Goal: Task Accomplishment & Management: Manage account settings

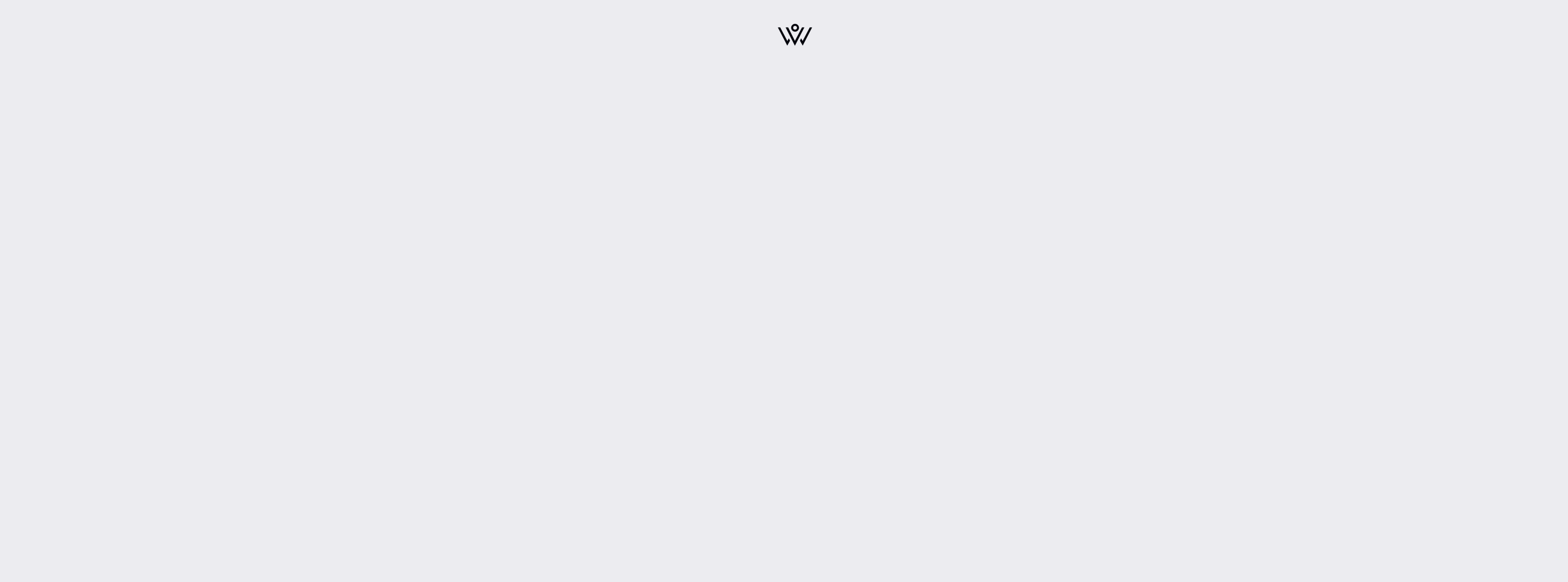
click at [793, 34] on img at bounding box center [795, 35] width 35 height 22
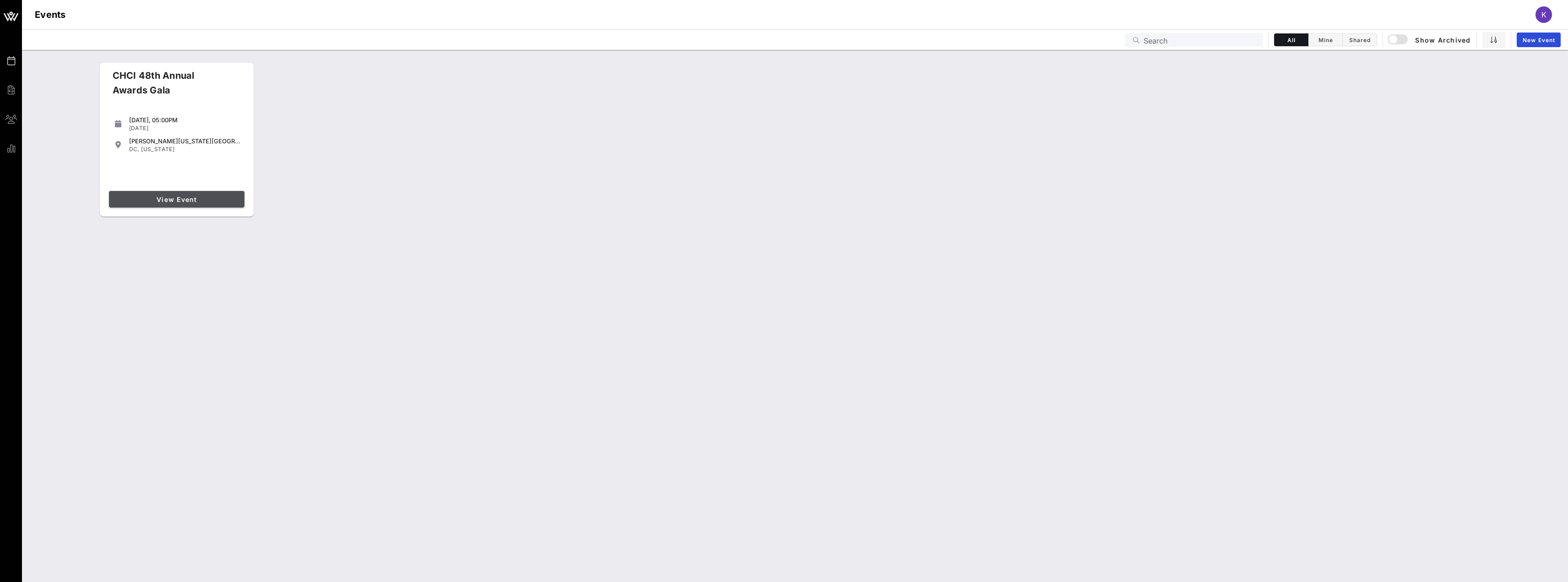
click at [179, 202] on span "View Event" at bounding box center [177, 198] width 128 height 7
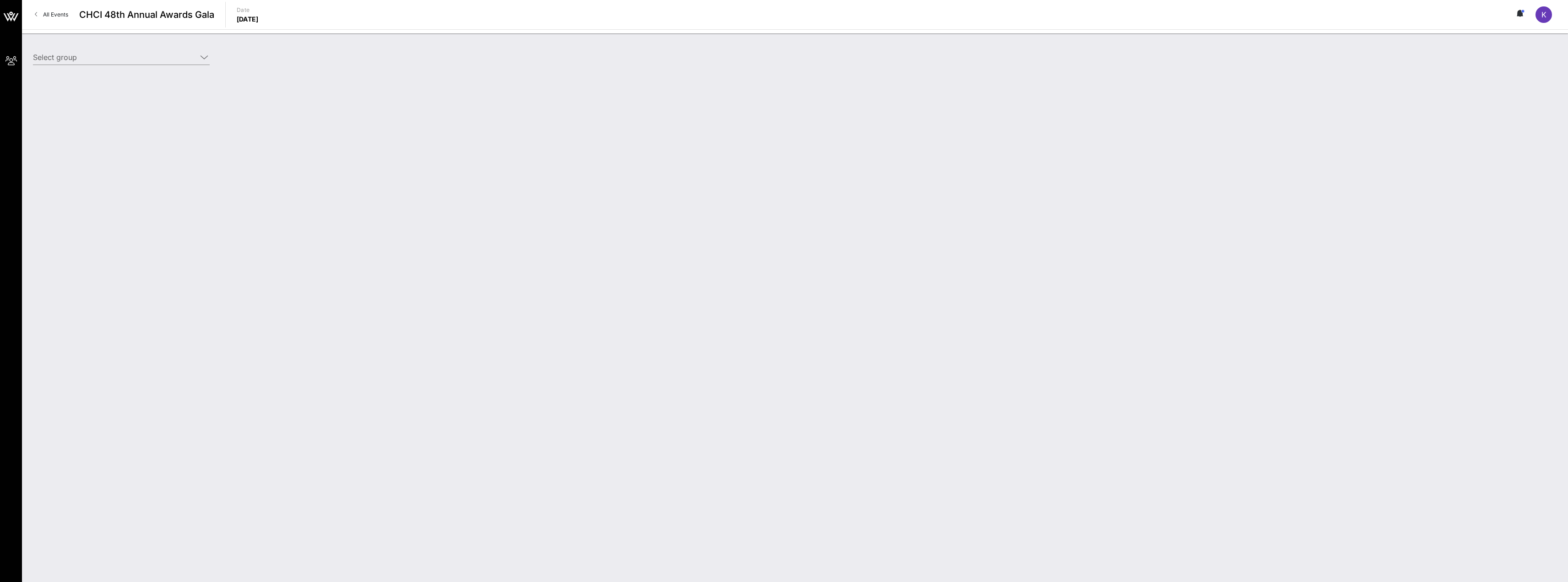
type input "Intuit (Intuit) [[PERSON_NAME], [PERSON_NAME][EMAIL_ADDRESS][DOMAIN_NAME]]"
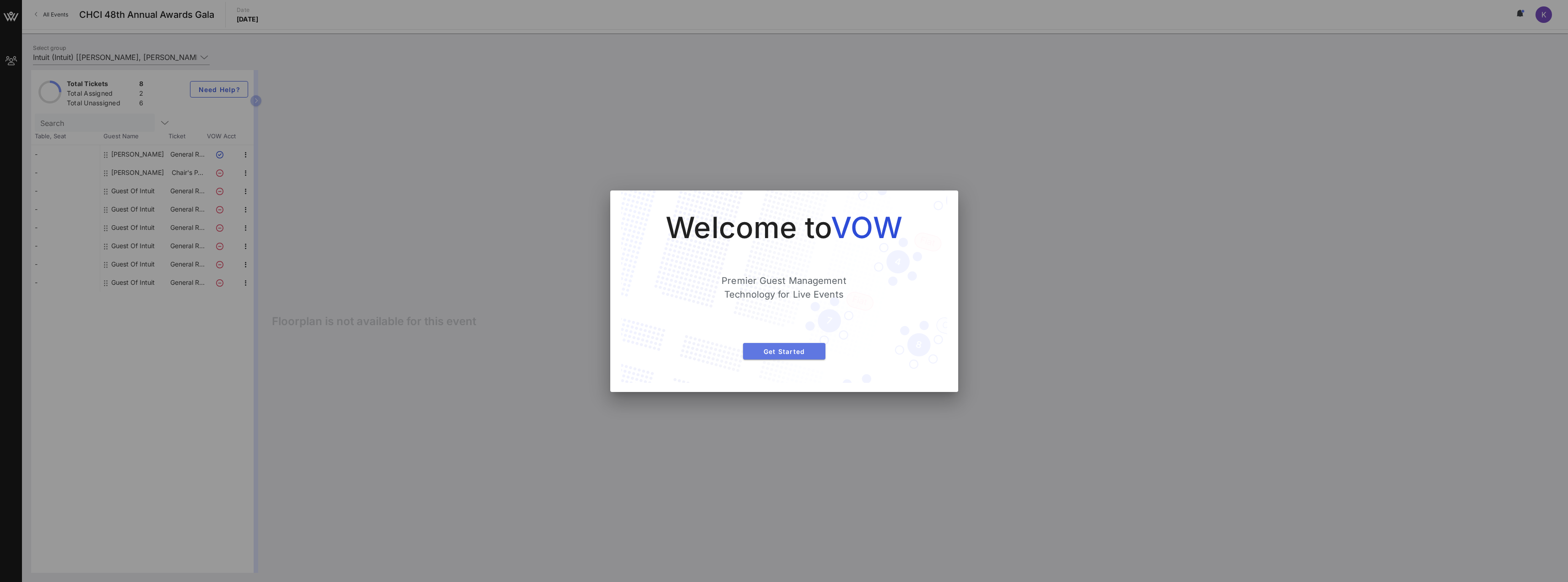
click at [802, 352] on span "Get Started" at bounding box center [784, 351] width 67 height 7
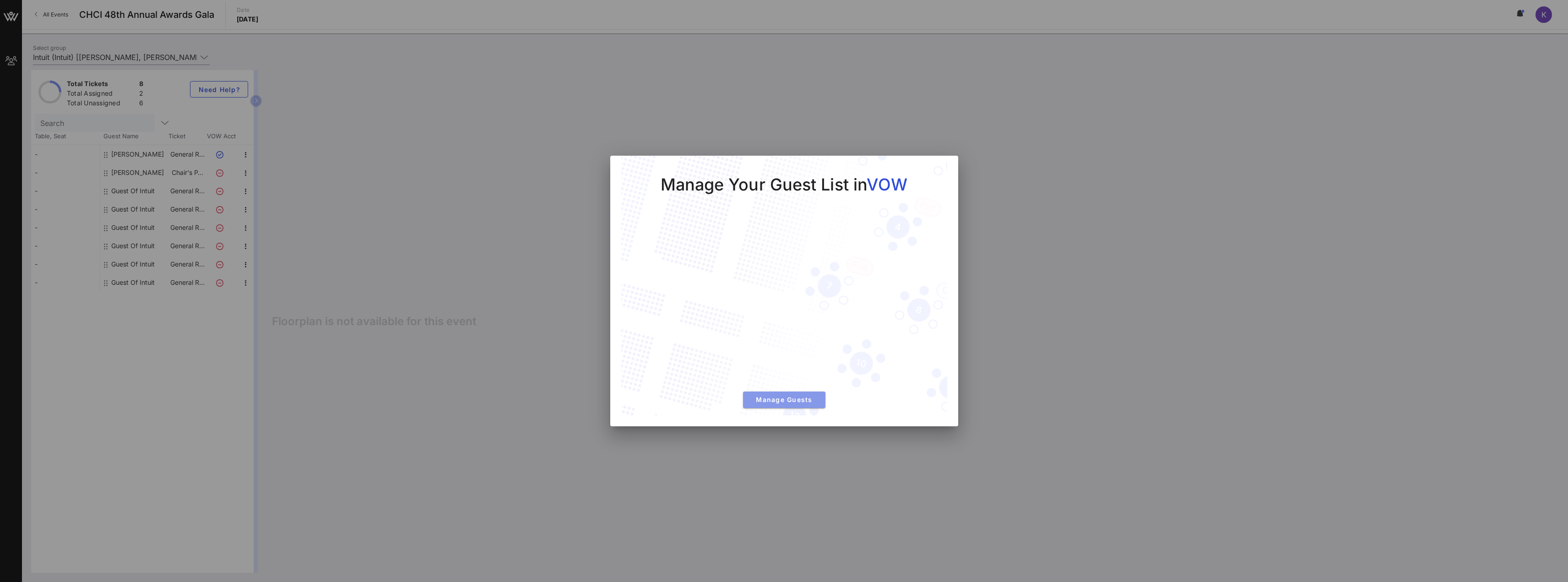
click at [803, 396] on span "Manage Guests" at bounding box center [784, 399] width 67 height 7
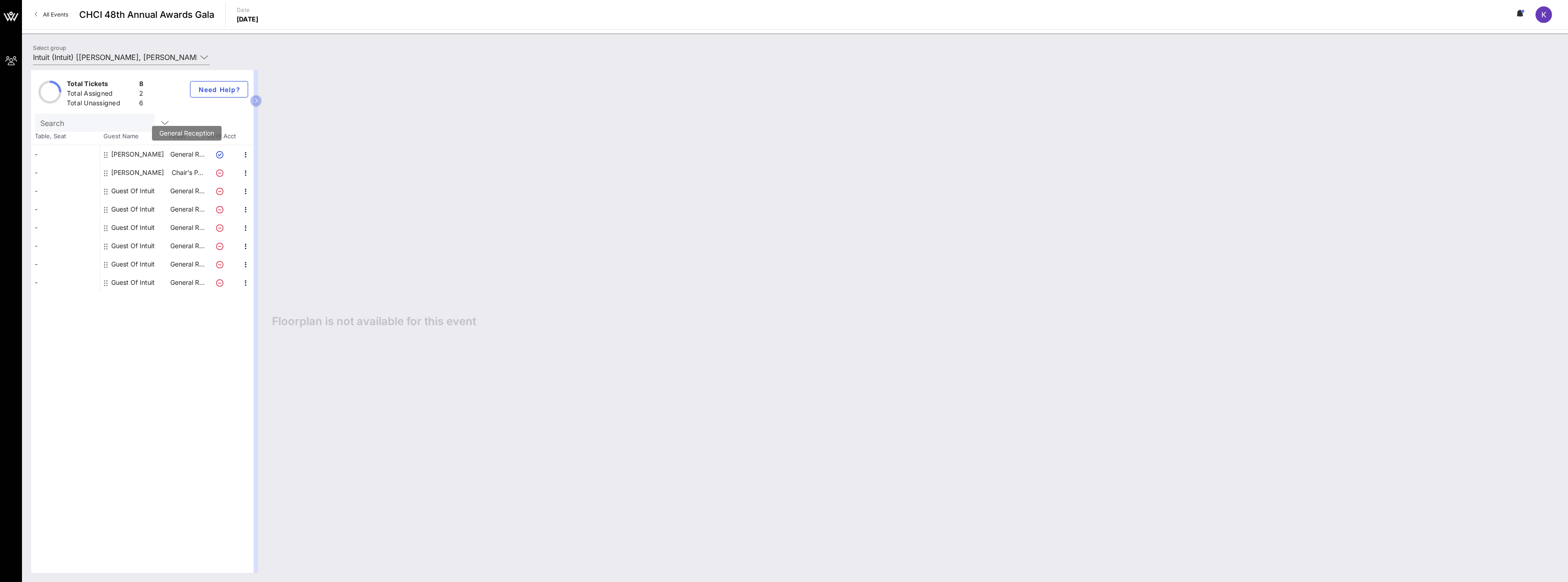
click at [193, 159] on p "General R…" at bounding box center [187, 154] width 36 height 18
click at [191, 156] on p "General R…" at bounding box center [187, 154] width 36 height 18
click at [250, 156] on icon "button" at bounding box center [245, 154] width 11 height 11
click at [197, 156] on p "General R…" at bounding box center [187, 154] width 36 height 18
click at [244, 152] on icon "button" at bounding box center [245, 154] width 11 height 11
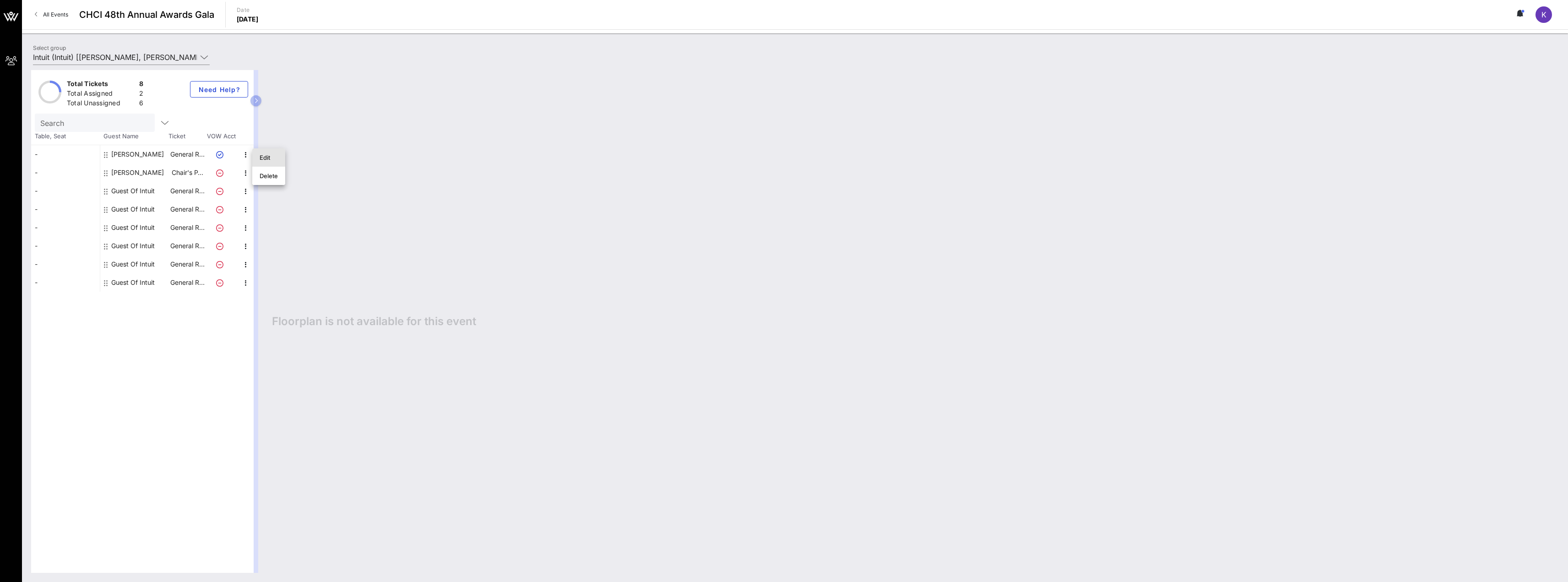
click at [272, 158] on div "Edit" at bounding box center [268, 157] width 18 height 7
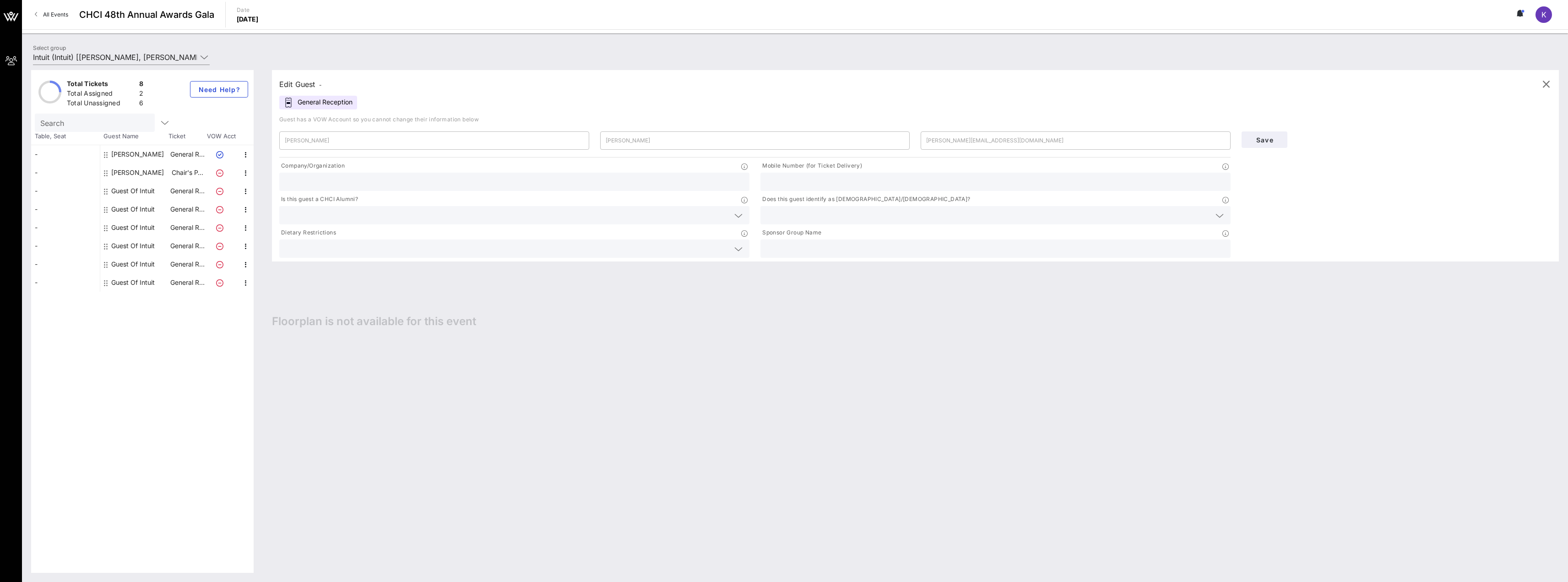
click at [300, 104] on div "General Reception" at bounding box center [318, 102] width 78 height 14
click at [86, 315] on div "Total Tickets 8 Total Assigned 2 Total Unassigned 6 Need Help? Search Table, Se…" at bounding box center [142, 321] width 222 height 503
click at [143, 193] on div "Guest Of Intuit" at bounding box center [133, 191] width 44 height 18
type input "Guest Of"
type input "Intuit"
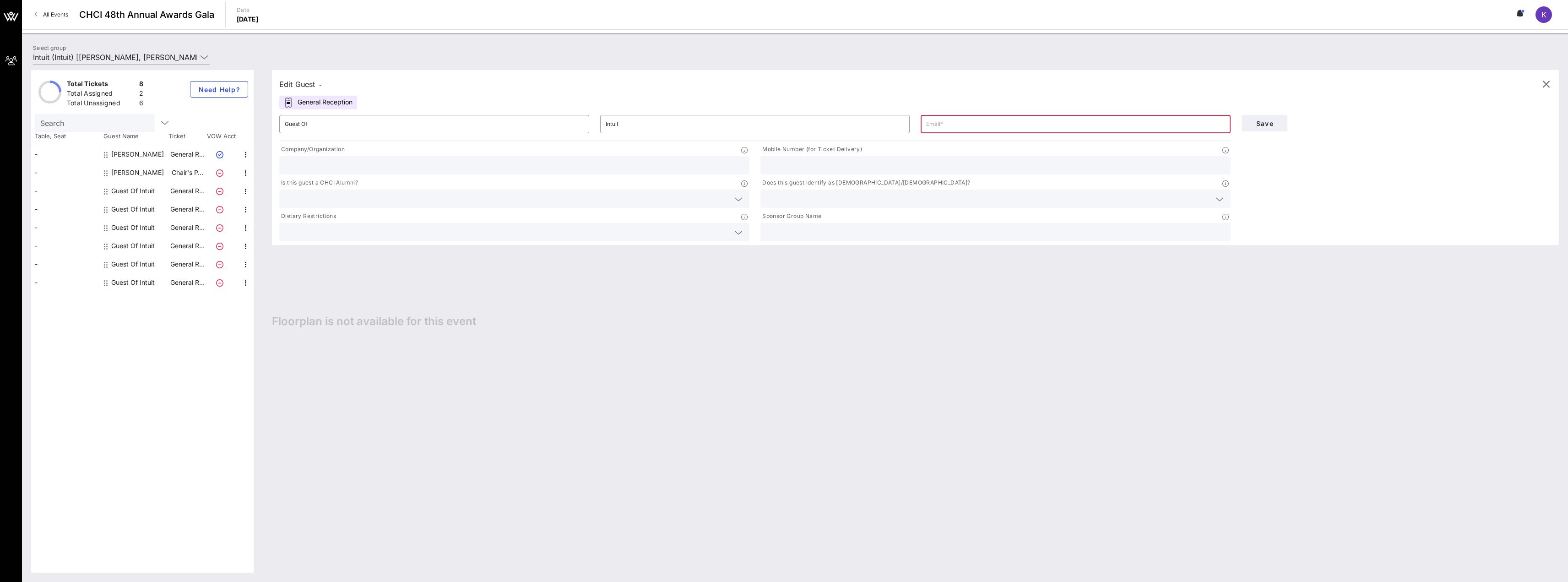
click at [139, 168] on div "[PERSON_NAME]" at bounding box center [137, 173] width 53 height 18
type input "[PERSON_NAME]"
type input "[PERSON_NAME][EMAIL_ADDRESS][DOMAIN_NAME]"
click at [152, 180] on div "[PERSON_NAME]" at bounding box center [137, 173] width 53 height 18
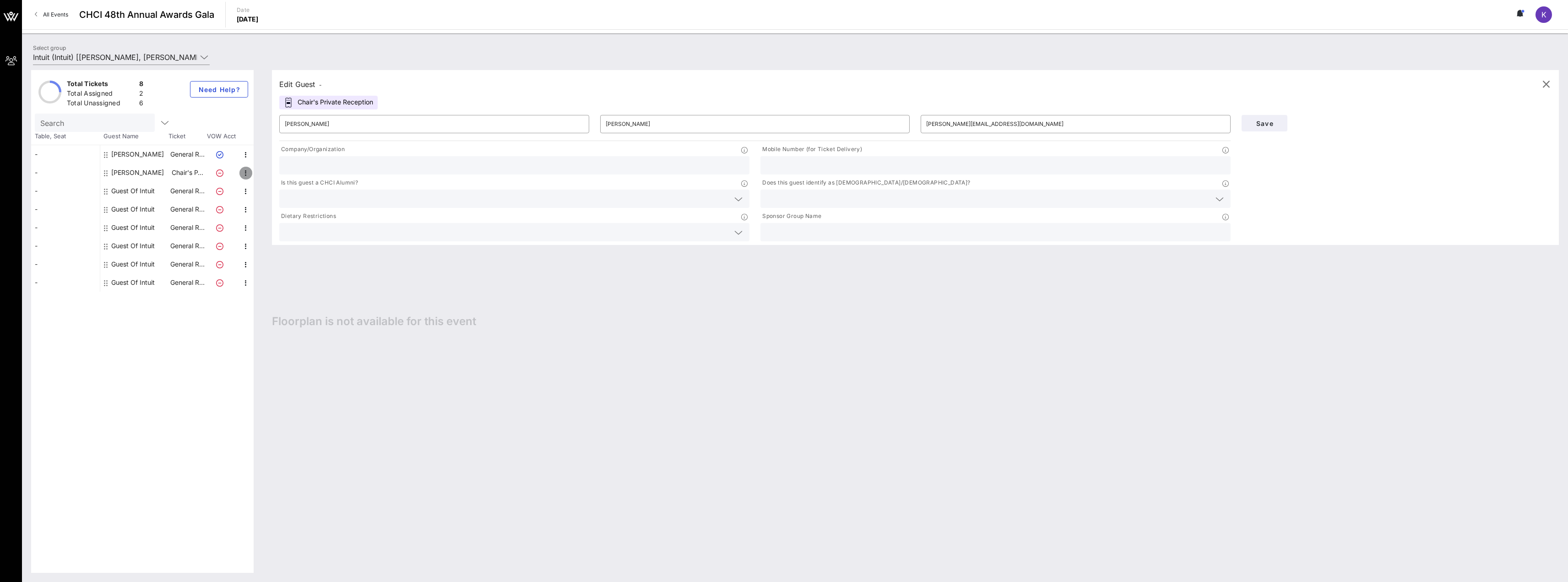
click at [244, 172] on icon "button" at bounding box center [245, 173] width 11 height 11
click at [262, 179] on div "Edit" at bounding box center [268, 175] width 18 height 7
click at [589, 162] on input "text" at bounding box center [514, 165] width 459 height 12
type input "Intuit"
type input "2024209474"
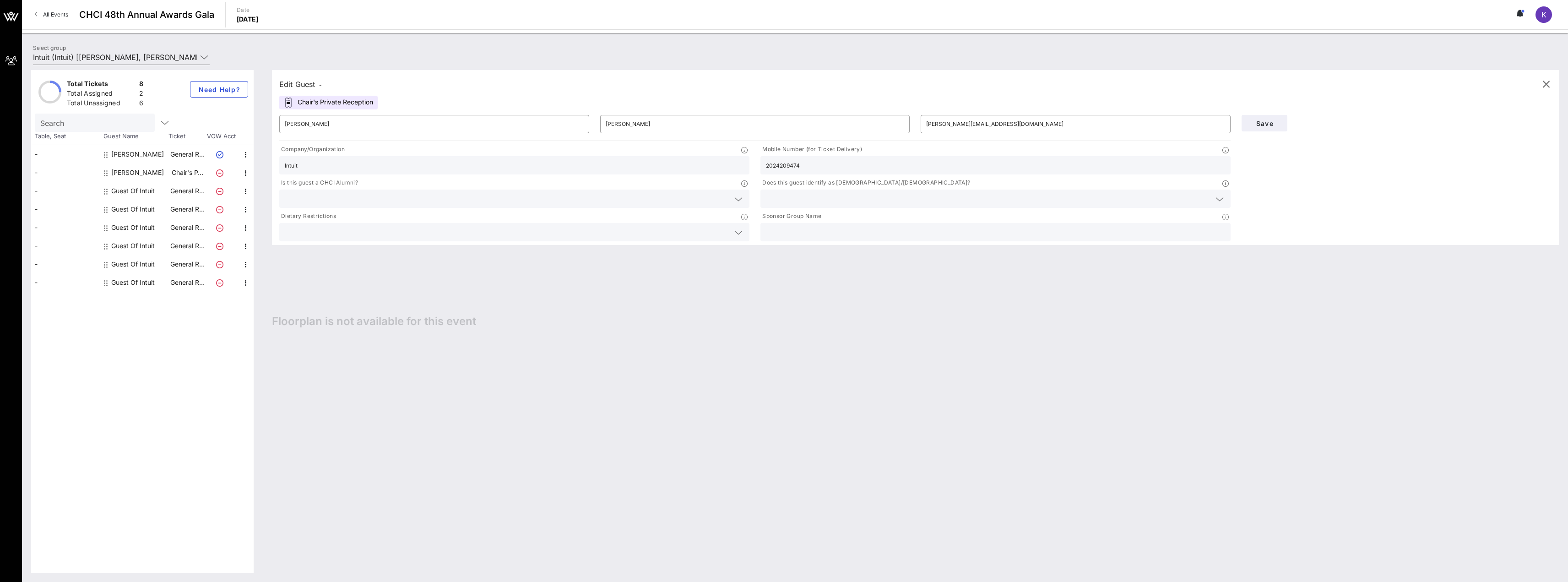
click at [810, 166] on input "2024209474" at bounding box center [996, 165] width 459 height 12
click at [809, 166] on input "2024209474" at bounding box center [996, 165] width 459 height 12
click at [452, 281] on div "Edit Guest - Chair's Private Reception ​ [PERSON_NAME] ​ [PERSON_NAME] ​ [EMAIL…" at bounding box center [910, 321] width 1296 height 503
click at [1261, 21] on div "All Events CHCI 48th Annual Awards Gala Date [DATE] K" at bounding box center [795, 15] width 1546 height 30
click at [1007, 296] on div "Edit Guest - Chair's Private Reception ​ [PERSON_NAME] ​ [PERSON_NAME] ​ [EMAIL…" at bounding box center [910, 321] width 1296 height 503
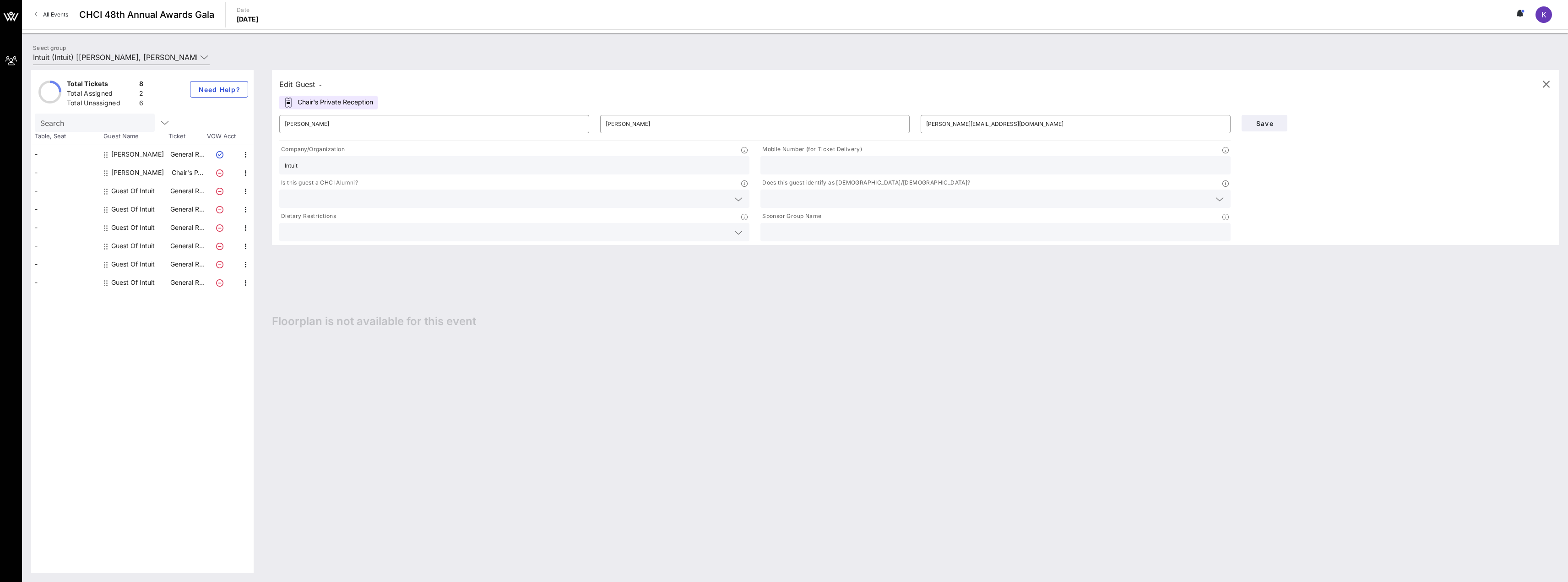
click at [332, 198] on input "text" at bounding box center [507, 198] width 444 height 12
click at [453, 219] on div "No" at bounding box center [514, 221] width 470 height 18
click at [821, 196] on input "text" at bounding box center [989, 198] width 444 height 12
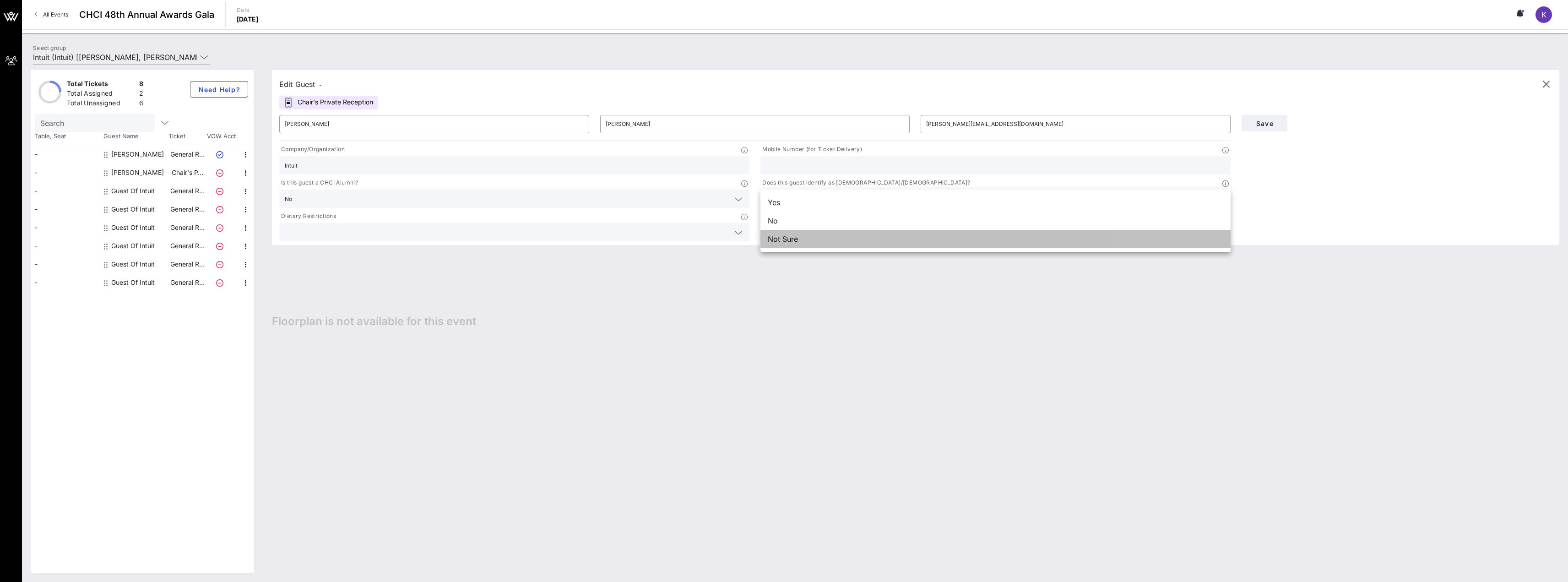
click at [807, 235] on div "Not Sure" at bounding box center [995, 239] width 470 height 18
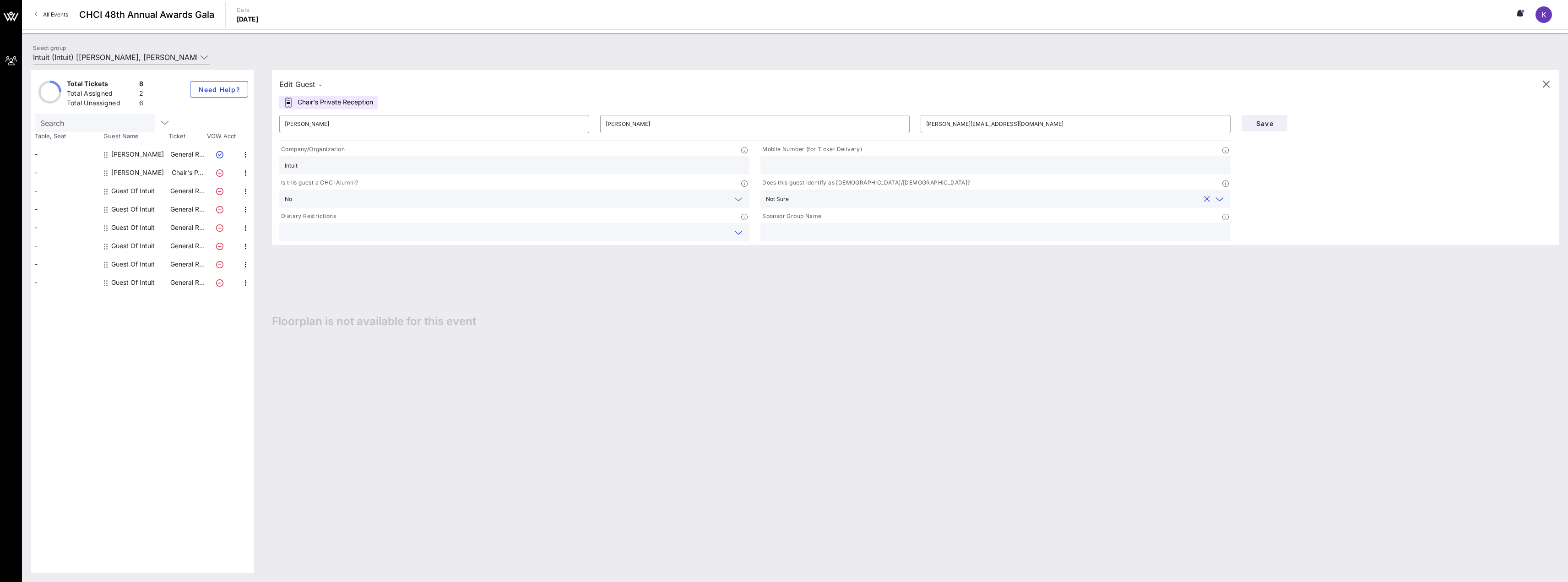
click at [449, 238] on input "text" at bounding box center [507, 232] width 444 height 12
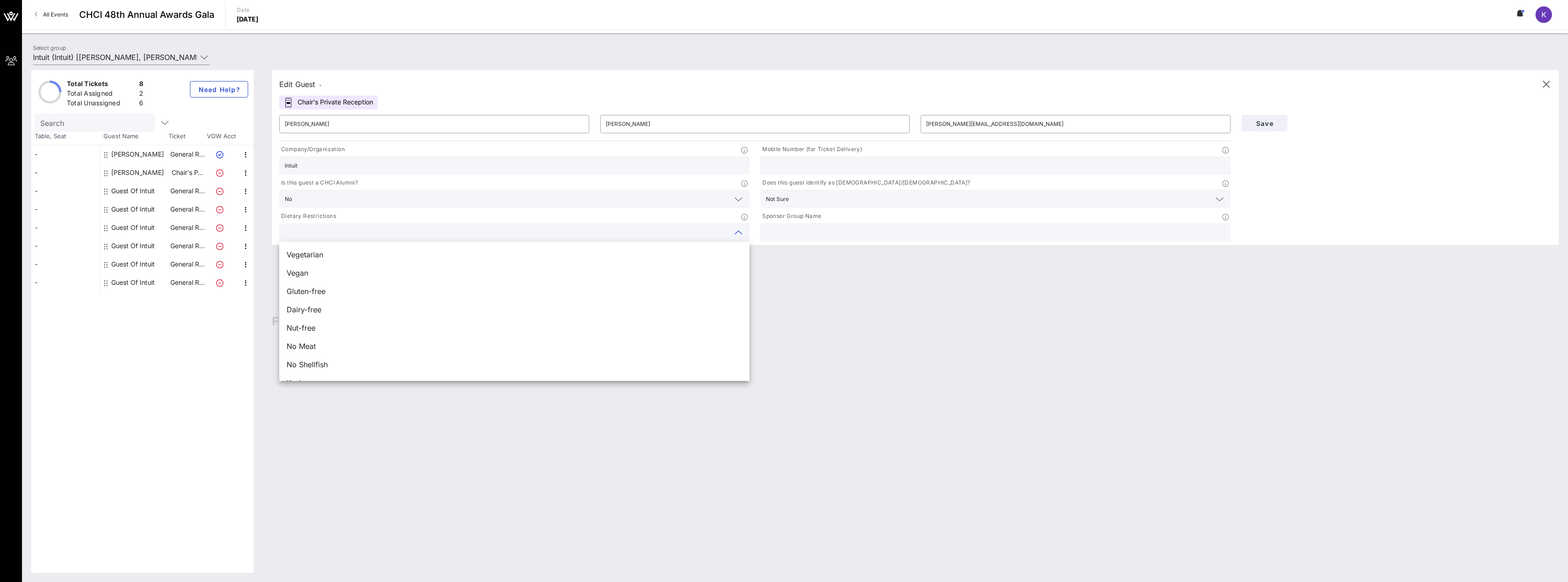
click at [785, 235] on input "text" at bounding box center [996, 232] width 459 height 12
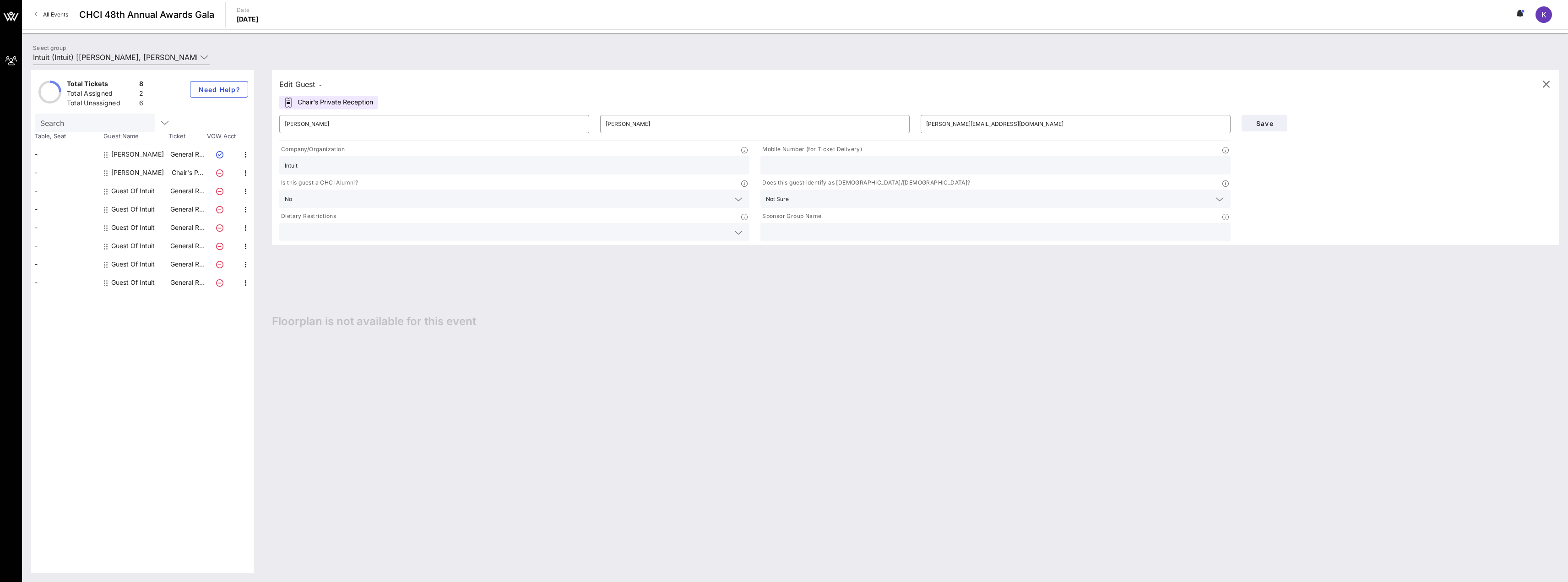
click at [858, 233] on input "text" at bounding box center [996, 232] width 459 height 12
type input "I"
type input "Intuit"
click at [759, 380] on div "Edit Guest - Chair's Private Reception ​ [PERSON_NAME] ​ [PERSON_NAME] ​ [EMAIL…" at bounding box center [910, 321] width 1296 height 503
click at [1265, 128] on button "Save" at bounding box center [1264, 123] width 46 height 16
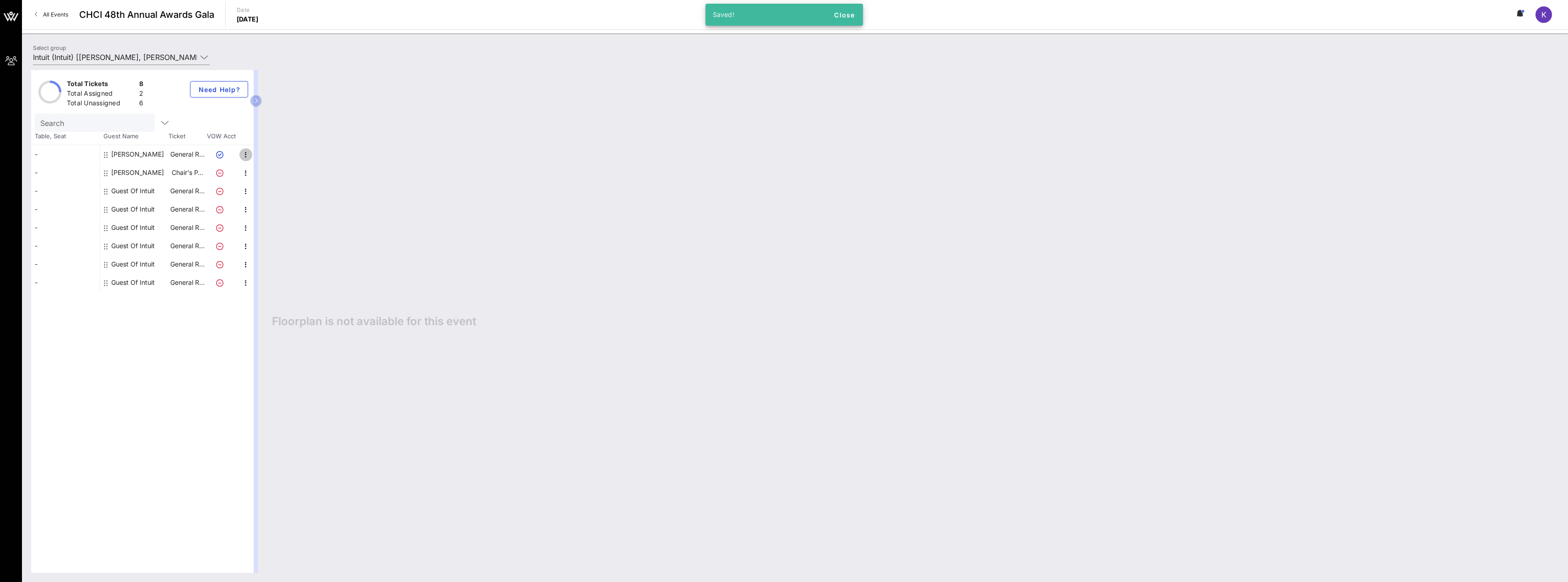
click at [242, 152] on icon "button" at bounding box center [245, 154] width 11 height 11
click at [260, 156] on div "Edit" at bounding box center [268, 157] width 18 height 7
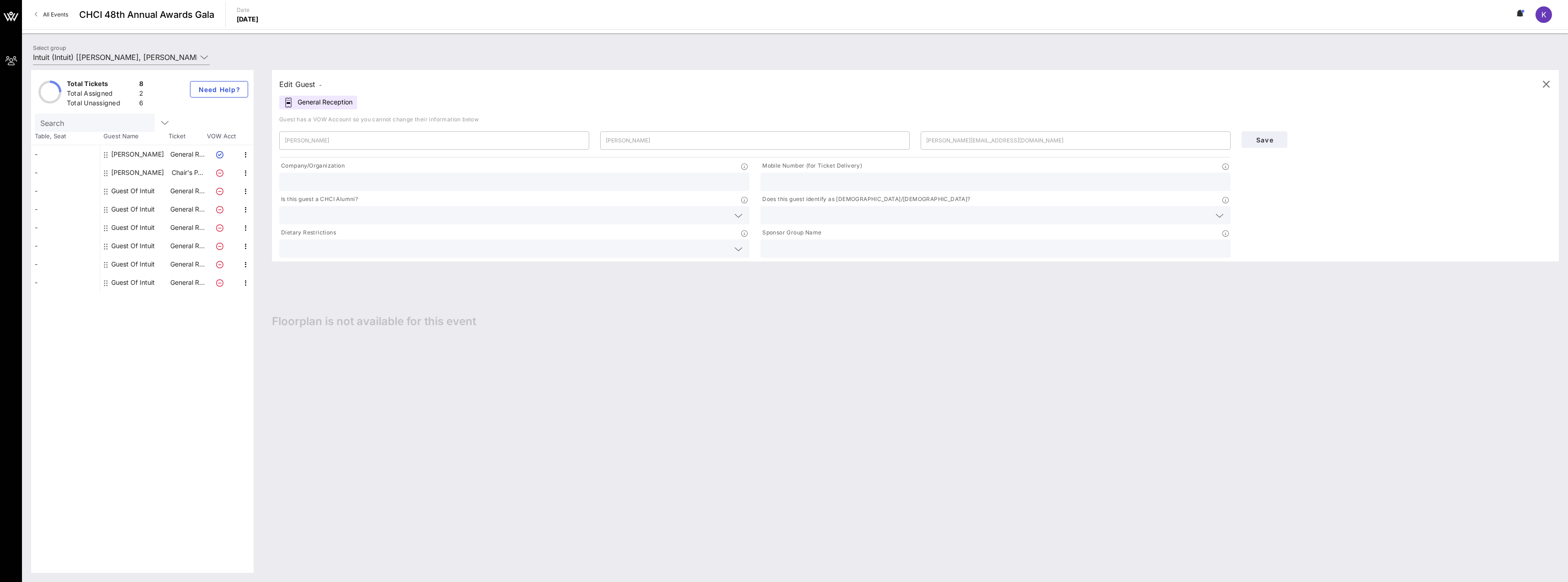
click at [826, 184] on input "text" at bounding box center [996, 182] width 459 height 12
type input "2024209474"
type input "Intuit"
click at [361, 218] on input "text" at bounding box center [507, 215] width 444 height 12
click at [350, 237] on div "No" at bounding box center [514, 237] width 470 height 18
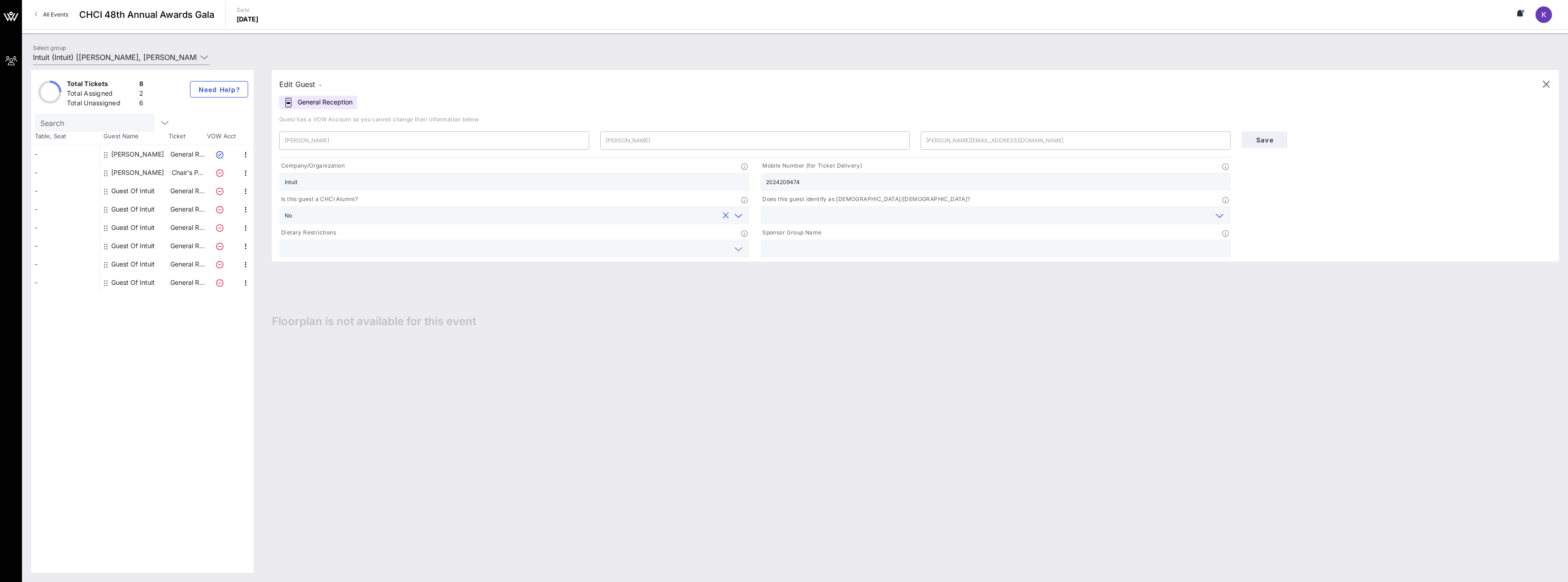
click at [796, 218] on input "text" at bounding box center [989, 215] width 444 height 12
click at [805, 239] on div "No" at bounding box center [995, 237] width 470 height 18
click at [462, 242] on div at bounding box center [514, 249] width 459 height 18
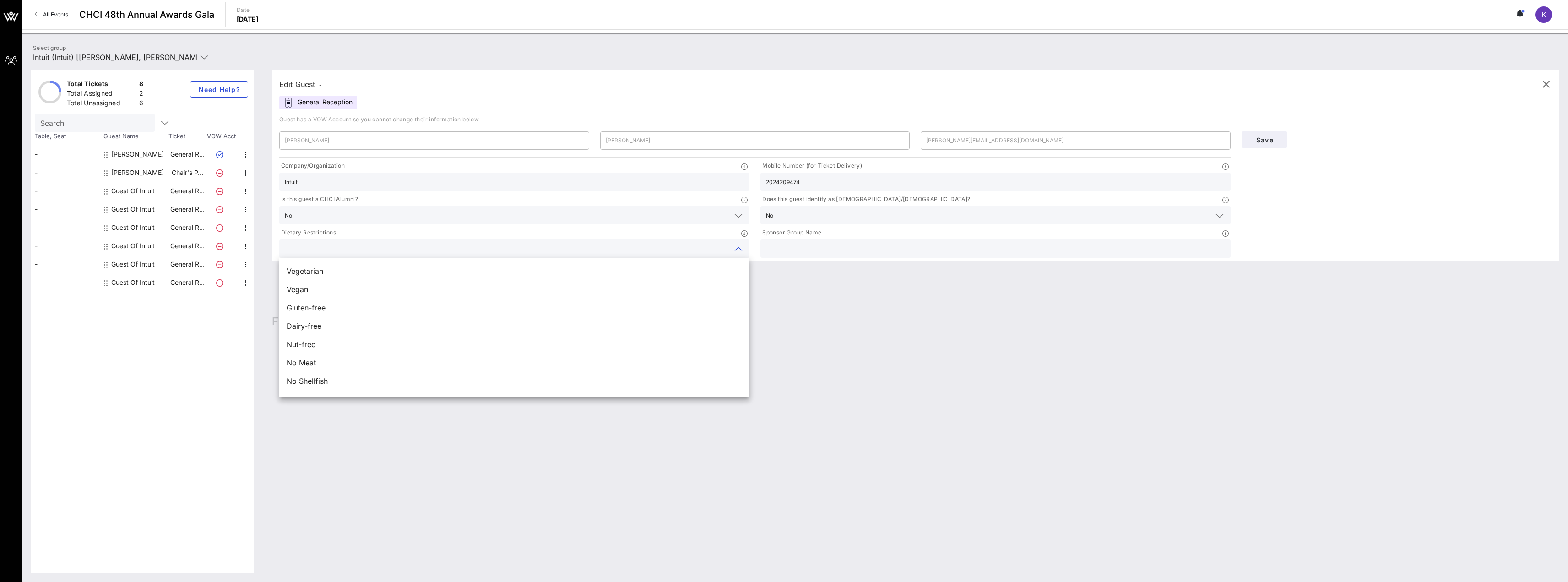
drag, startPoint x: 808, startPoint y: 230, endPoint x: 811, endPoint y: 249, distance: 19.2
click at [807, 233] on p "Sponsor Group Name" at bounding box center [791, 233] width 61 height 10
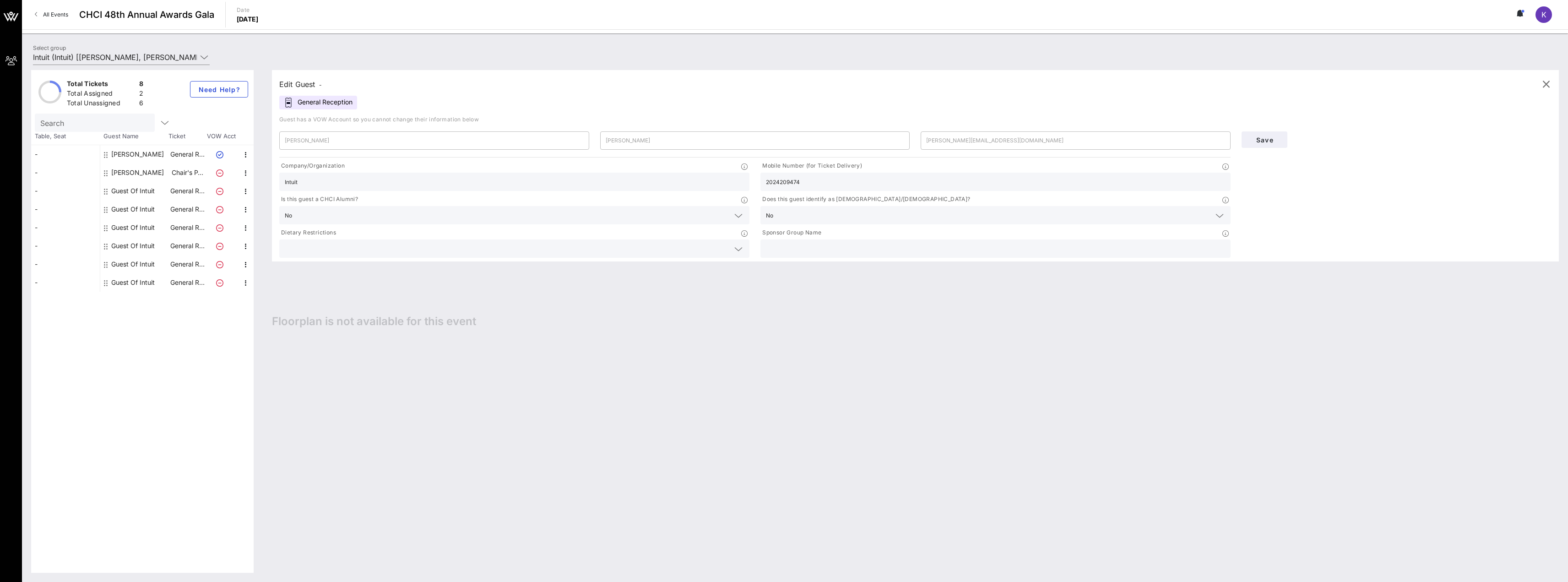
click at [811, 249] on input "text" at bounding box center [996, 249] width 459 height 12
type input "Intuit"
click at [1266, 143] on span "Save" at bounding box center [1264, 139] width 31 height 7
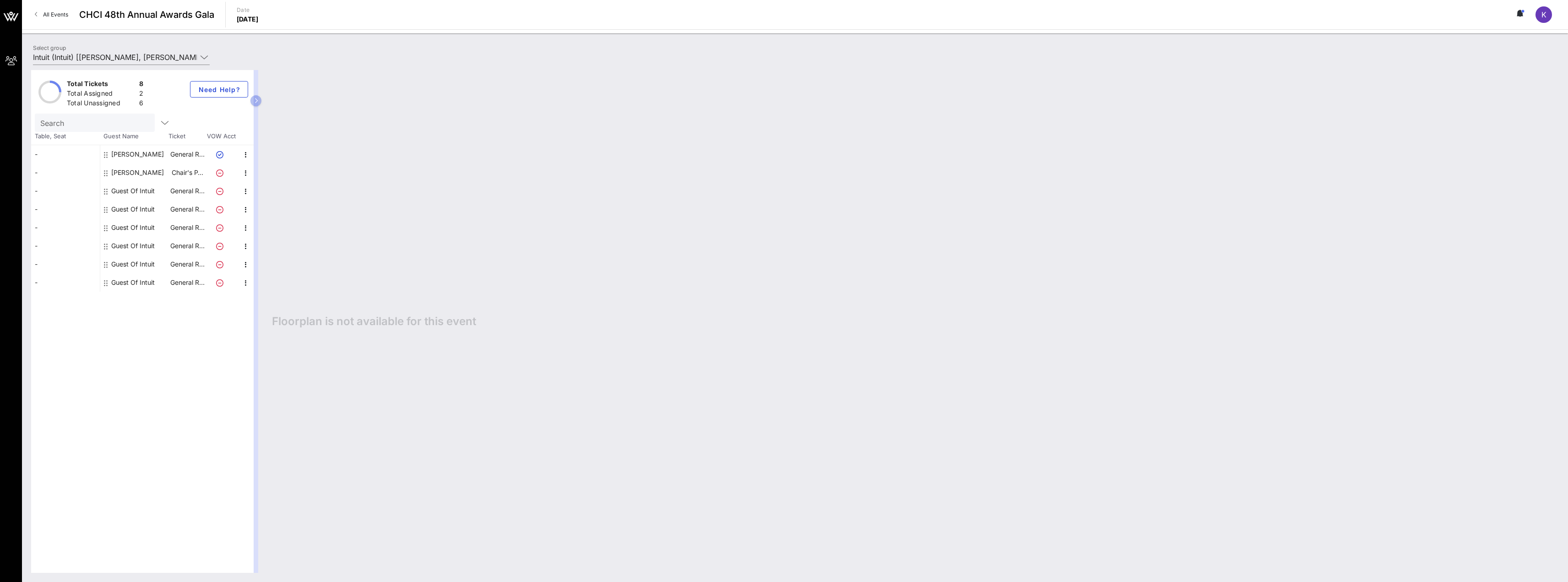
click at [77, 268] on div "-" at bounding box center [65, 264] width 68 height 18
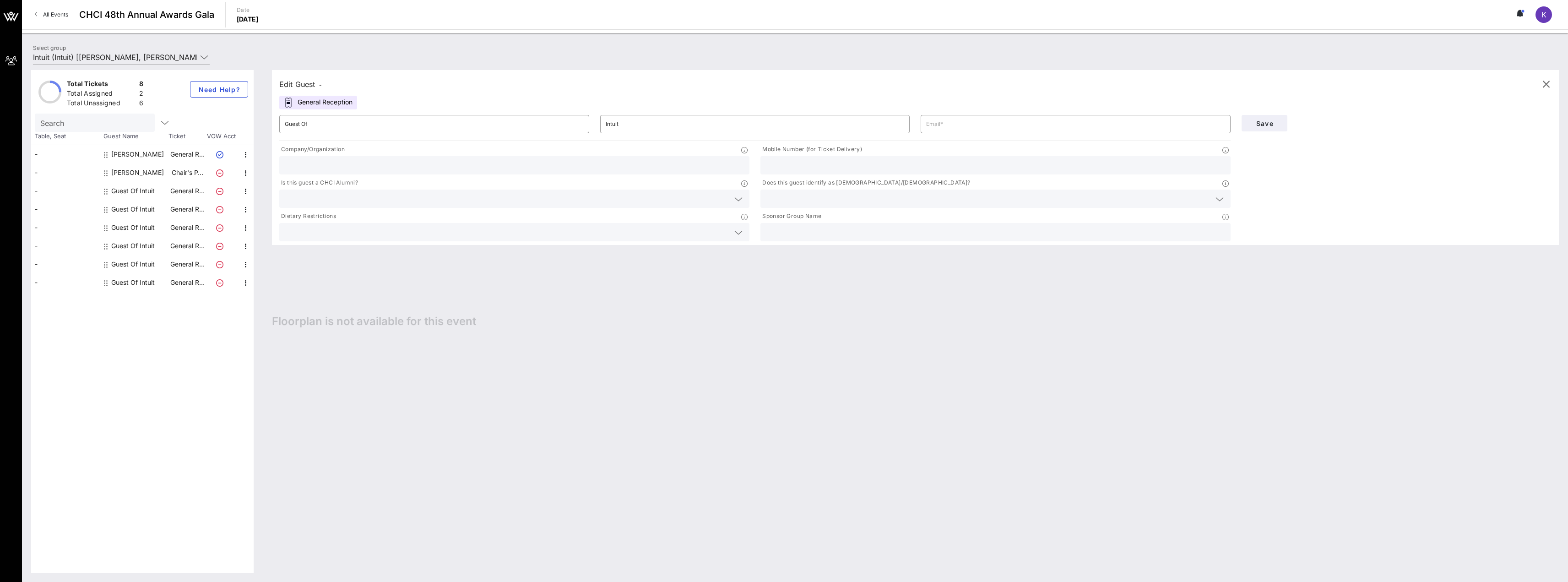
click at [133, 194] on div "Guest Of Intuit" at bounding box center [133, 191] width 44 height 18
click at [337, 128] on input "Guest Of" at bounding box center [434, 124] width 299 height 15
click at [325, 128] on input "Guest Of" at bounding box center [434, 124] width 299 height 15
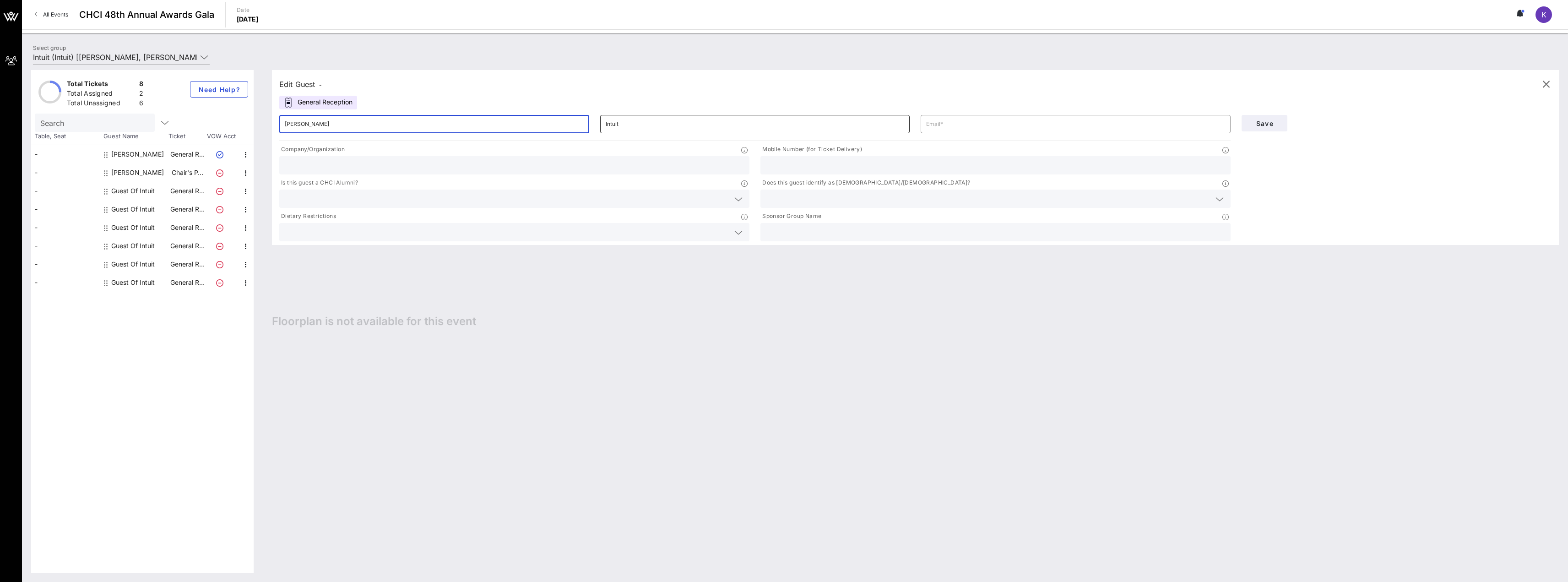
type input "[PERSON_NAME]"
click at [609, 123] on input "Intuit" at bounding box center [755, 124] width 299 height 15
click at [654, 121] on input "text" at bounding box center [755, 124] width 299 height 15
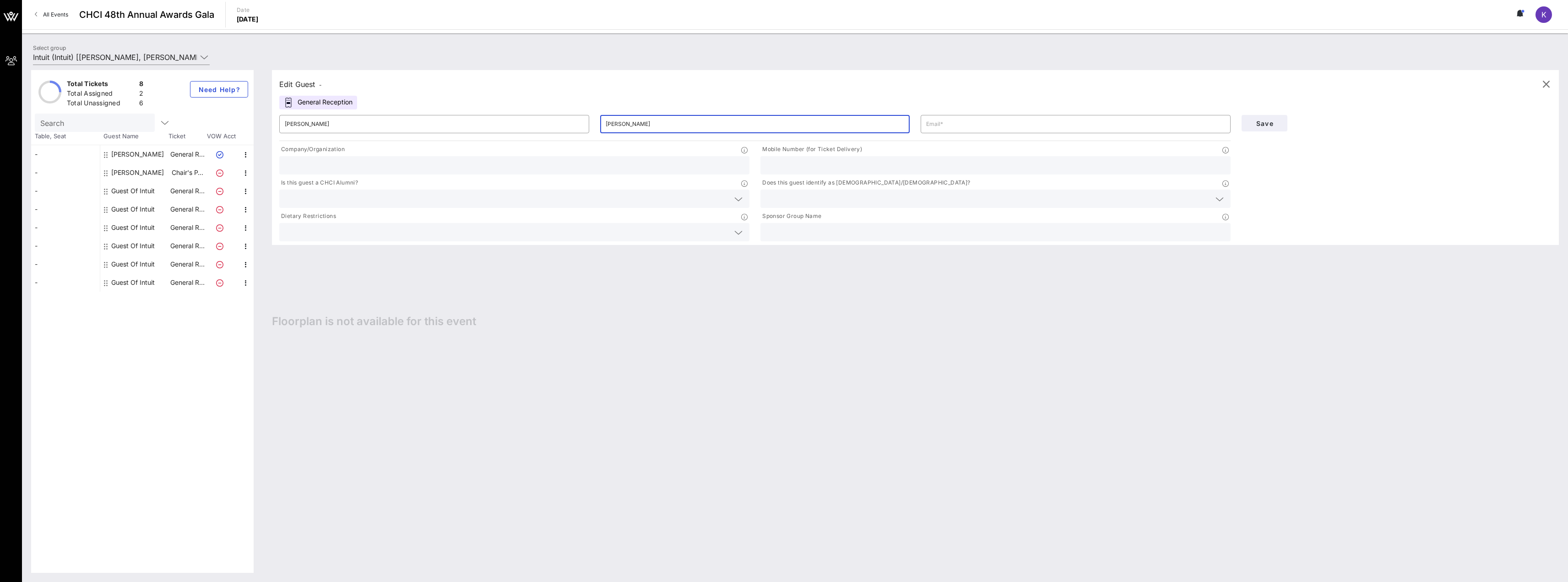
click at [643, 125] on input "[PERSON_NAME]" at bounding box center [755, 124] width 299 height 15
type input "Raghavan"
click at [988, 124] on input "text" at bounding box center [1075, 124] width 299 height 15
click at [945, 127] on input "text" at bounding box center [1075, 124] width 299 height 15
paste input "[PERSON_NAME][EMAIL_ADDRESS][PERSON_NAME][DOMAIN_NAME]"
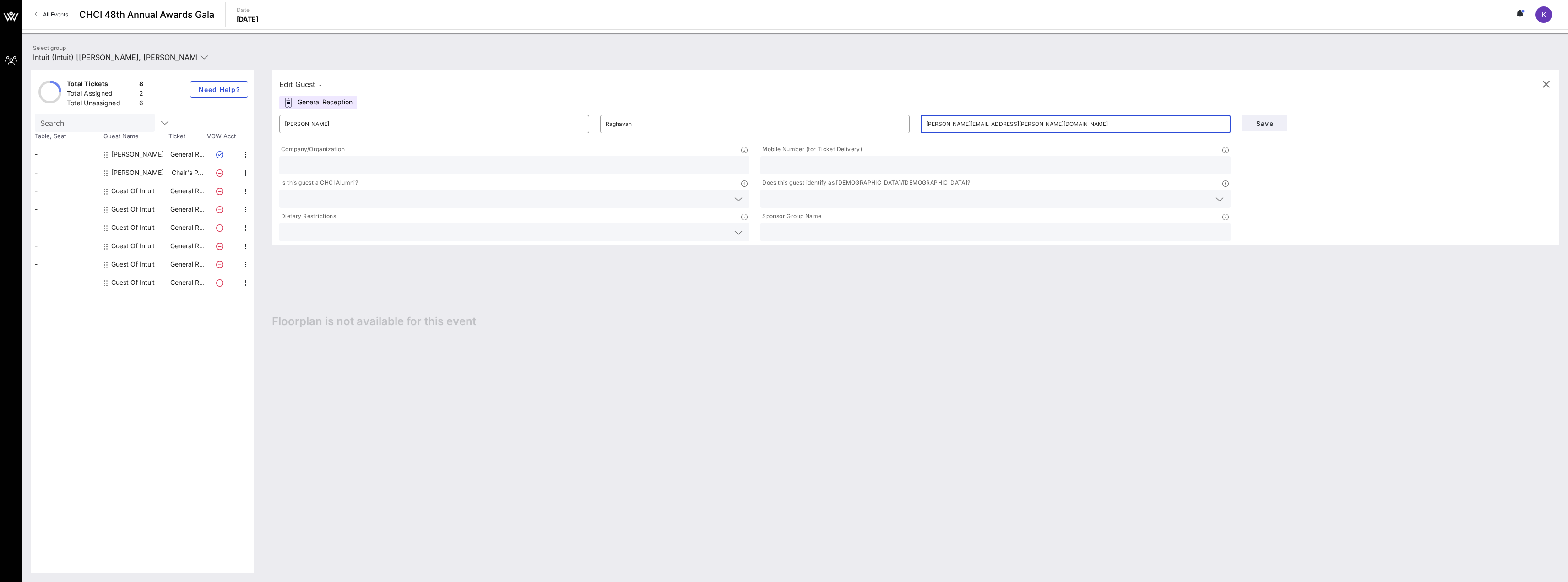
type input "[PERSON_NAME][EMAIL_ADDRESS][PERSON_NAME][DOMAIN_NAME]"
click at [895, 156] on div "Mobile Number (for Ticket Delivery)" at bounding box center [995, 151] width 470 height 12
click at [313, 152] on p "Company/Organization" at bounding box center [312, 150] width 66 height 10
click at [314, 161] on input "text" at bounding box center [514, 165] width 459 height 12
type input "Intuit"
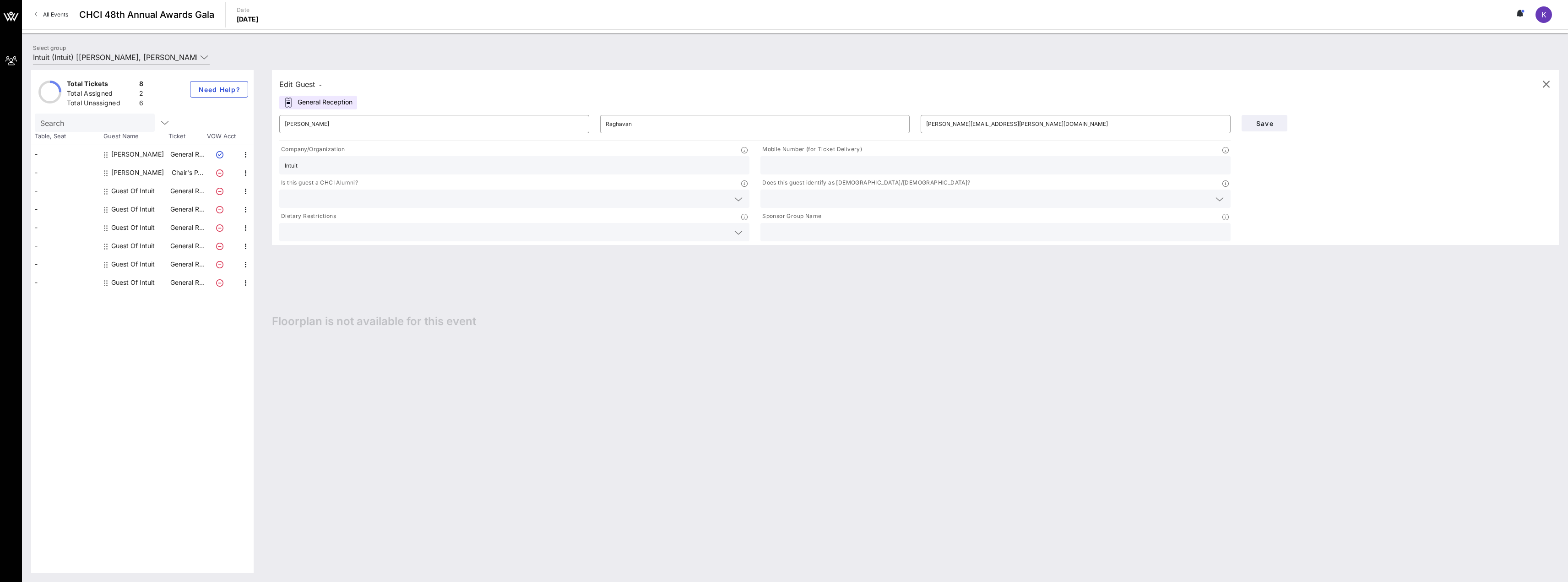
type input "2024209474"
drag, startPoint x: 781, startPoint y: 163, endPoint x: 755, endPoint y: 165, distance: 26.1
click at [755, 165] on div "Company/Organization Intuit Mobile Number (for Ticket Delivery) 2024209474 Is t…" at bounding box center [755, 193] width 962 height 100
click at [360, 200] on input "text" at bounding box center [507, 198] width 444 height 12
click at [360, 200] on div "Yes" at bounding box center [514, 203] width 470 height 18
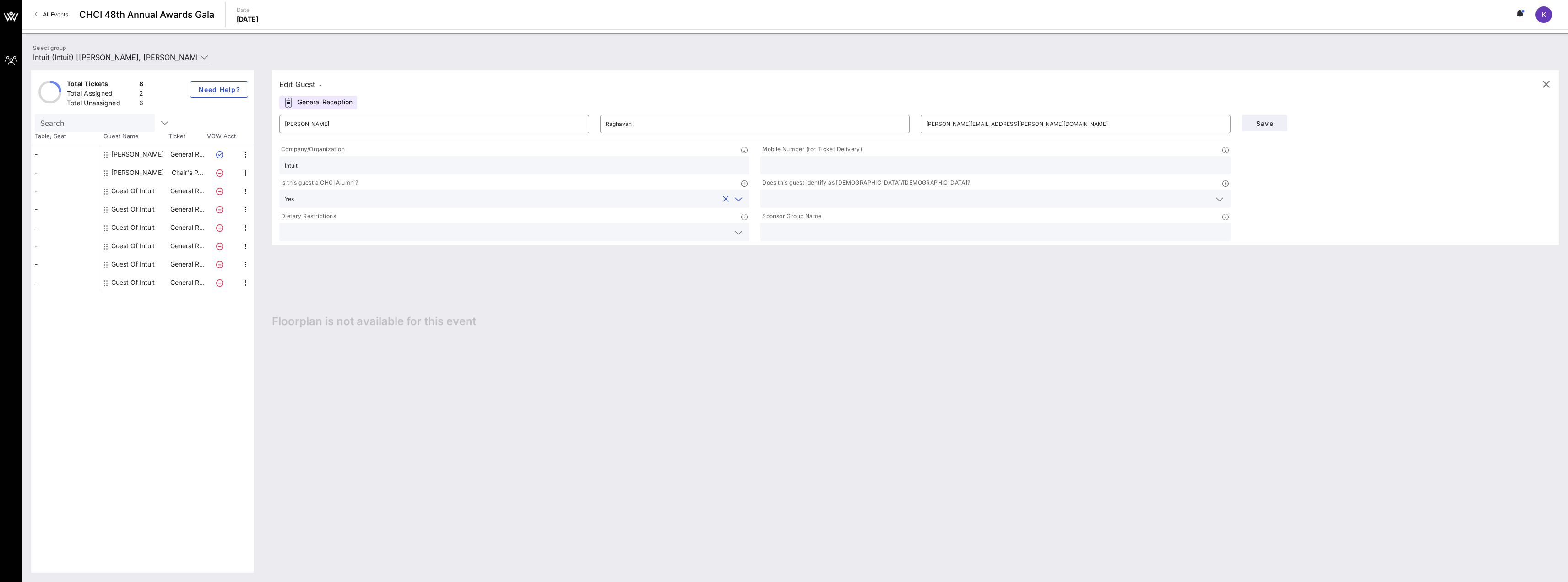
click at [551, 352] on div "Edit Guest - General Reception ​ [PERSON_NAME] ​ [PERSON_NAME] ​ [PERSON_NAME][…" at bounding box center [910, 321] width 1296 height 503
click at [778, 168] on input "text" at bounding box center [996, 165] width 459 height 12
click at [441, 198] on input "text" at bounding box center [508, 198] width 421 height 12
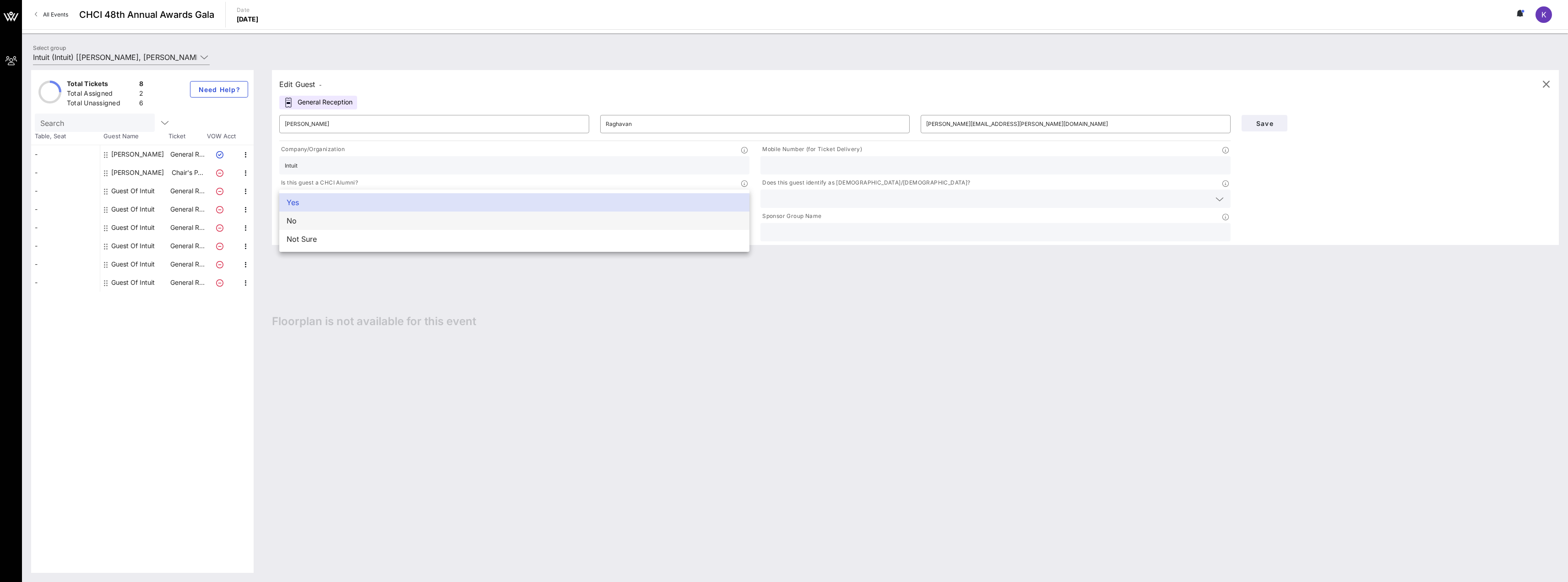
click at [467, 225] on div "No" at bounding box center [514, 221] width 470 height 18
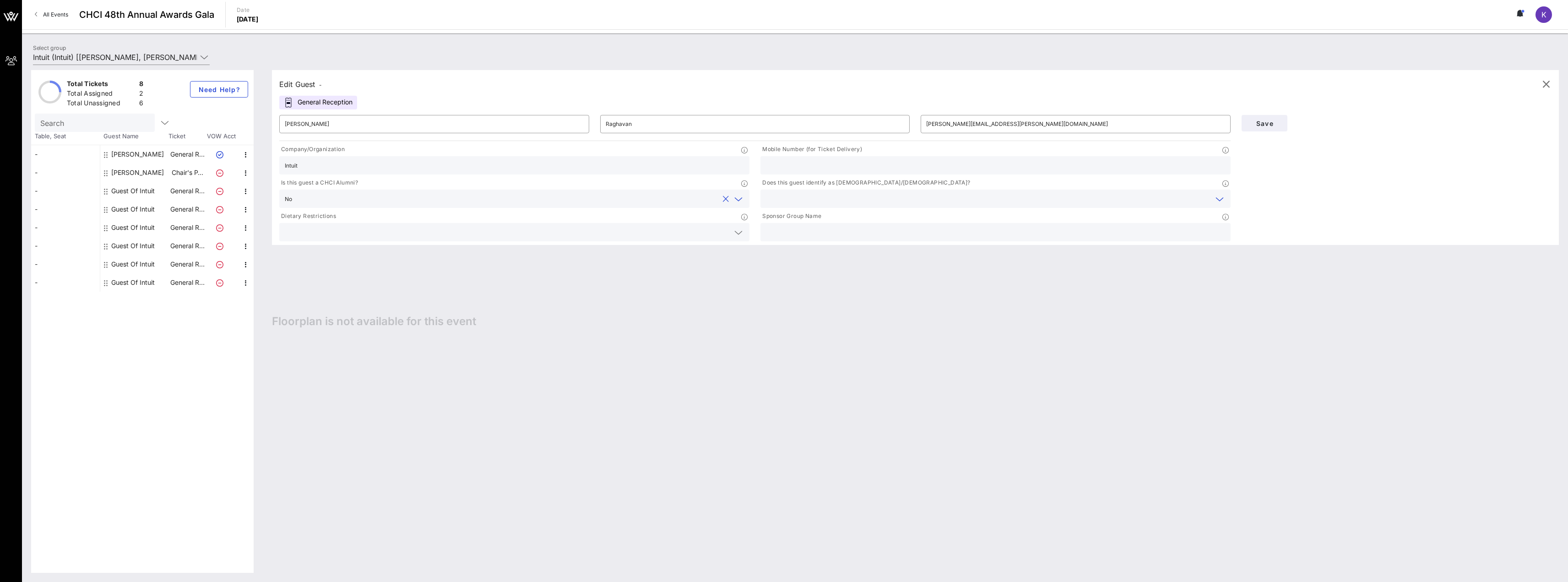
click at [894, 203] on input "text" at bounding box center [989, 198] width 444 height 12
click at [853, 226] on div "No" at bounding box center [995, 221] width 470 height 18
click at [834, 198] on input "text" at bounding box center [988, 198] width 422 height 12
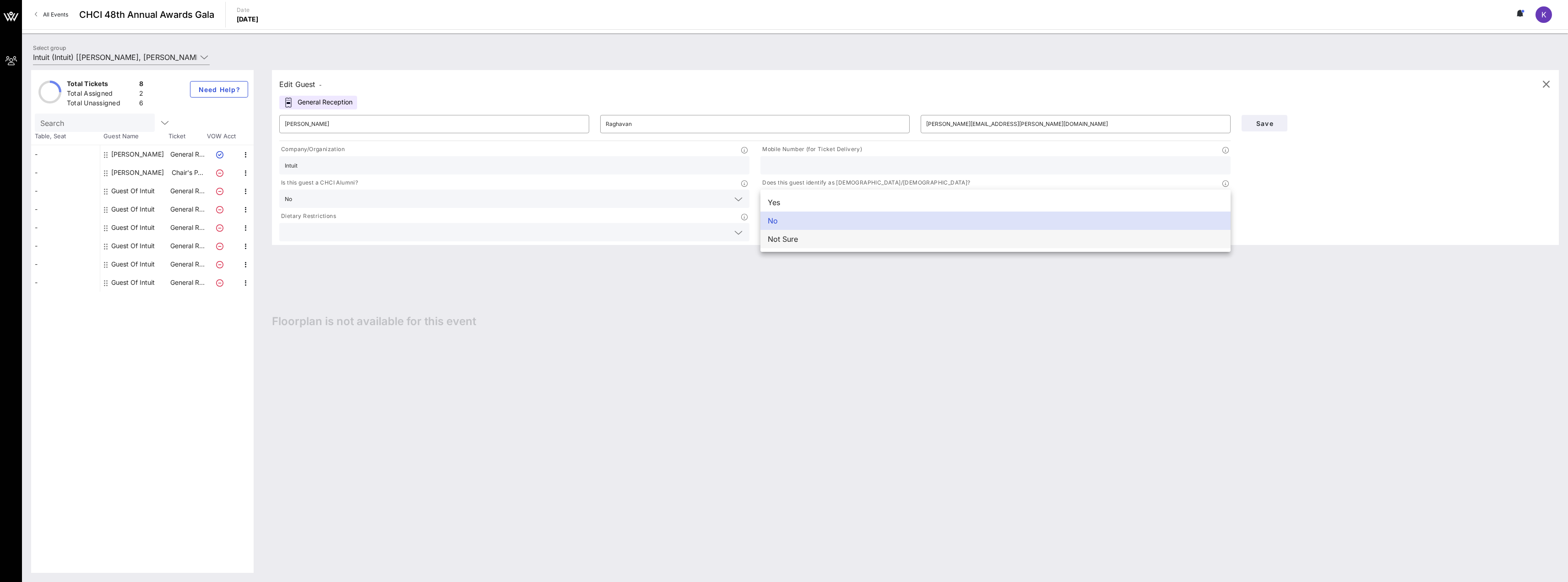
click at [827, 240] on div "Not Sure" at bounding box center [995, 239] width 470 height 18
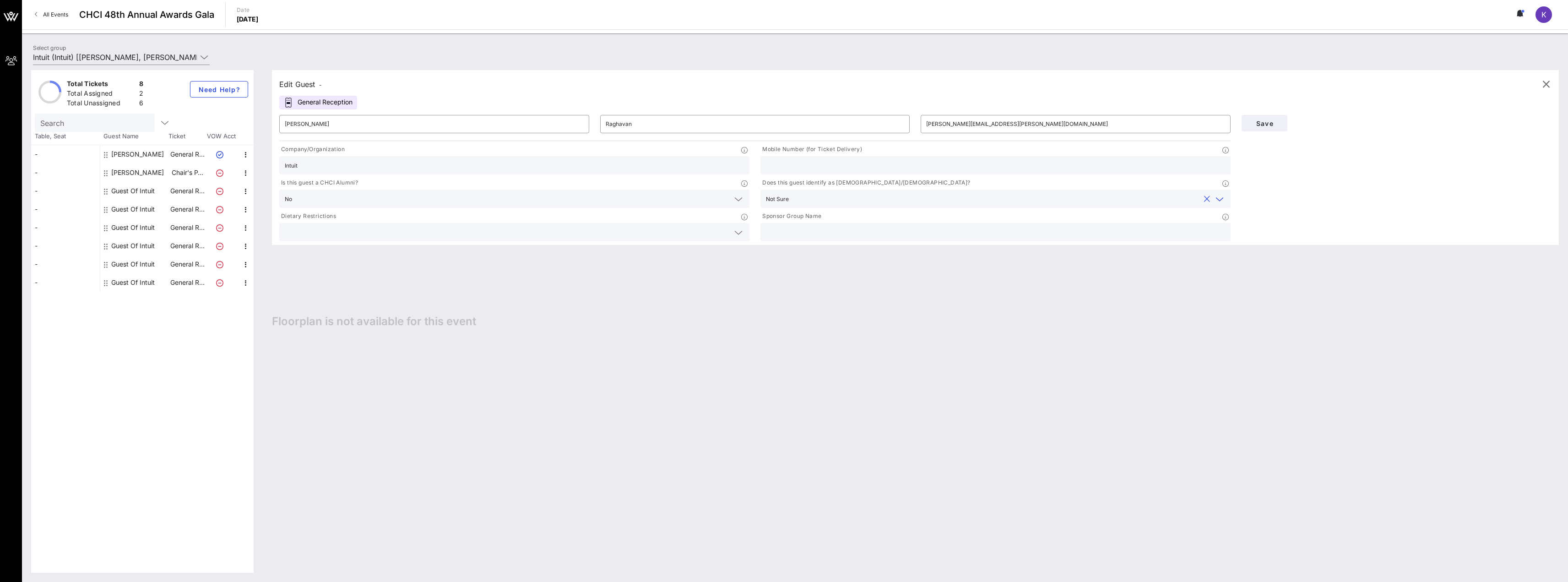
click at [887, 235] on input "text" at bounding box center [996, 232] width 459 height 12
type input "Intuit"
click at [1273, 114] on div "Save" at bounding box center [1397, 123] width 321 height 27
click at [1272, 122] on span "Save" at bounding box center [1264, 123] width 31 height 7
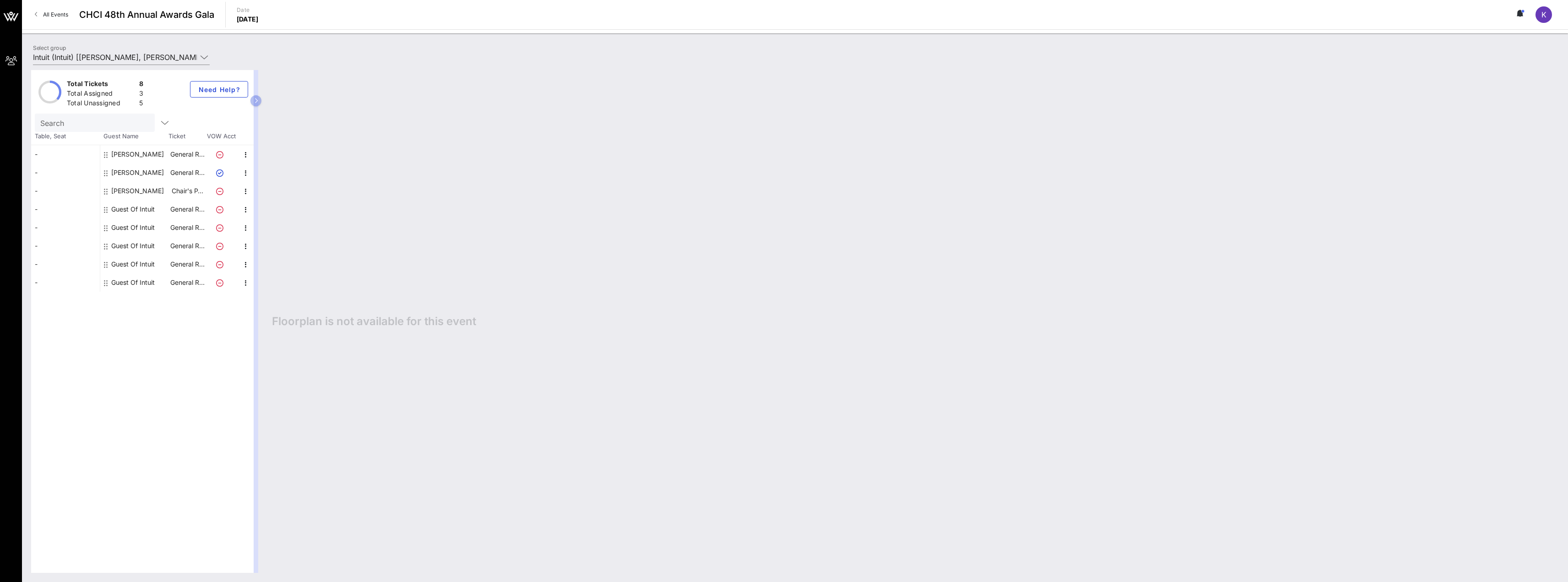
click at [156, 196] on div "[PERSON_NAME]" at bounding box center [134, 191] width 68 height 18
click at [244, 189] on icon "button" at bounding box center [245, 191] width 11 height 11
click at [263, 199] on div "Edit" at bounding box center [268, 194] width 18 height 15
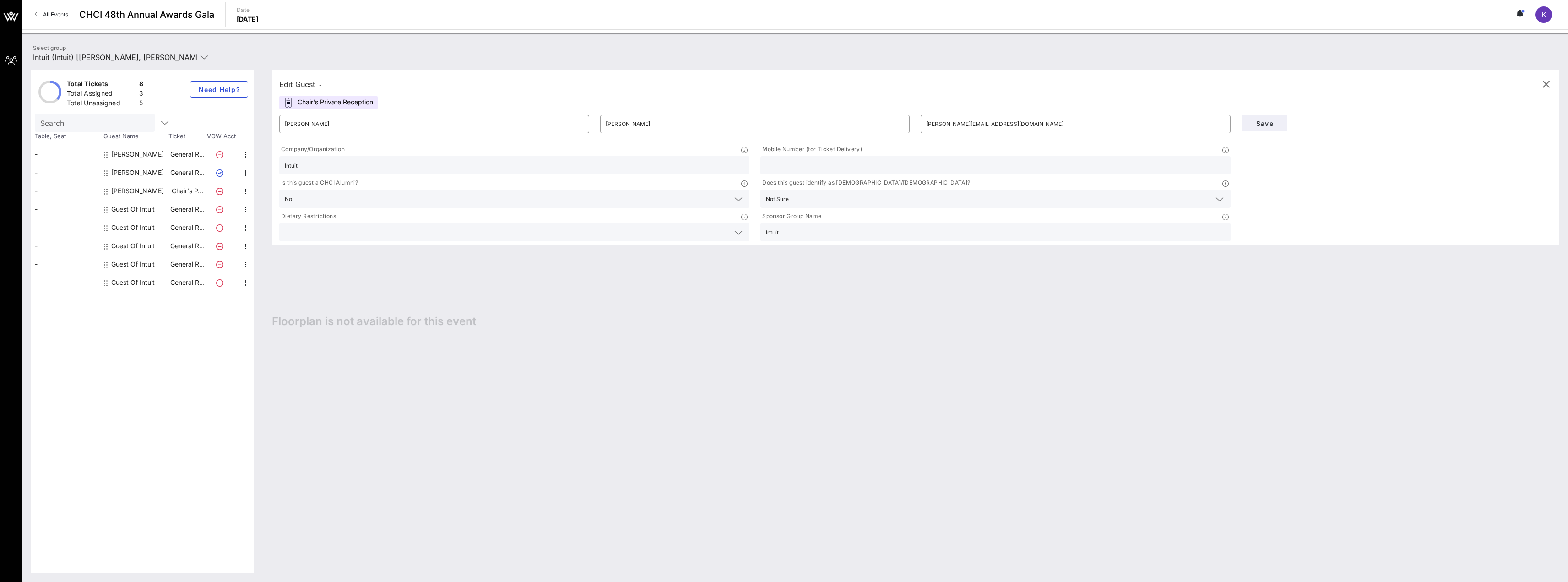
click at [772, 170] on input "text" at bounding box center [996, 165] width 459 height 12
drag, startPoint x: 568, startPoint y: 360, endPoint x: 727, endPoint y: 300, distance: 169.9
click at [567, 360] on div "Edit Guest - Chair's Private Reception ​ [PERSON_NAME] ​ [PERSON_NAME] ​ [EMAIL…" at bounding box center [910, 321] width 1296 height 503
click at [821, 160] on input "text" at bounding box center [996, 165] width 459 height 12
click at [850, 170] on input "415" at bounding box center [996, 165] width 459 height 12
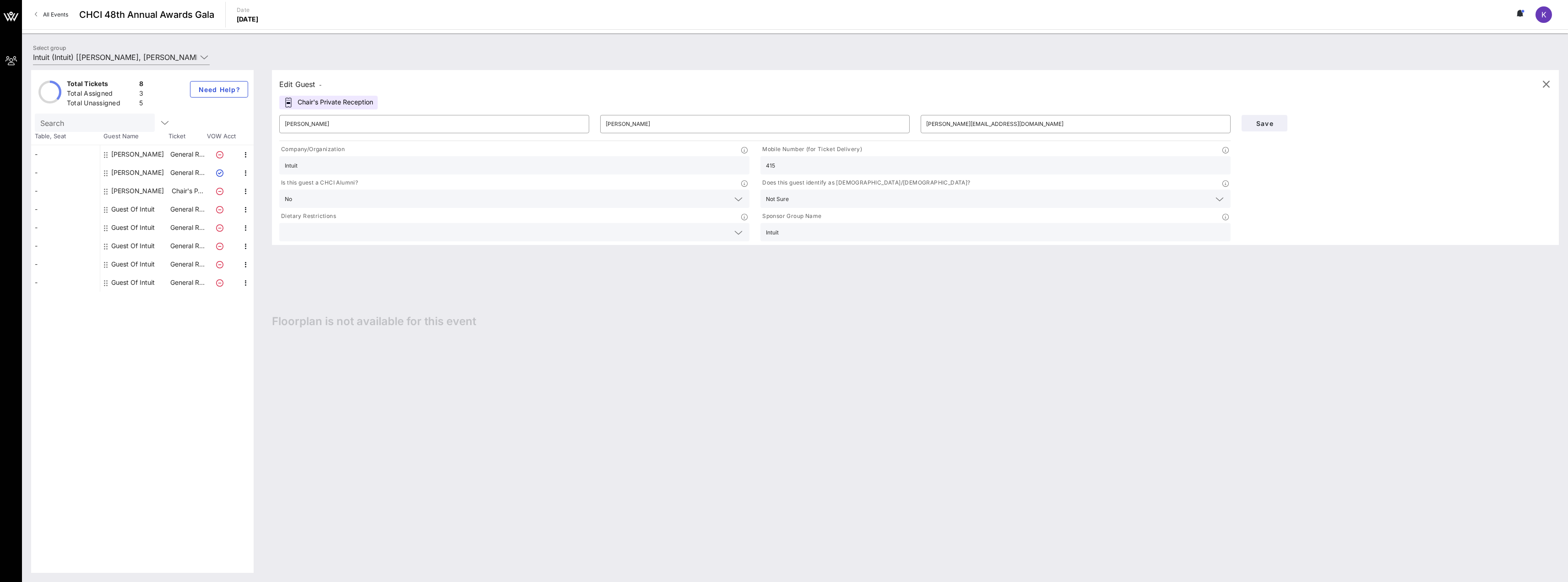
click at [783, 165] on input "415" at bounding box center [996, 165] width 459 height 12
click at [782, 165] on input "415" at bounding box center [996, 165] width 459 height 12
type input "4"
paste input "[PHONE_NUMBER]"
type input "[PHONE_NUMBER]"
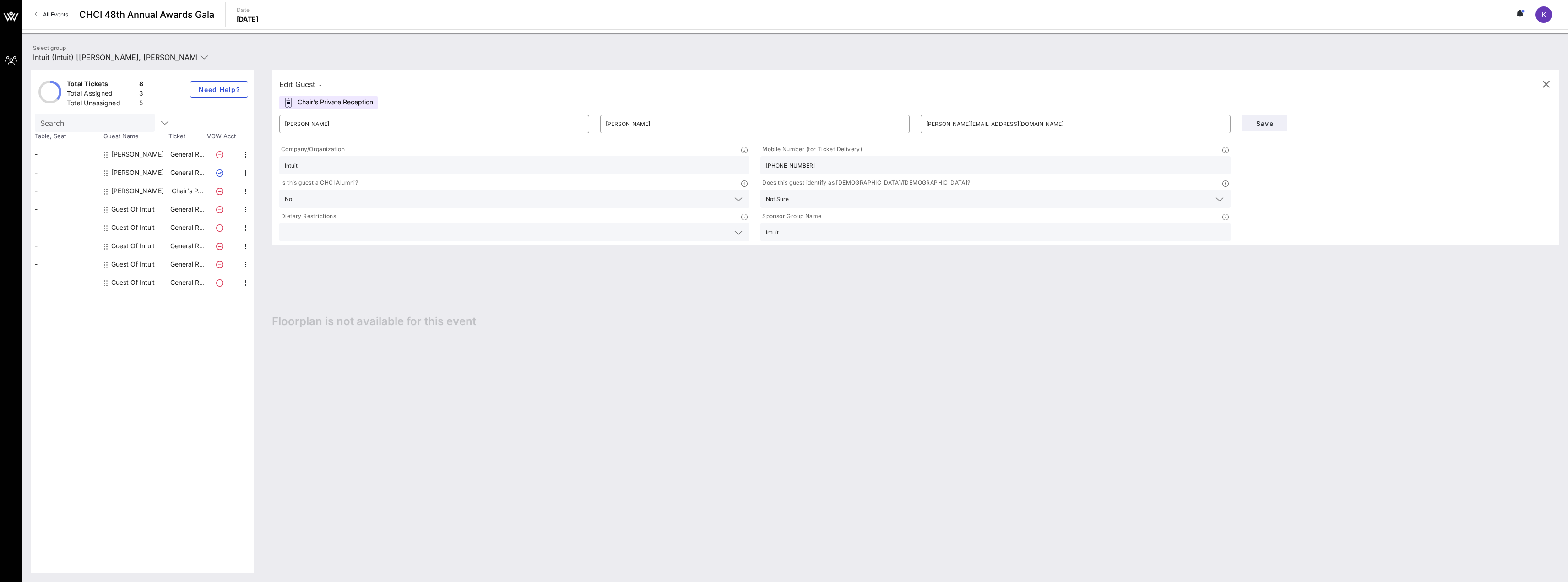
click at [561, 327] on div "Edit Guest - Chair's Private Reception ​ [PERSON_NAME] ​ [PERSON_NAME] ​ [PERSO…" at bounding box center [910, 321] width 1296 height 503
click at [1270, 127] on span "Save" at bounding box center [1264, 123] width 31 height 7
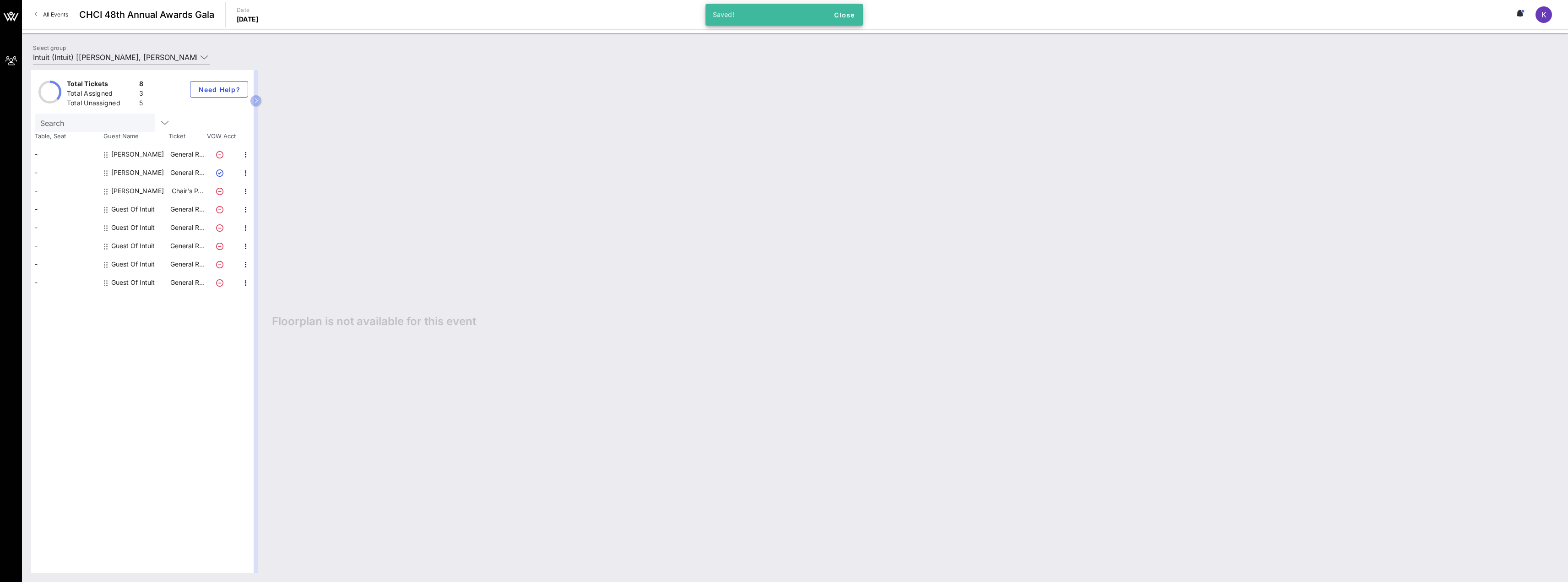
click at [129, 211] on div "Guest Of Intuit" at bounding box center [133, 209] width 44 height 18
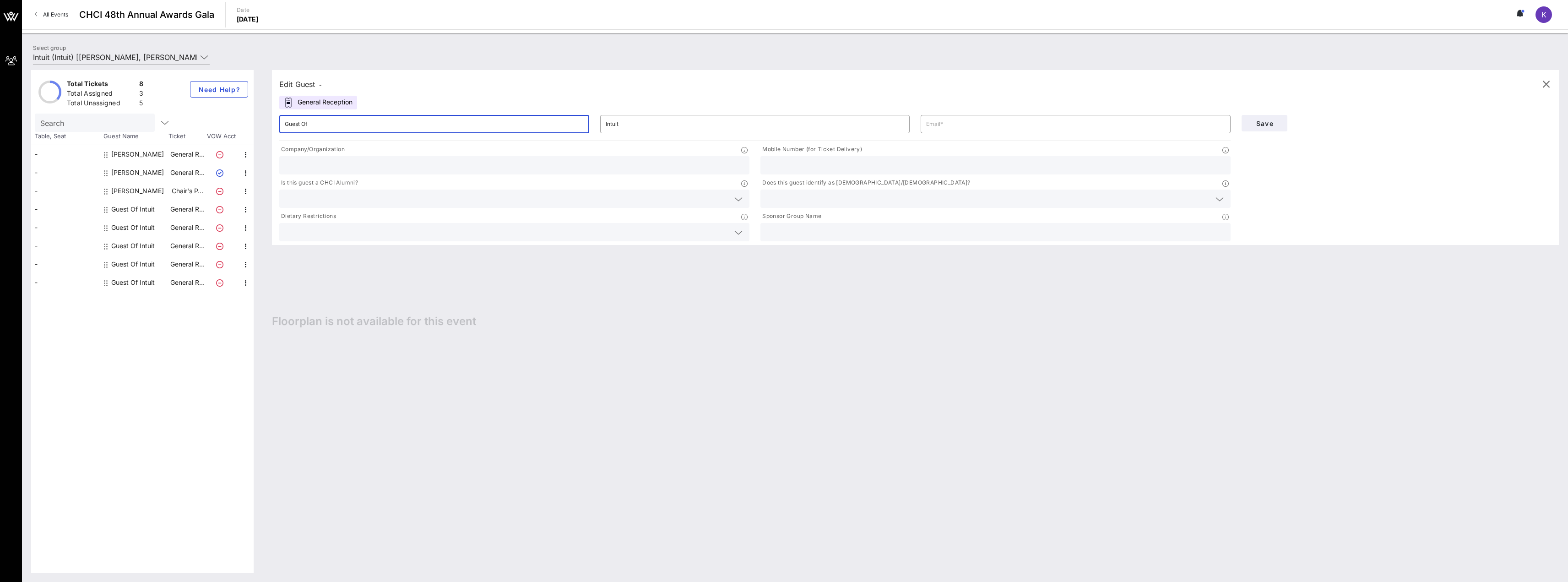
click at [305, 119] on input "Guest Of" at bounding box center [434, 124] width 299 height 15
click at [305, 123] on input "Guest Of" at bounding box center [434, 124] width 299 height 15
type input "[PERSON_NAME]"
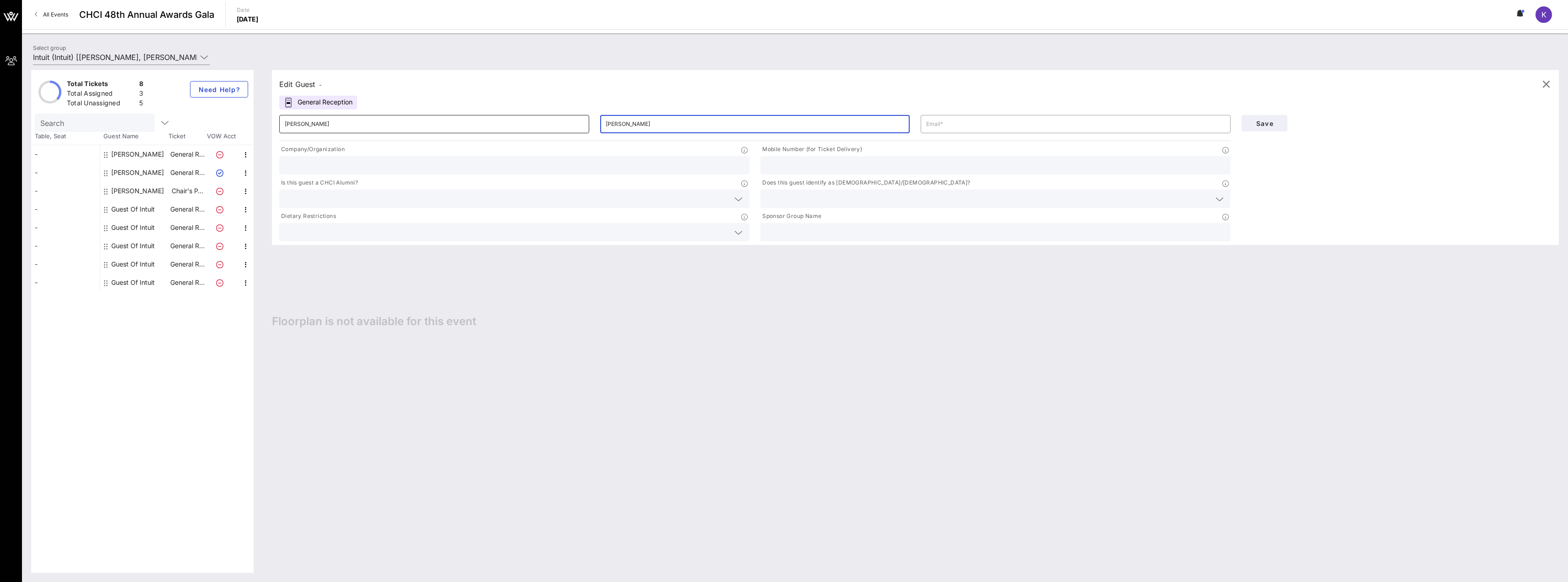
type input "[PERSON_NAME]"
type input "[PERSON_NAME][EMAIL_ADDRESS][DOMAIN_NAME]"
click at [392, 171] on div at bounding box center [514, 165] width 459 height 18
type input "Intuit"
click at [843, 169] on input "text" at bounding box center [996, 165] width 459 height 12
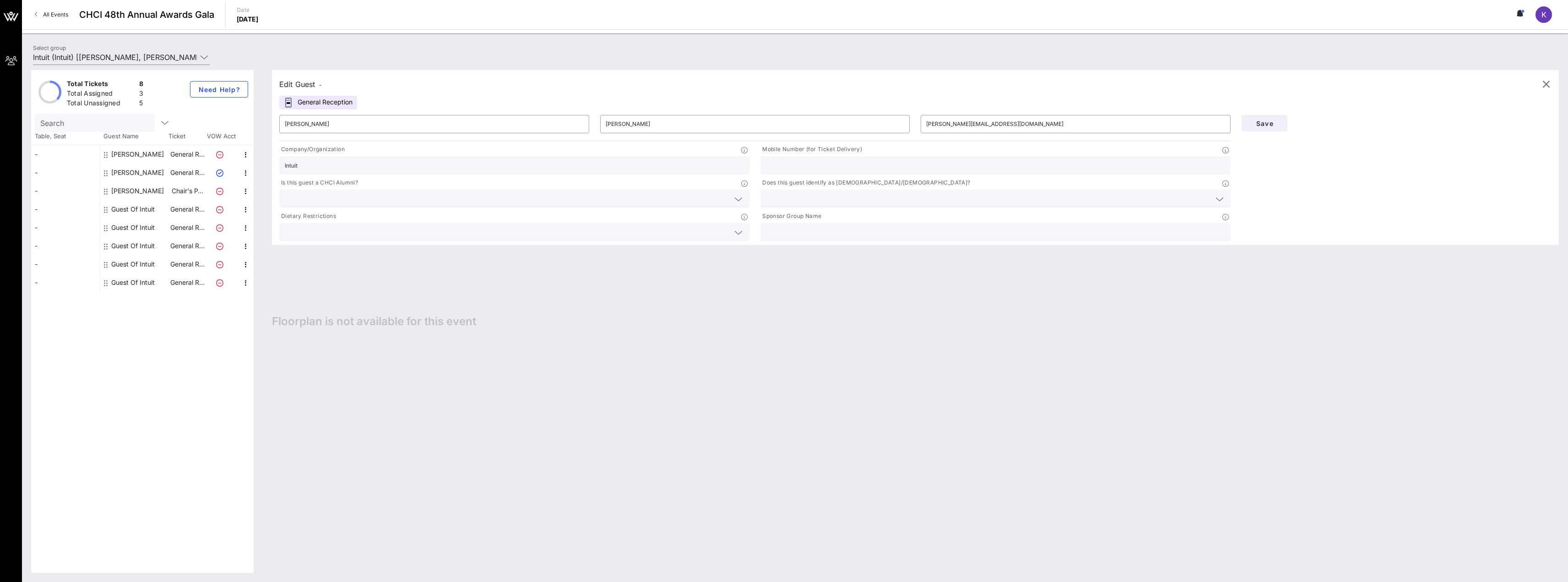
click at [858, 158] on div at bounding box center [996, 165] width 459 height 18
paste input "[PHONE_NUMBER]"
type input "[PHONE_NUMBER]"
click at [375, 201] on input "text" at bounding box center [507, 198] width 444 height 12
click at [346, 221] on div "No" at bounding box center [514, 221] width 470 height 18
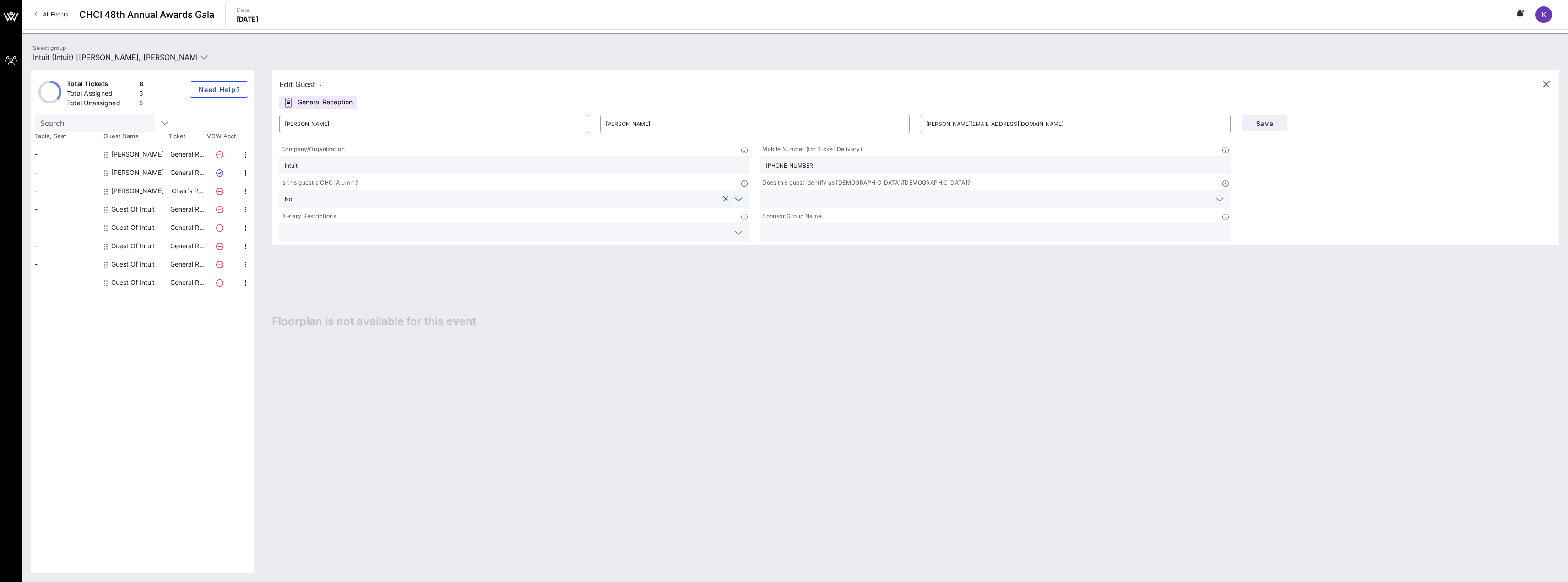
click at [784, 208] on div "Does this guest identify as [DEMOGRAPHIC_DATA]/[DEMOGRAPHIC_DATA]?" at bounding box center [995, 193] width 482 height 34
click at [798, 203] on input "text" at bounding box center [989, 198] width 444 height 12
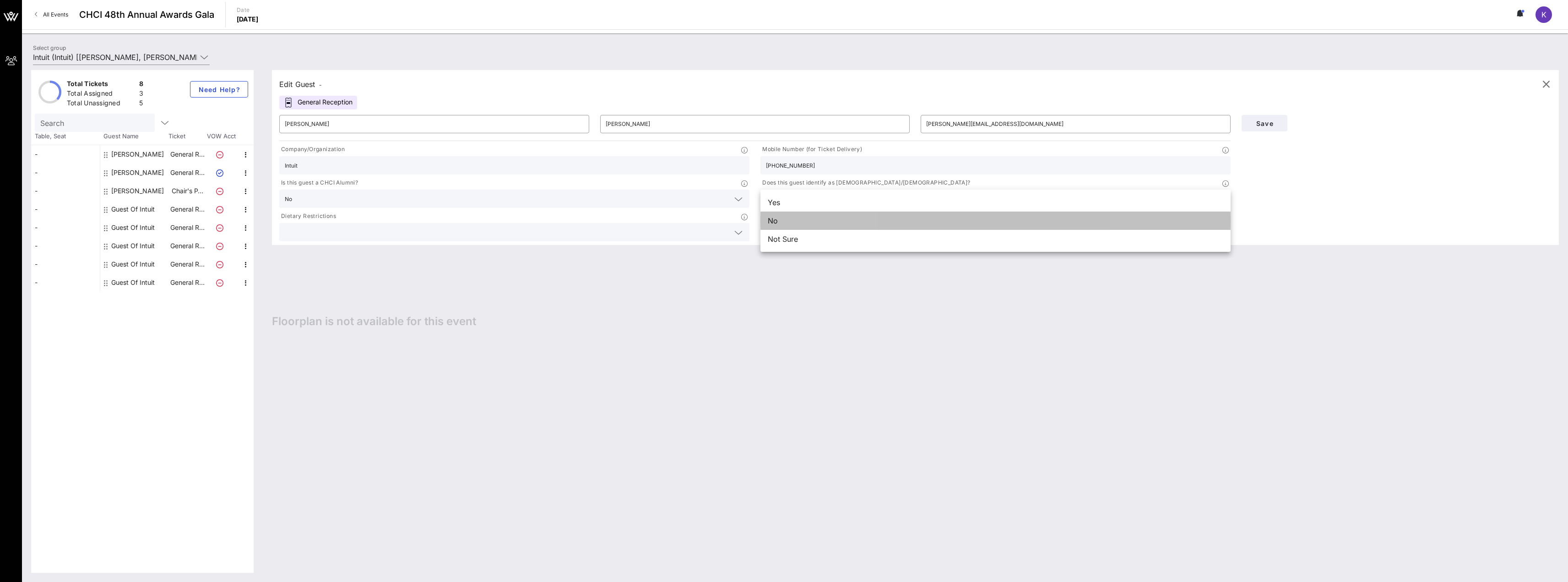
click at [826, 220] on div "No" at bounding box center [995, 221] width 470 height 18
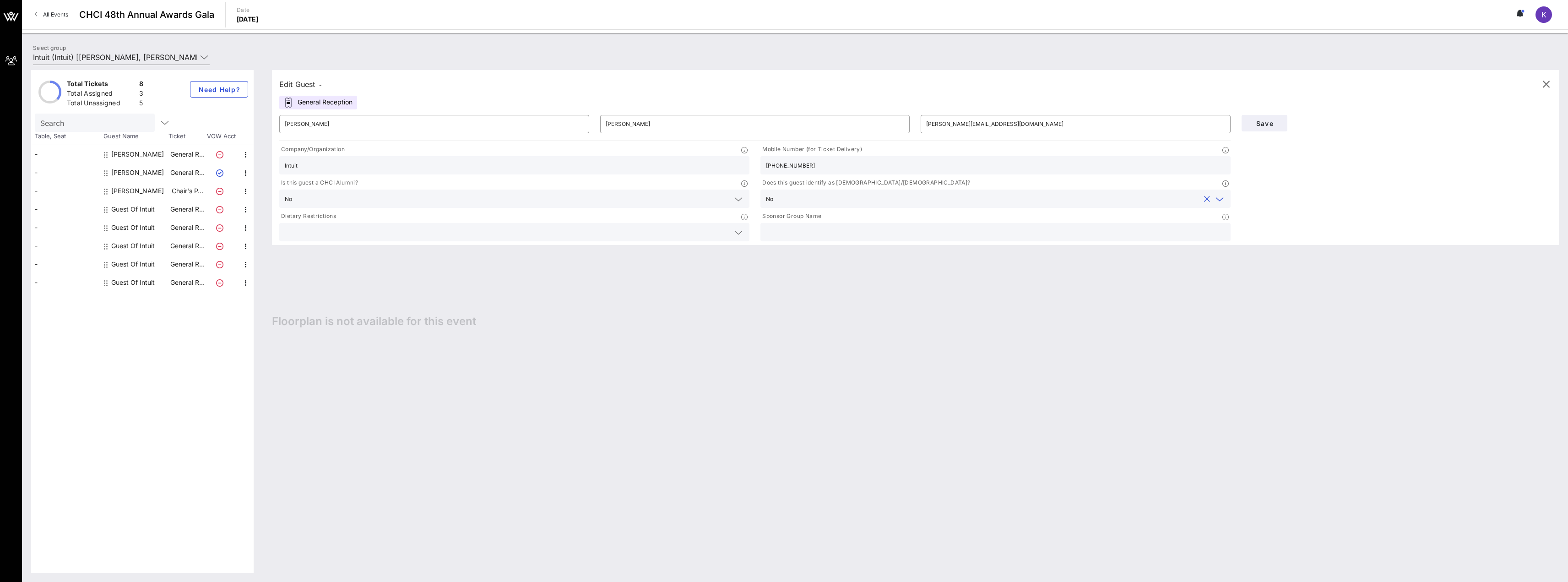
click at [430, 237] on input "text" at bounding box center [507, 232] width 444 height 12
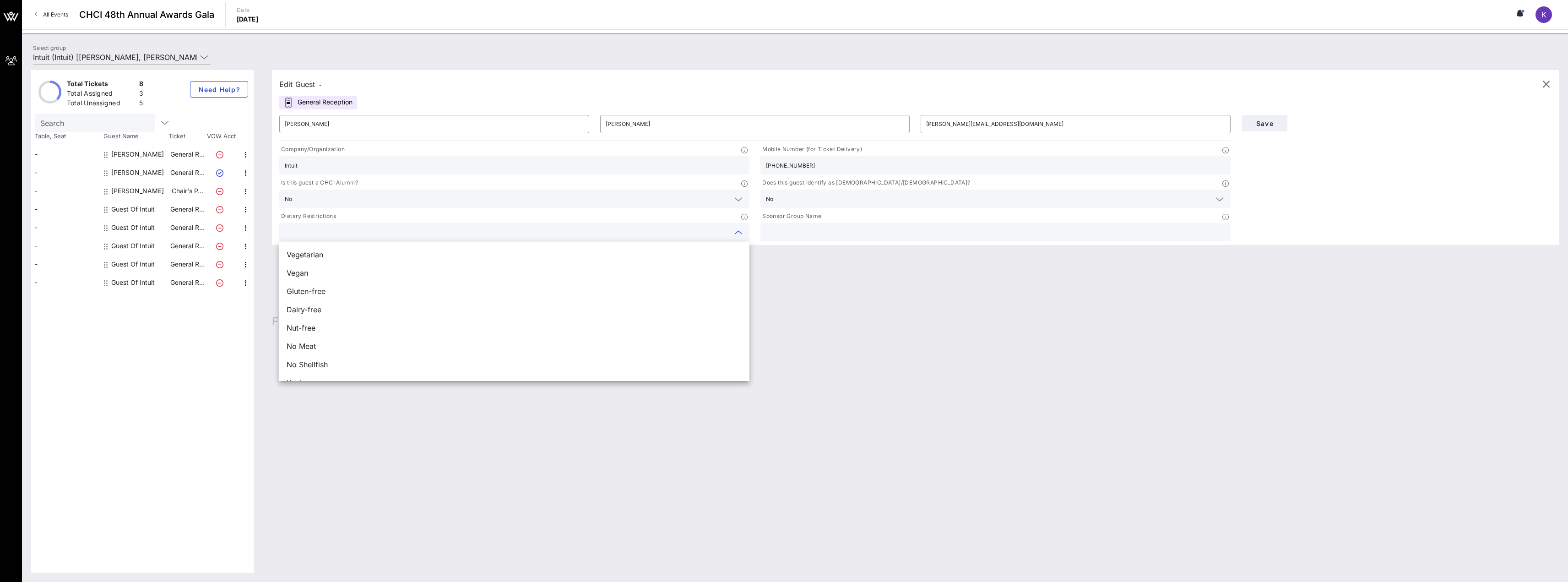
click at [803, 234] on input "text" at bounding box center [996, 232] width 459 height 12
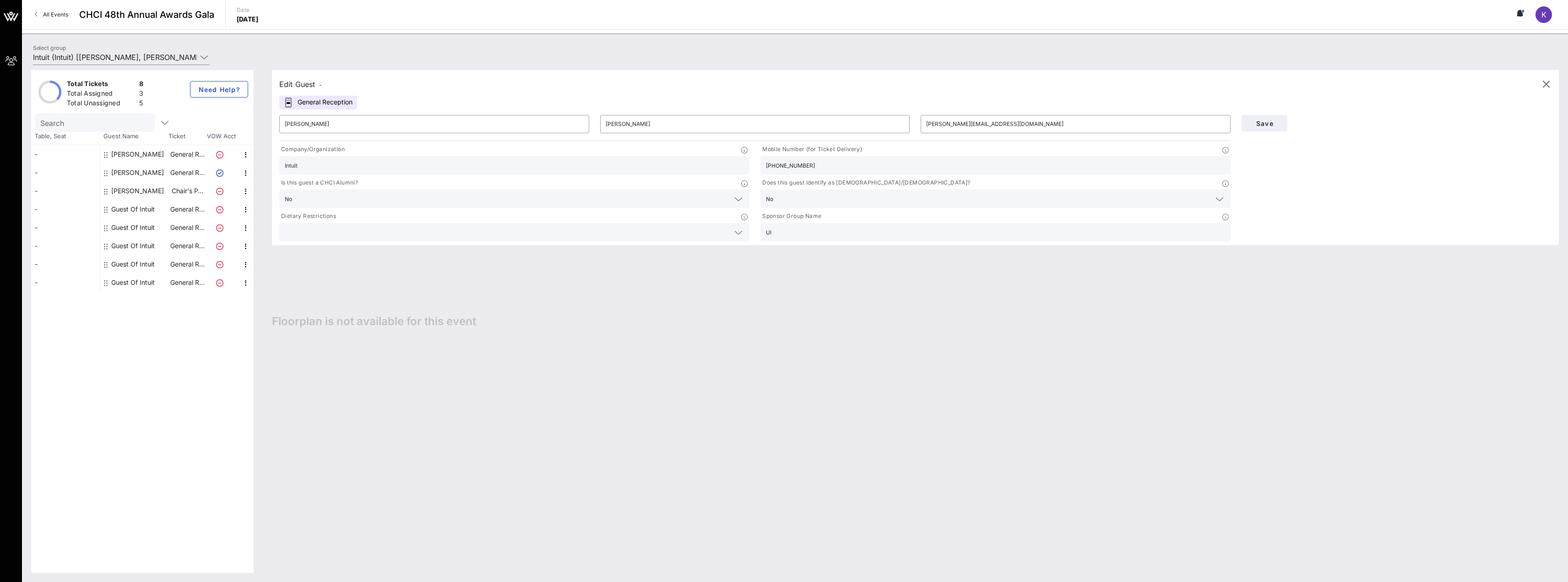
type input "U"
type input "Intuit"
click at [1263, 127] on span "Save" at bounding box center [1264, 123] width 31 height 7
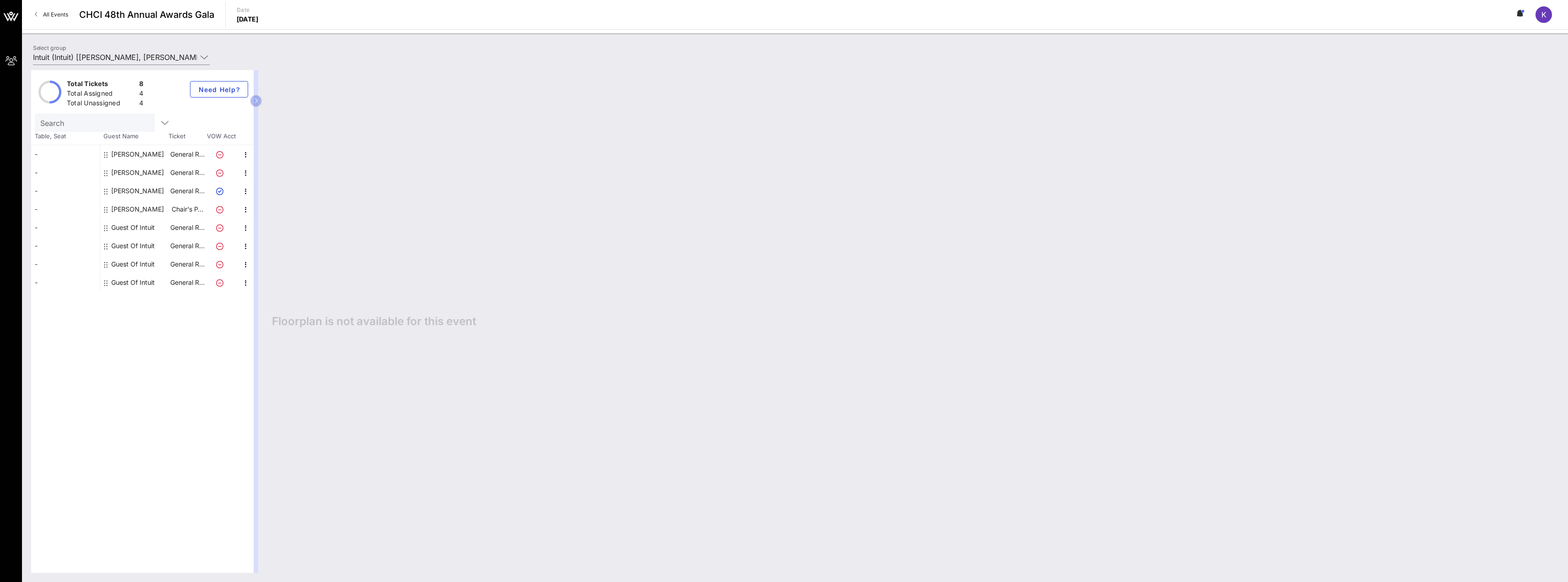
click at [135, 173] on div "[PERSON_NAME]" at bounding box center [137, 173] width 53 height 18
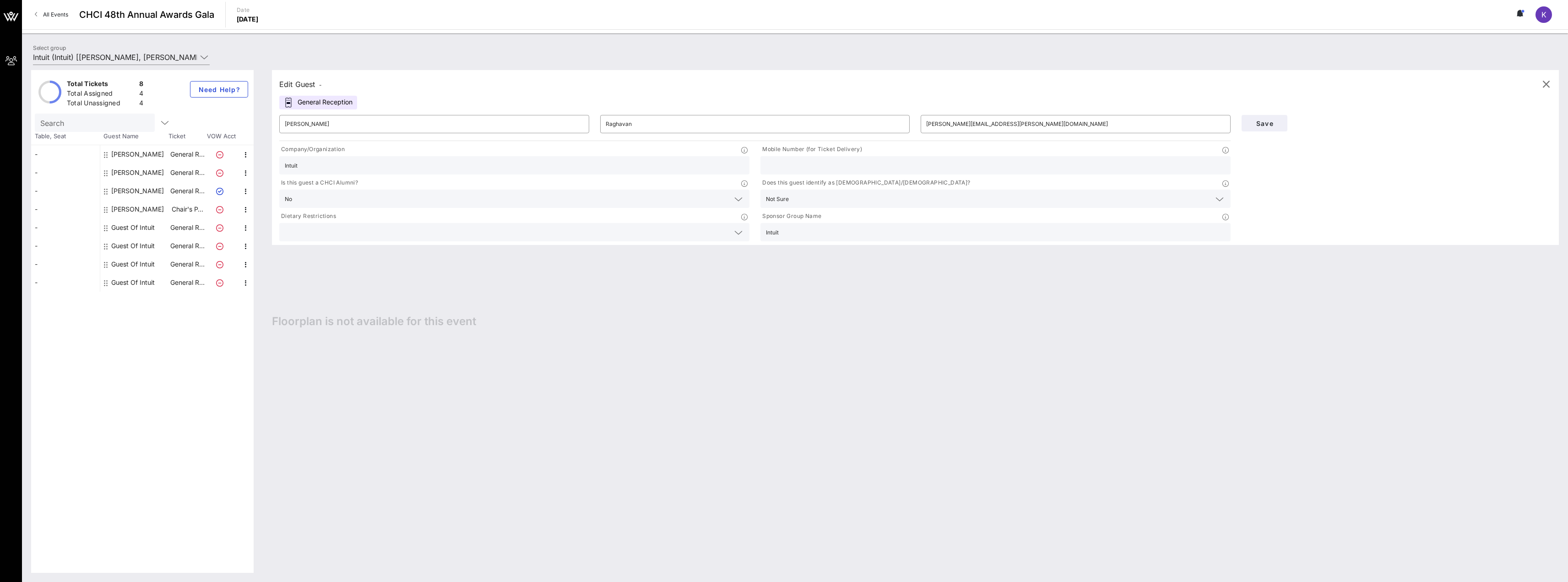
click at [407, 321] on span "Floorplan is not available for this event" at bounding box center [374, 321] width 204 height 14
click at [814, 165] on input "text" at bounding box center [996, 165] width 459 height 12
paste input "[PHONE_NUMBER]"
type input "[PHONE_NUMBER]"
click at [1273, 123] on span "Save" at bounding box center [1264, 123] width 31 height 7
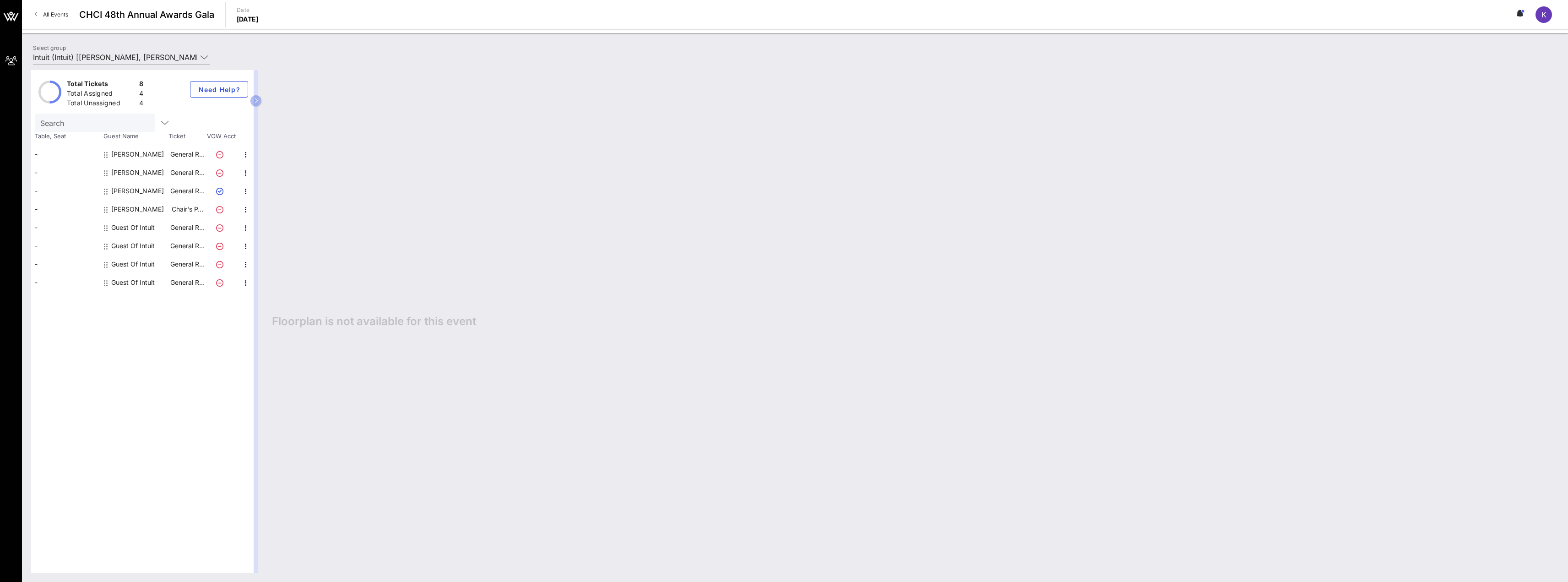
click at [133, 230] on div "Guest Of Intuit" at bounding box center [133, 227] width 44 height 18
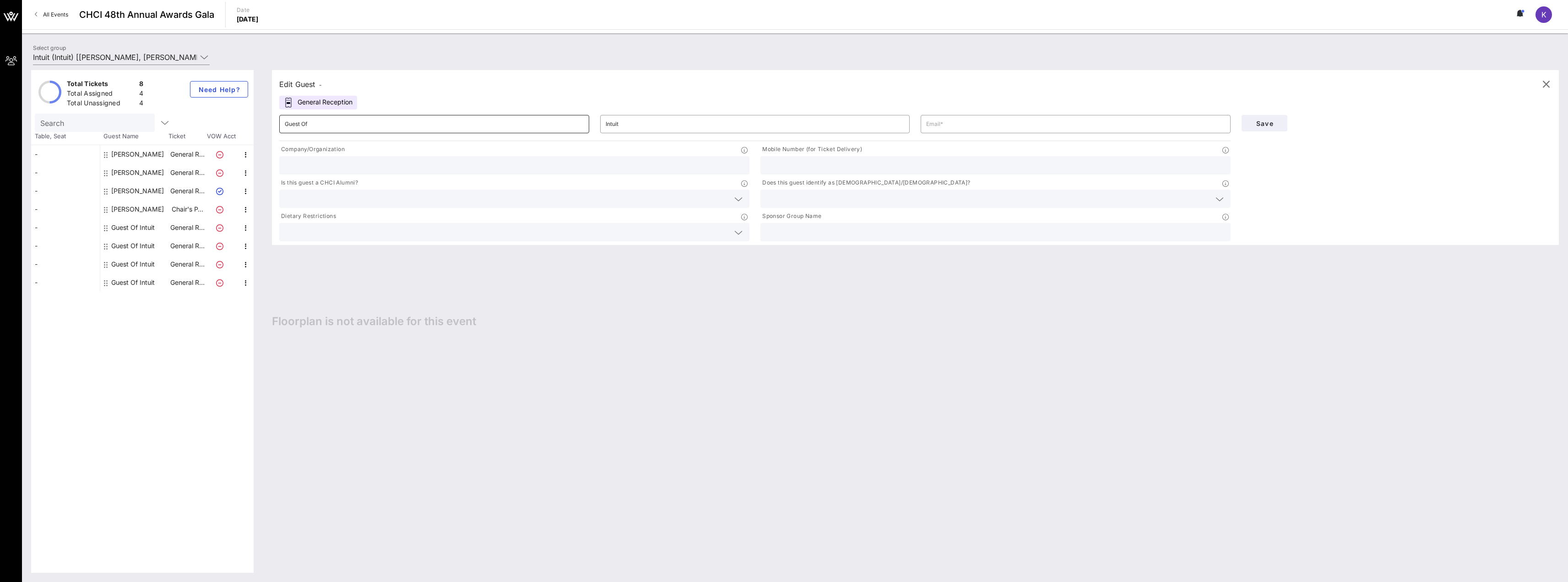
click at [324, 123] on input "Guest Of" at bounding box center [434, 124] width 299 height 15
type input "[PERSON_NAME]"
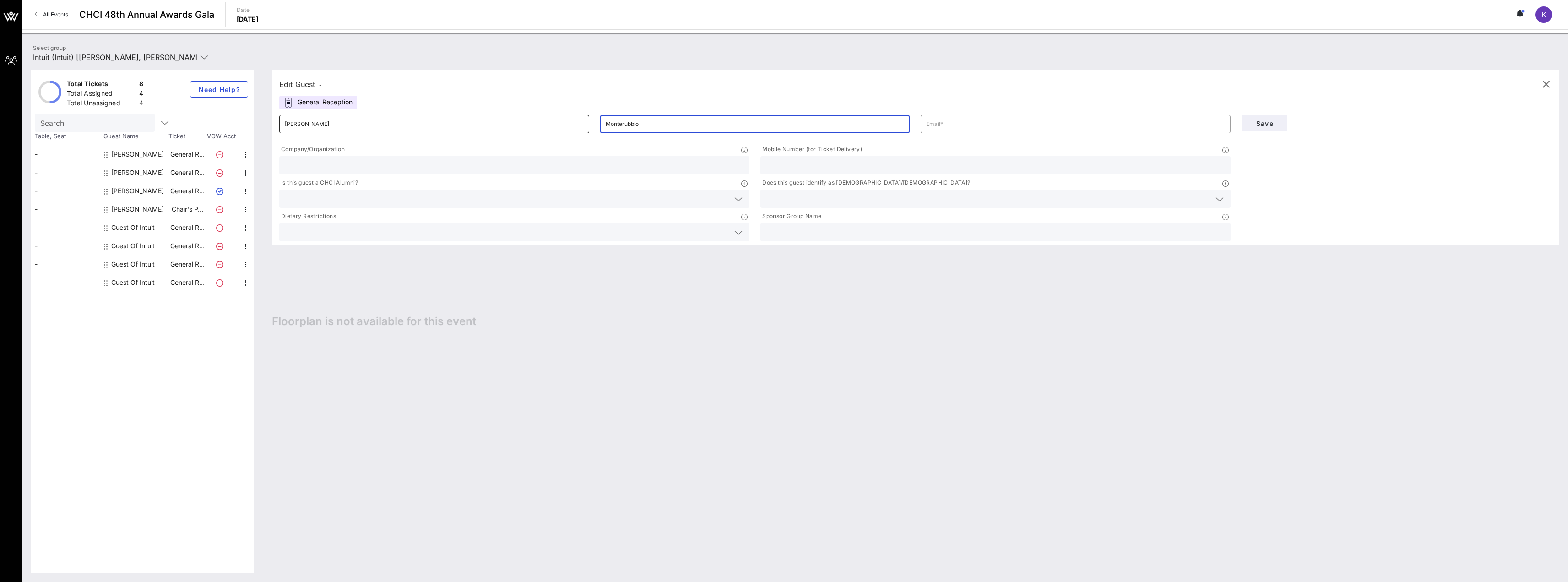
type input "Monterubbio"
click at [349, 378] on div "Edit Guest - General Reception ​ [PERSON_NAME] ​ Company/Organization Mobile Nu…" at bounding box center [910, 321] width 1296 height 503
click at [960, 124] on input "text" at bounding box center [1075, 124] width 299 height 15
paste input "[PERSON_NAME][EMAIL_ADDRESS][DOMAIN_NAME]"
type input "[PERSON_NAME][EMAIL_ADDRESS][DOMAIN_NAME]"
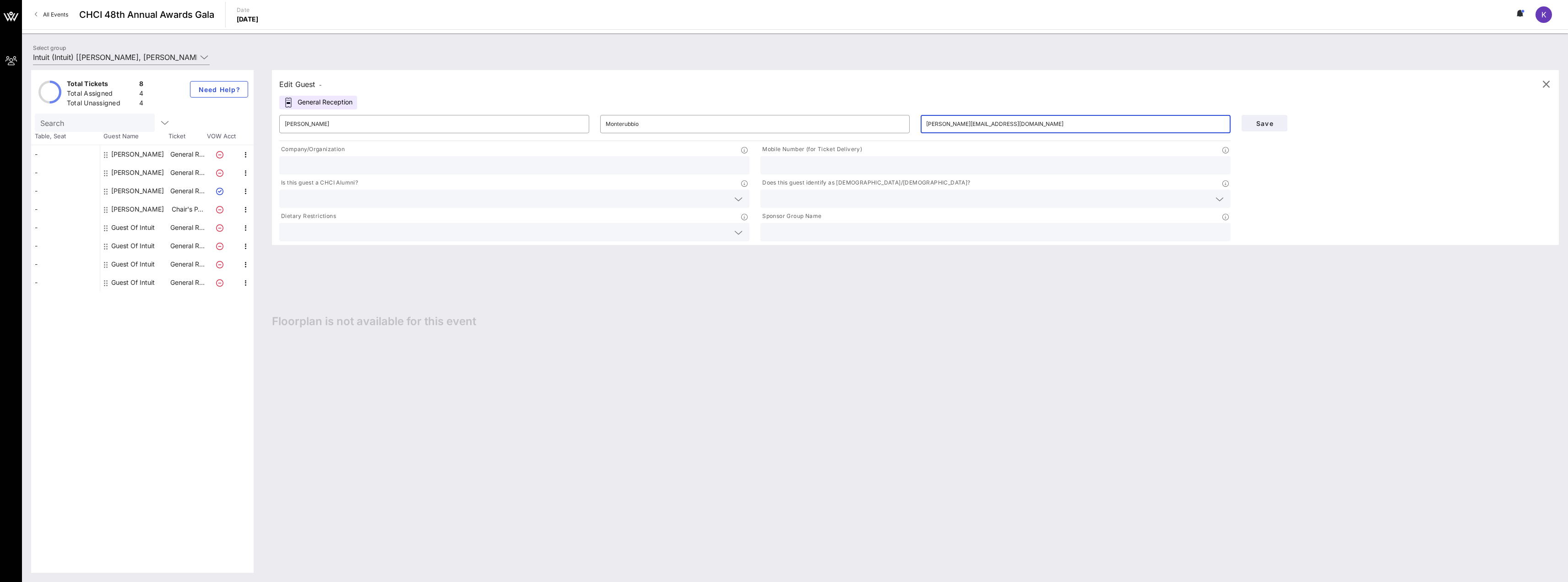
click at [393, 172] on div at bounding box center [514, 165] width 459 height 18
type input "Intuit"
click at [816, 161] on input "text" at bounding box center [996, 165] width 459 height 12
click at [384, 319] on span "Floorplan is not available for this event" at bounding box center [374, 321] width 204 height 14
click at [791, 160] on input "text" at bounding box center [996, 165] width 459 height 12
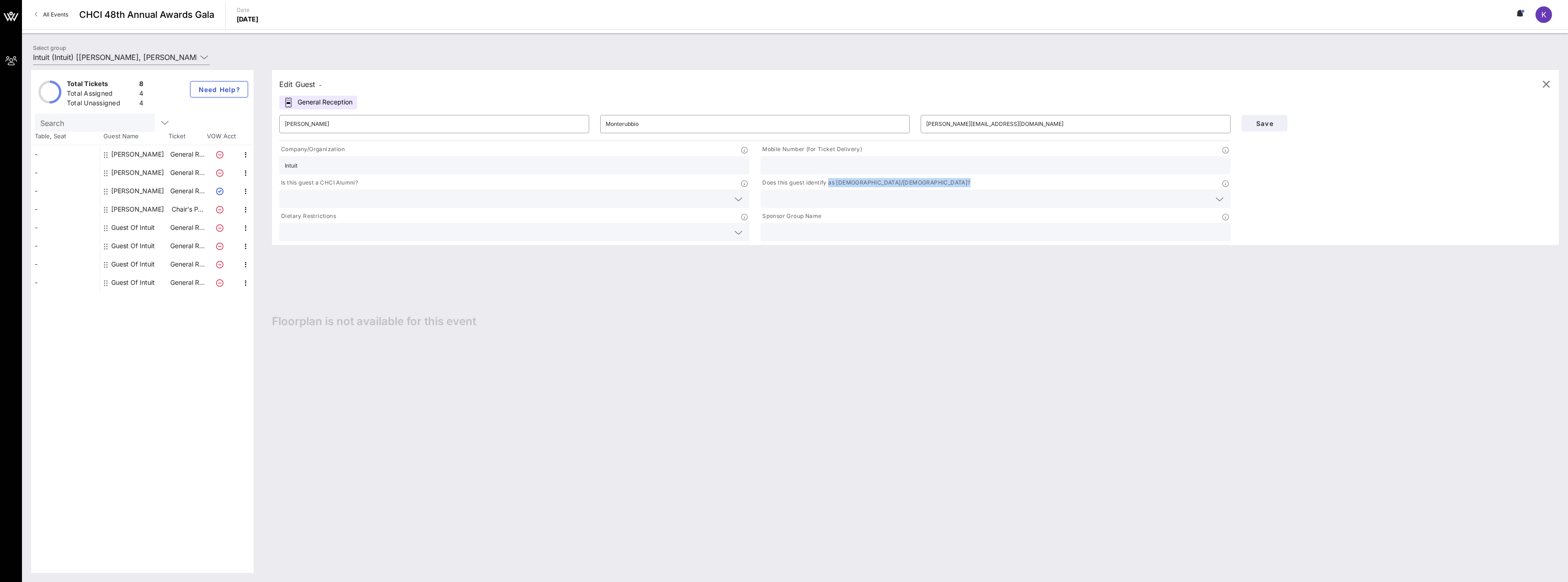
click at [784, 190] on div "Does this guest identify as [DEMOGRAPHIC_DATA]/[DEMOGRAPHIC_DATA]?" at bounding box center [995, 193] width 482 height 34
click at [787, 194] on input "text" at bounding box center [989, 198] width 444 height 12
click at [825, 202] on div "Yes" at bounding box center [995, 203] width 470 height 18
click at [337, 195] on input "text" at bounding box center [507, 198] width 444 height 12
click at [323, 221] on div "No" at bounding box center [514, 221] width 470 height 18
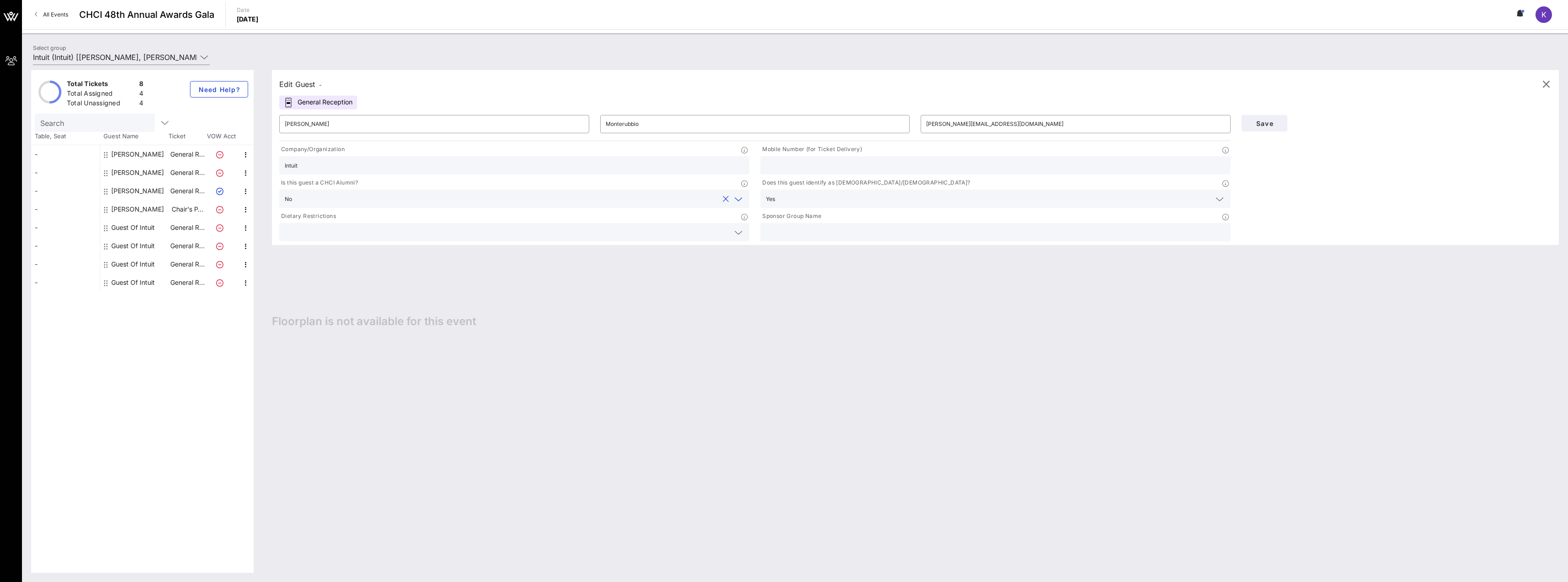
click at [785, 235] on input "text" at bounding box center [996, 232] width 459 height 12
type input "Intuit"
click at [524, 400] on div "Edit Guest - General Reception ​ [PERSON_NAME] ​ [PERSON_NAME][EMAIL_ADDRESS][D…" at bounding box center [910, 321] width 1296 height 503
click at [871, 168] on input "text" at bounding box center [996, 165] width 459 height 12
paste input "[PHONE_NUMBER]"
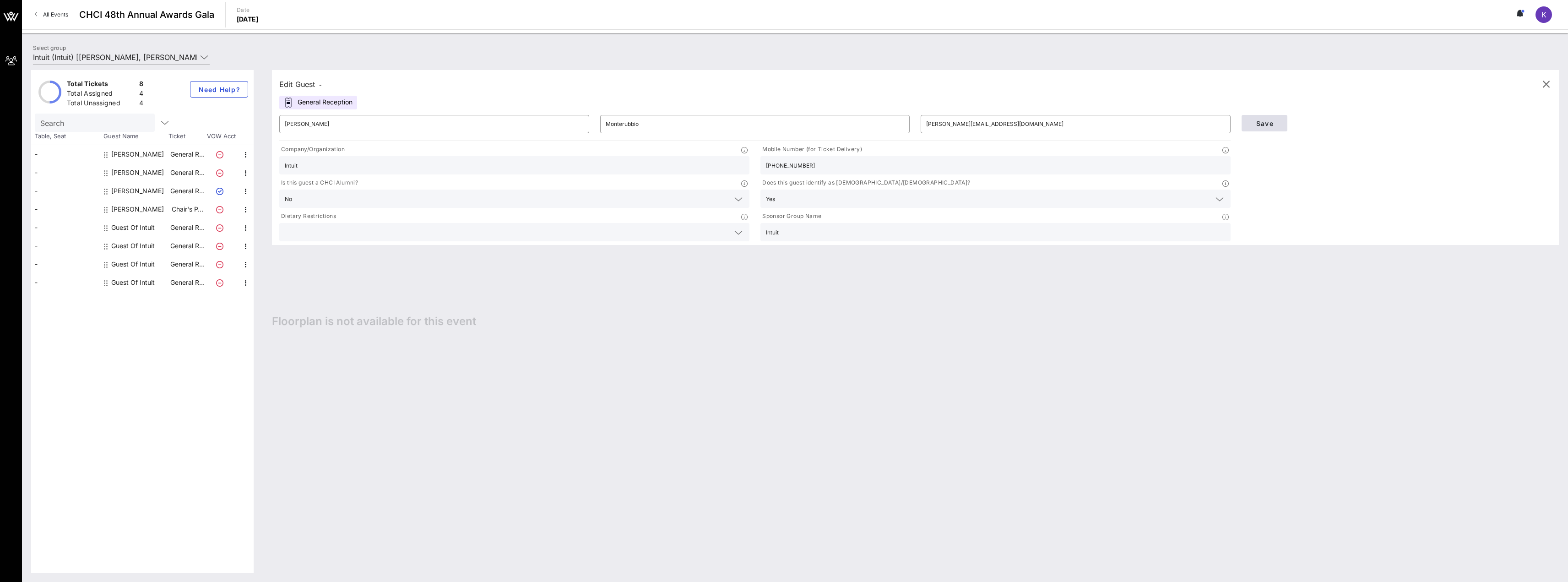
type input "[PHONE_NUMBER]"
click at [1264, 127] on span "Save" at bounding box center [1264, 123] width 31 height 7
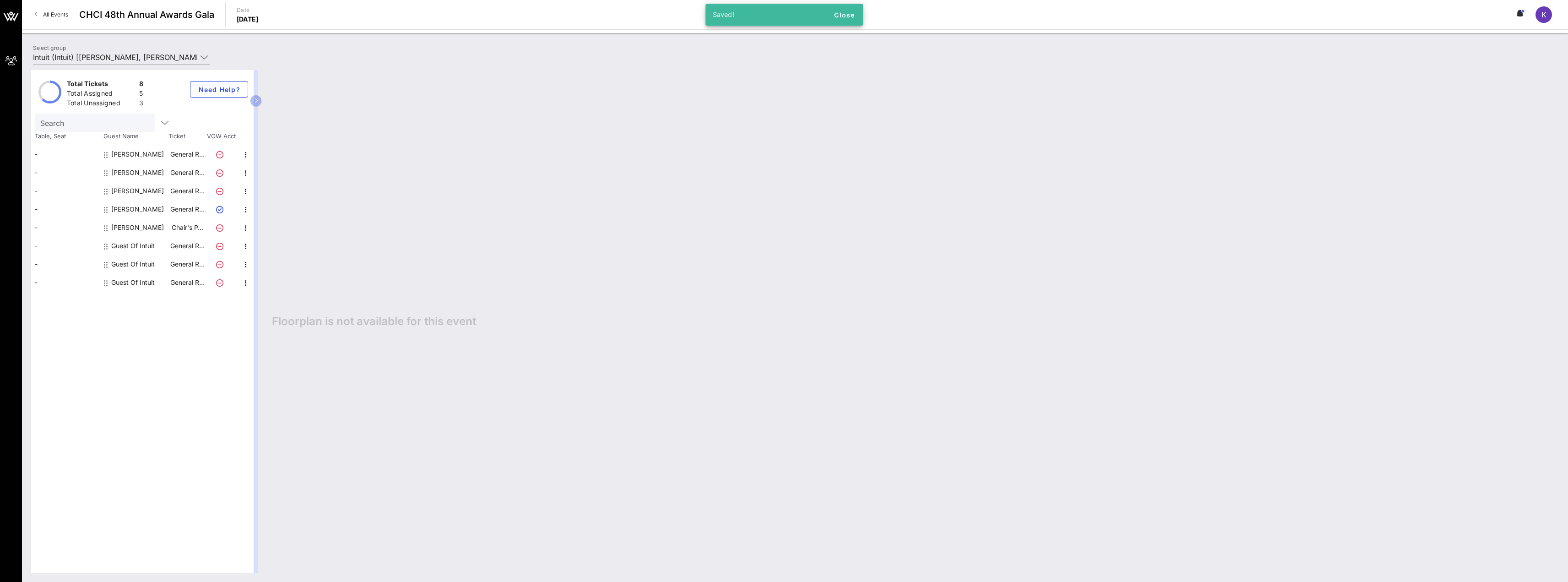
click at [137, 174] on div "[PERSON_NAME]" at bounding box center [137, 173] width 53 height 18
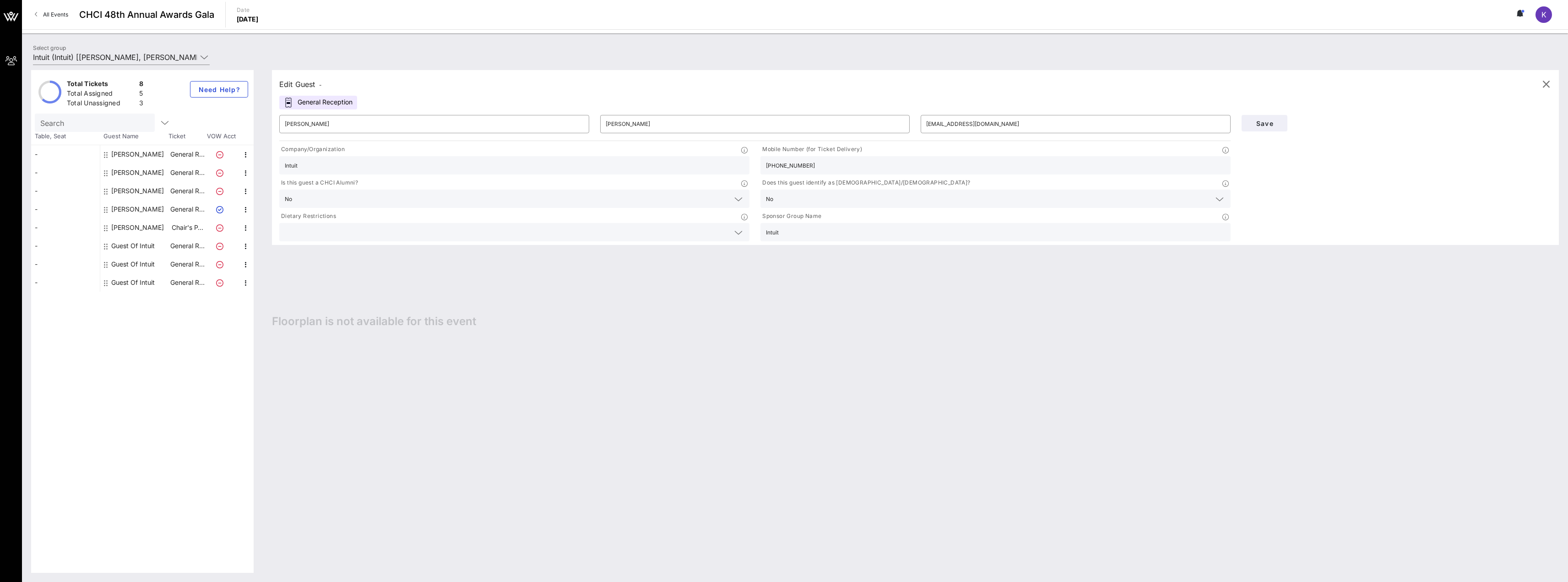
click at [137, 244] on div "Guest Of Intuit" at bounding box center [133, 246] width 44 height 18
type input "Guest Of"
type input "Intuit"
click at [323, 126] on input "Guest Of" at bounding box center [434, 124] width 299 height 15
click at [323, 128] on input "Guest Of" at bounding box center [434, 124] width 299 height 15
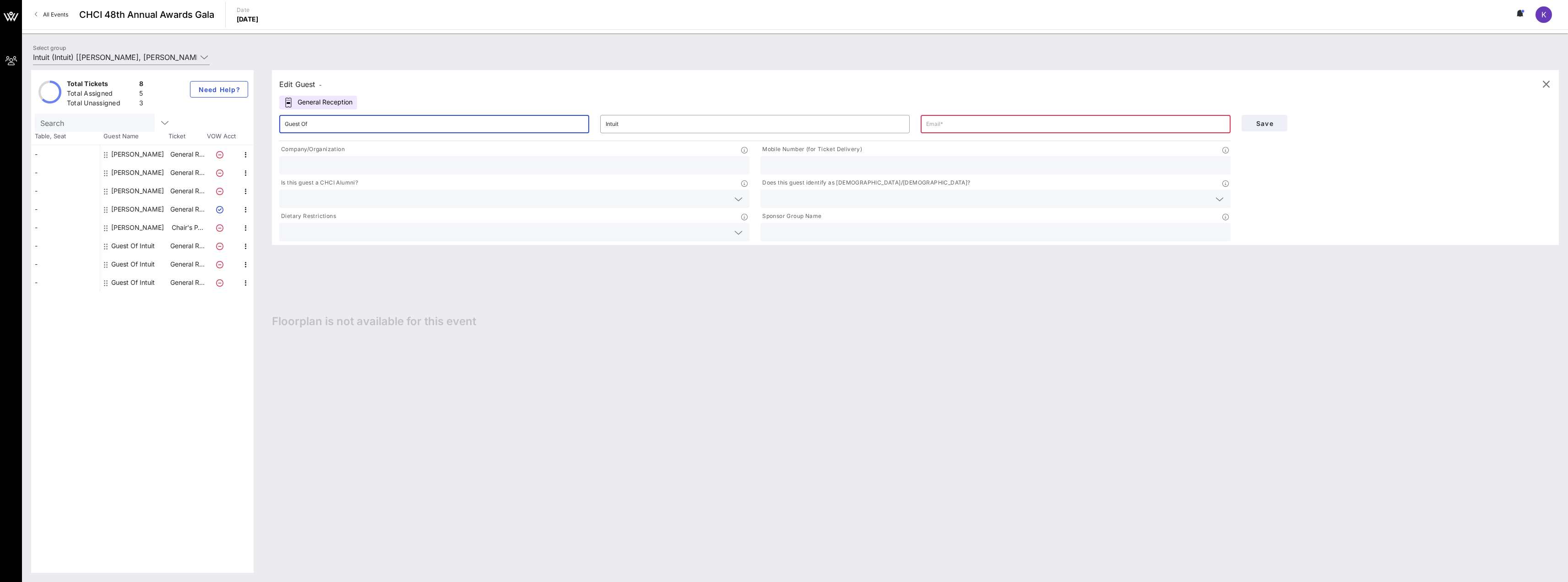
click at [323, 128] on input "Guest Of" at bounding box center [434, 124] width 299 height 15
type input "U"
type input "[PERSON_NAME]"
type input "Lease"
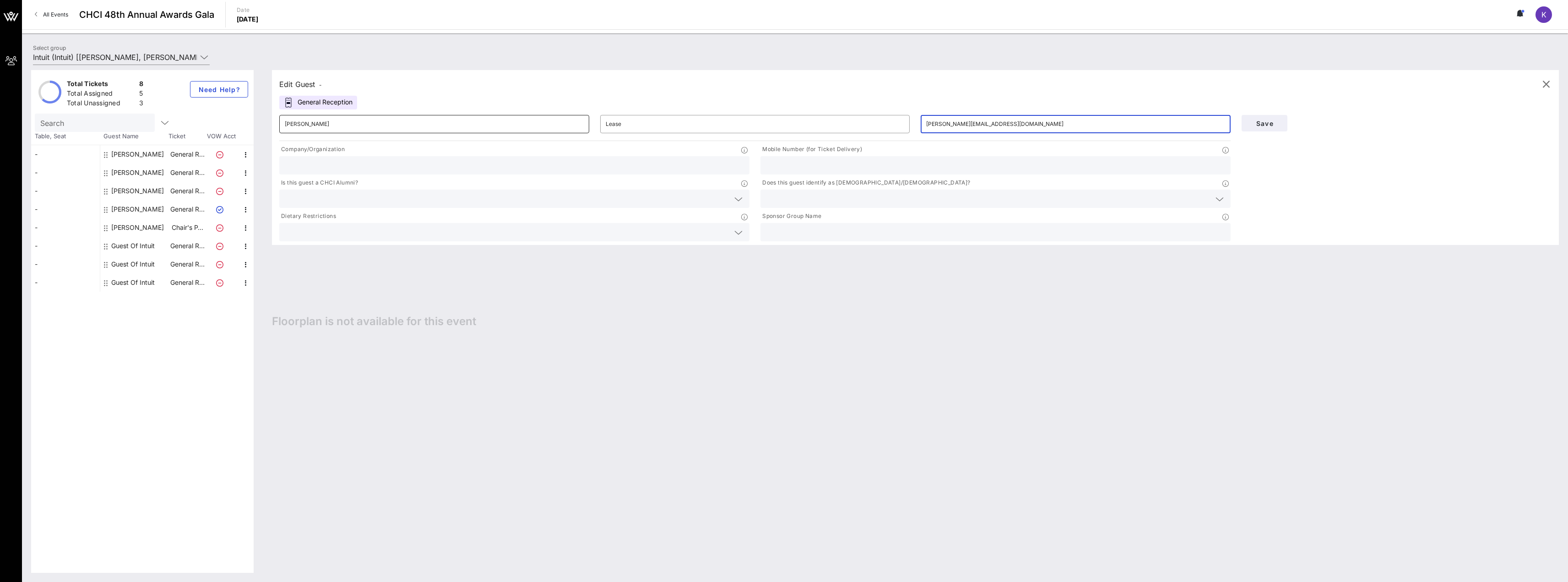
type input "[PERSON_NAME][EMAIL_ADDRESS][DOMAIN_NAME]"
click at [329, 160] on input "text" at bounding box center [514, 165] width 459 height 12
type input "Intuit"
click at [796, 165] on input "text" at bounding box center [996, 165] width 459 height 12
click at [377, 215] on div "Dietary Restrictions" at bounding box center [514, 217] width 470 height 12
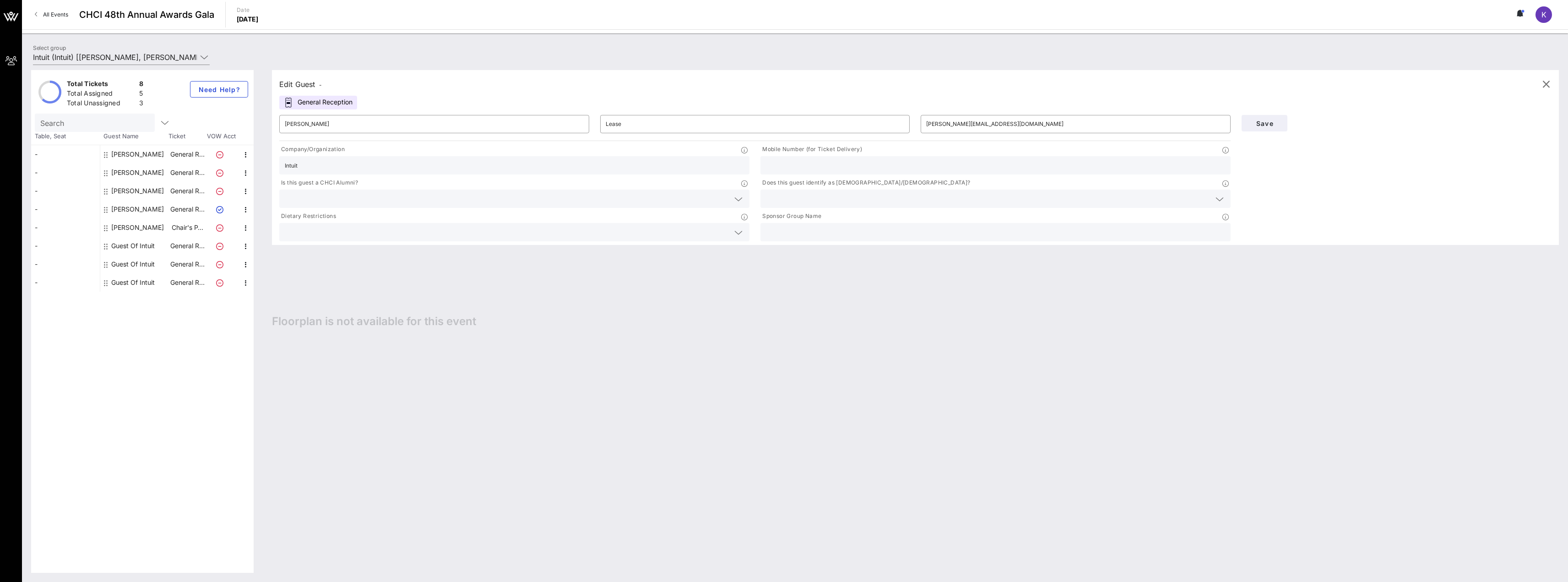
click at [375, 204] on div at bounding box center [514, 198] width 459 height 18
click at [374, 200] on div "Yes" at bounding box center [514, 203] width 470 height 18
click at [356, 194] on input "text" at bounding box center [508, 198] width 421 height 12
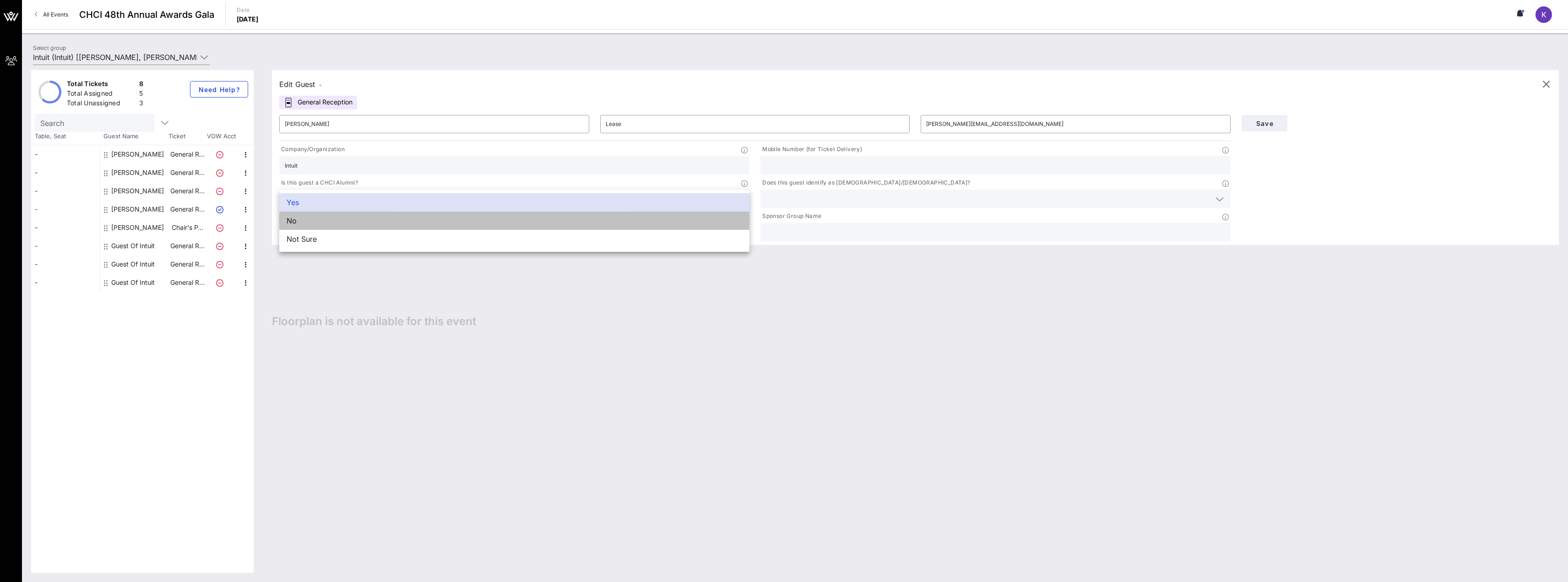
click at [351, 217] on div "No" at bounding box center [514, 221] width 470 height 18
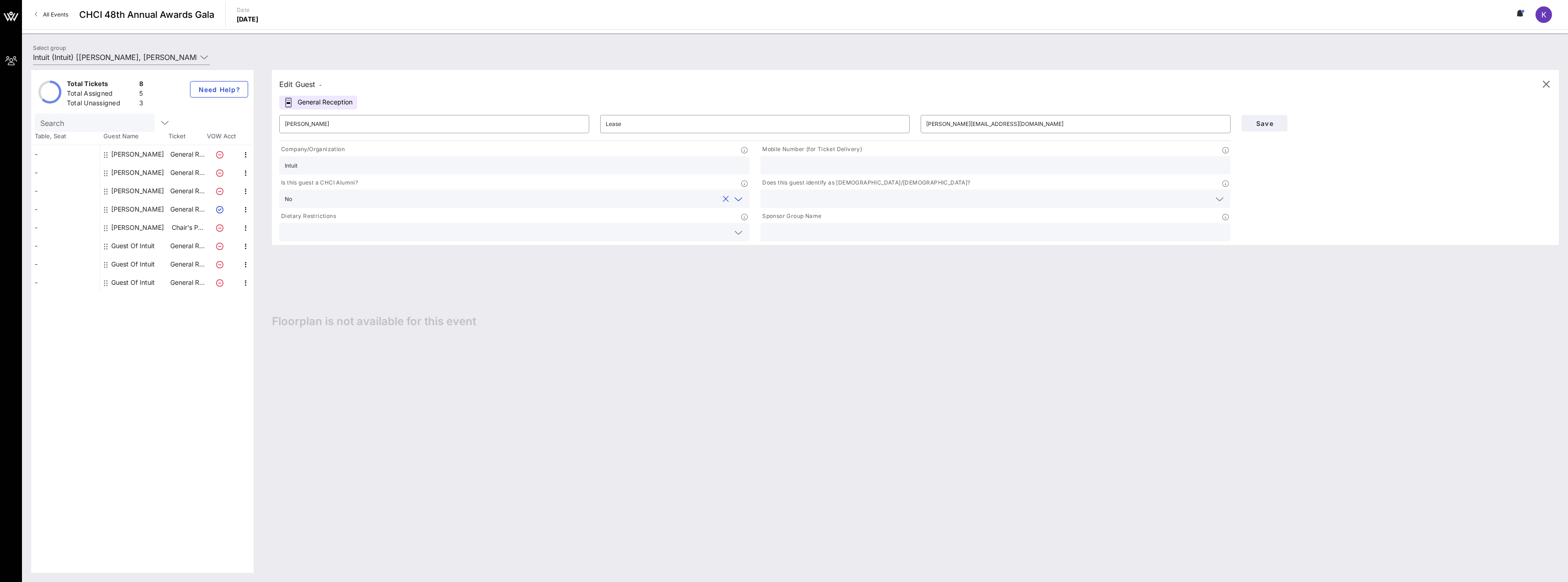
click at [776, 205] on div at bounding box center [996, 198] width 459 height 18
click at [776, 225] on div "No" at bounding box center [995, 221] width 470 height 18
click at [544, 236] on input "text" at bounding box center [507, 232] width 444 height 12
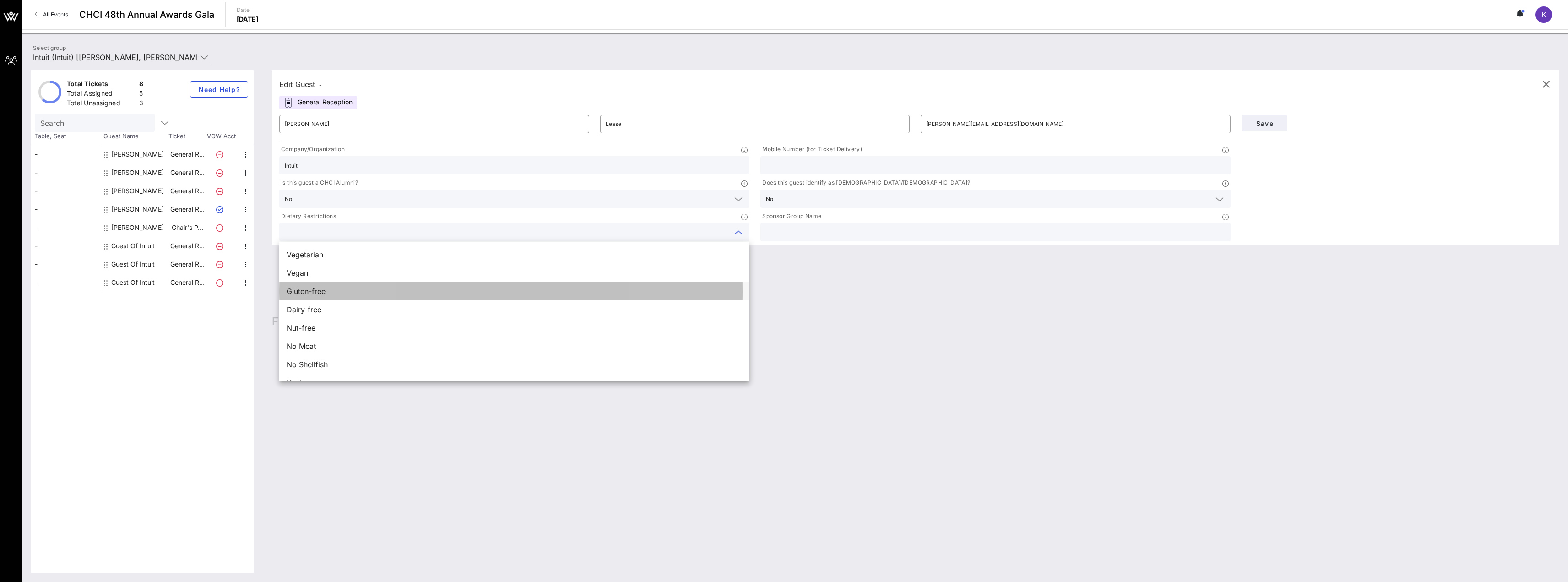
click at [329, 288] on div "Gluten-free" at bounding box center [514, 291] width 470 height 18
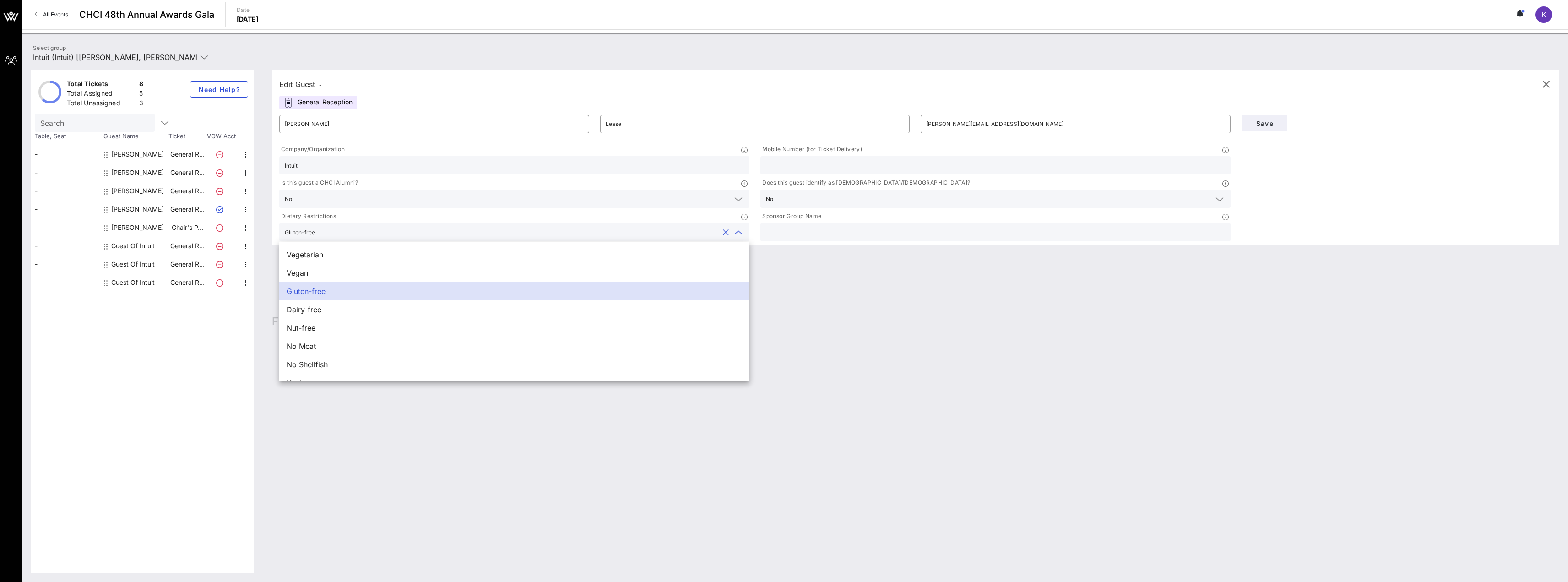
click at [826, 235] on input "text" at bounding box center [996, 232] width 459 height 12
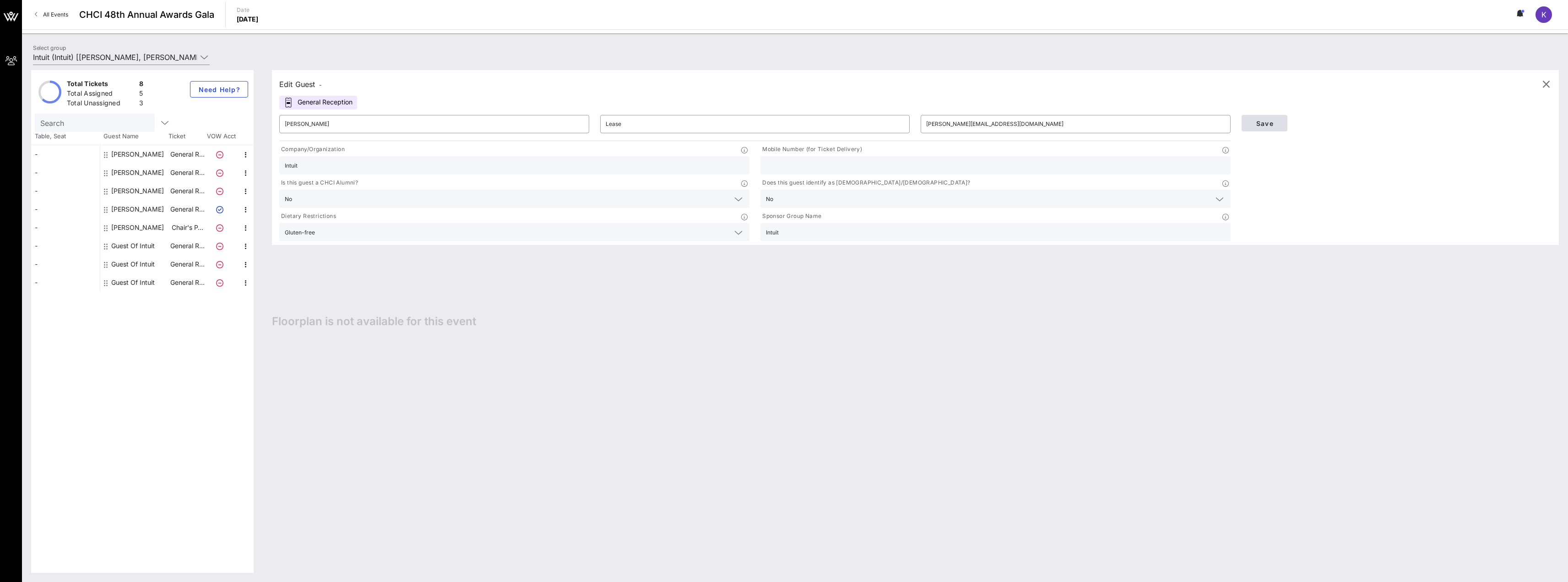
type input "Intuit"
click at [1263, 125] on span "Save" at bounding box center [1264, 123] width 31 height 7
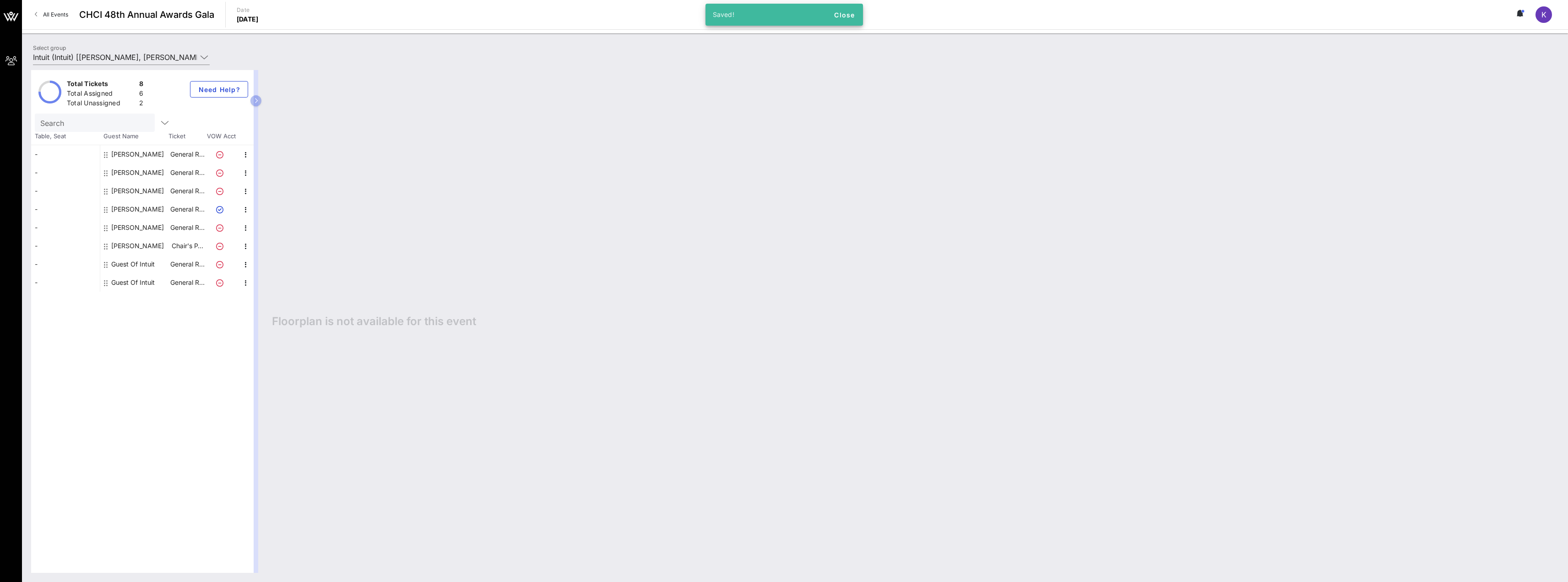
click at [137, 266] on div "Guest Of Intuit" at bounding box center [133, 264] width 44 height 18
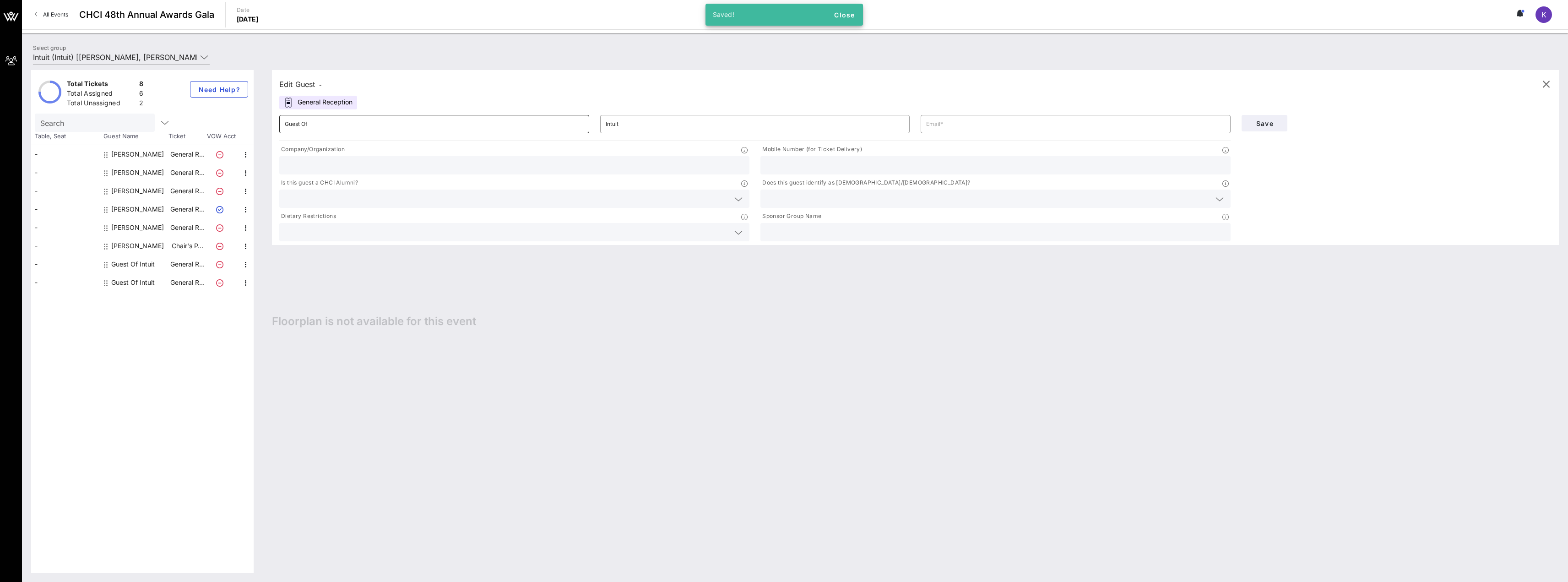
click at [310, 127] on input "Guest Of" at bounding box center [434, 124] width 299 height 15
type input "[PERSON_NAME]"
click at [614, 125] on input "Intuit" at bounding box center [755, 124] width 299 height 15
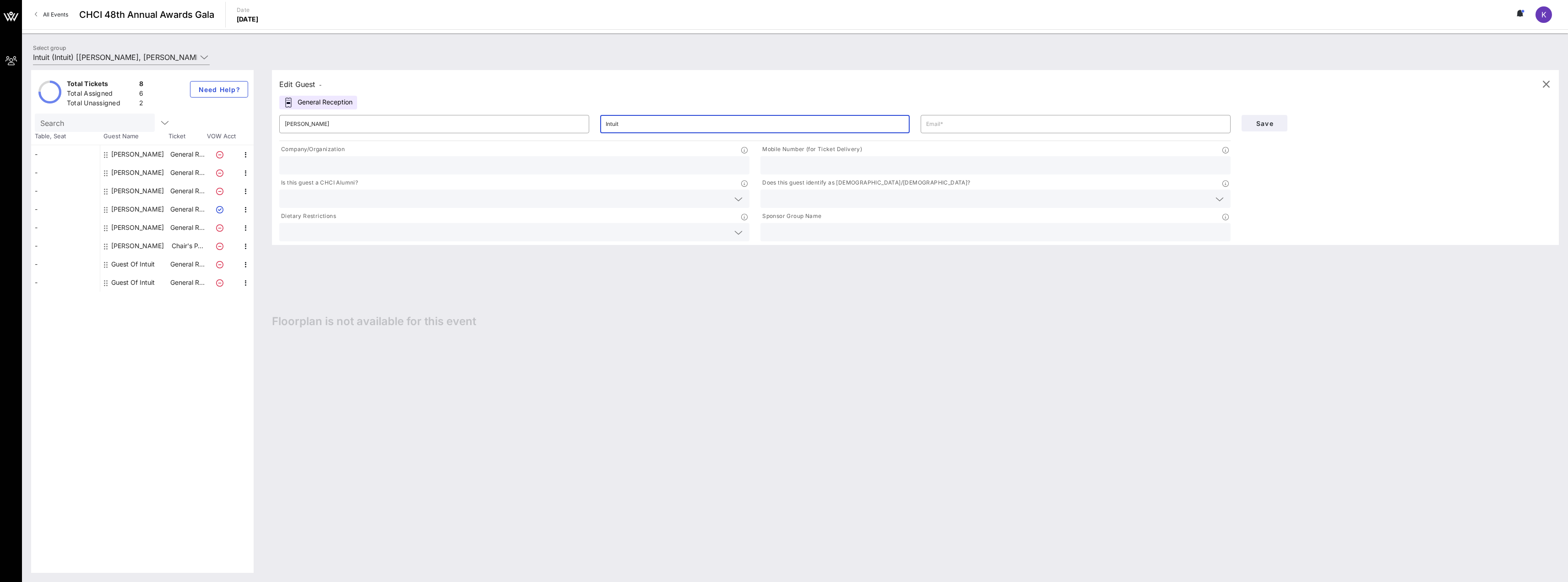
click at [614, 125] on input "Intuit" at bounding box center [755, 124] width 299 height 15
type input "Wojchiechowski"
click at [462, 308] on div "Edit Guest - General Reception ​ [PERSON_NAME] ​ Company/Organization Mobile Nu…" at bounding box center [910, 321] width 1296 height 503
click at [955, 128] on input "text" at bounding box center [1075, 124] width 299 height 15
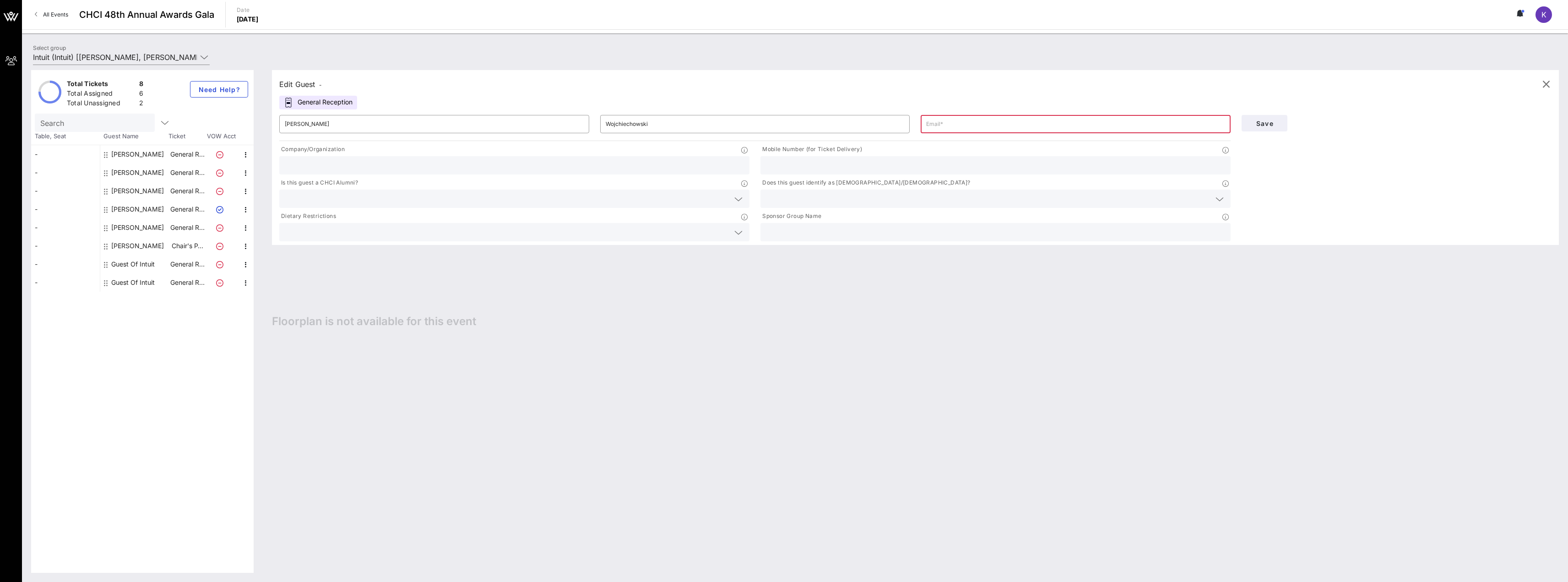
paste input "[PERSON_NAME][EMAIL_ADDRESS][DOMAIN_NAME]"
type input "[PERSON_NAME][EMAIL_ADDRESS][DOMAIN_NAME]"
click at [533, 161] on input "text" at bounding box center [514, 165] width 459 height 12
type input "Intuit"
click at [772, 176] on div "Company/Organization Intuit Mobile Number (for Ticket Delivery) Is this guest a…" at bounding box center [755, 193] width 962 height 100
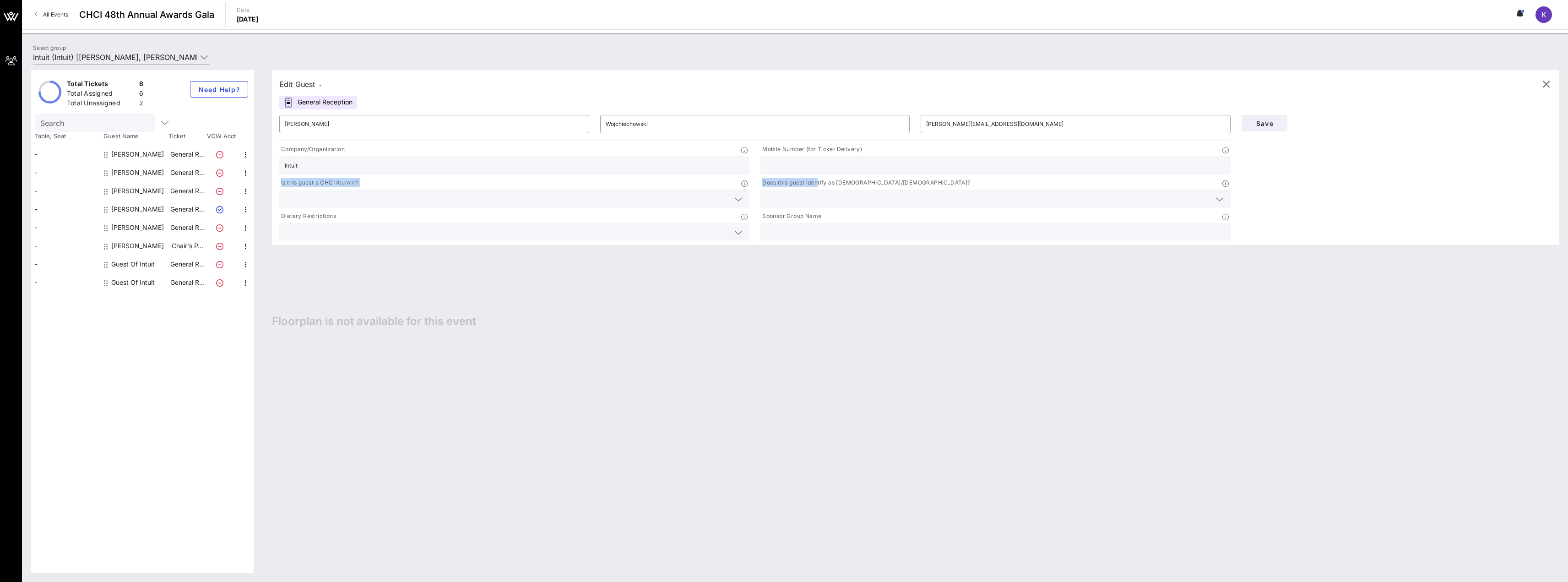
click at [386, 198] on input "text" at bounding box center [507, 198] width 444 height 12
click at [299, 224] on div "No" at bounding box center [514, 221] width 470 height 18
click at [784, 201] on input "text" at bounding box center [989, 198] width 444 height 12
click at [792, 230] on div "Not Sure" at bounding box center [995, 239] width 470 height 18
click at [787, 199] on div "Not Sure" at bounding box center [778, 199] width 23 height 7
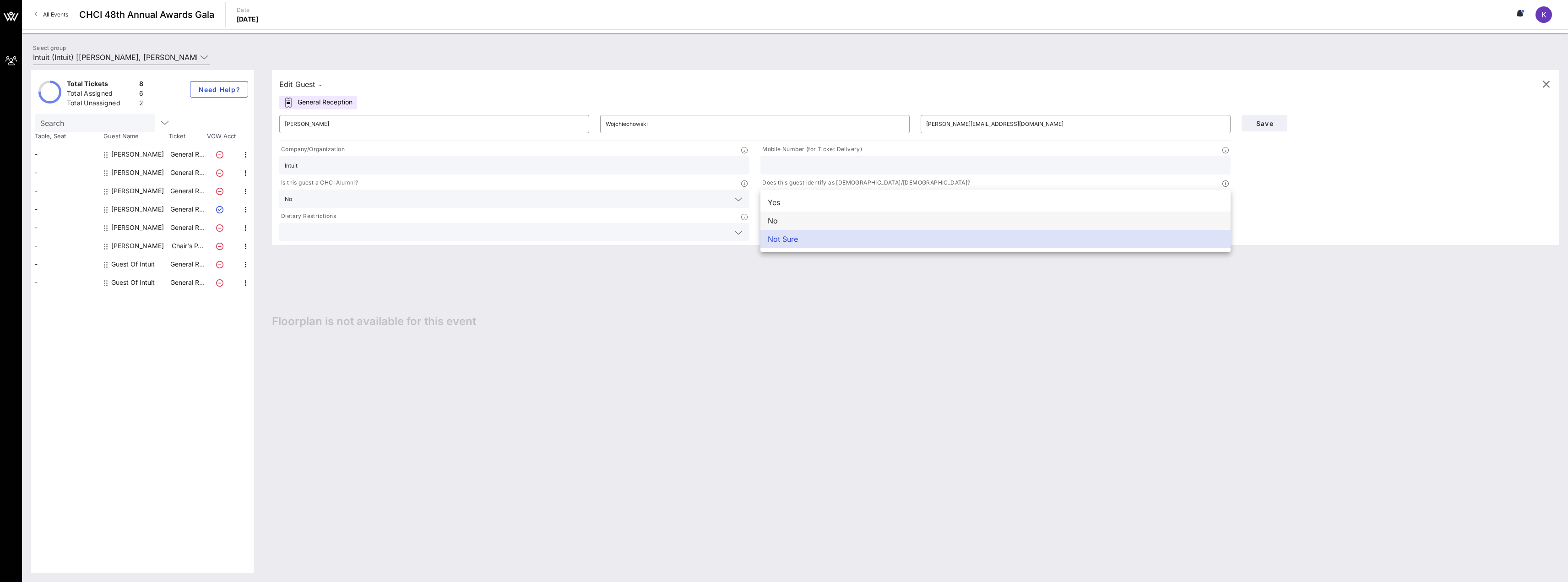
click at [787, 223] on div "No" at bounding box center [995, 221] width 470 height 18
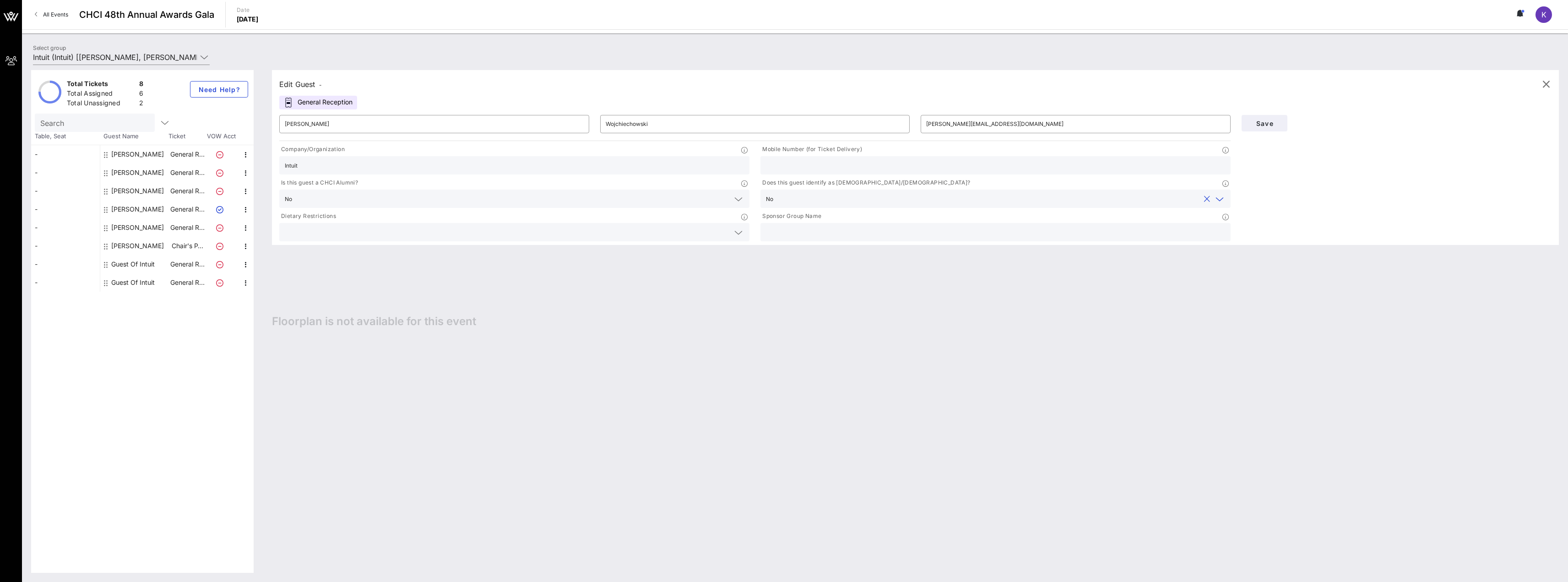
click at [367, 243] on div "Edit Guest - General Reception ​ [PERSON_NAME] ​ [PERSON_NAME][EMAIL_ADDRESS][D…" at bounding box center [914, 157] width 1287 height 175
click at [367, 233] on input "text" at bounding box center [507, 232] width 444 height 12
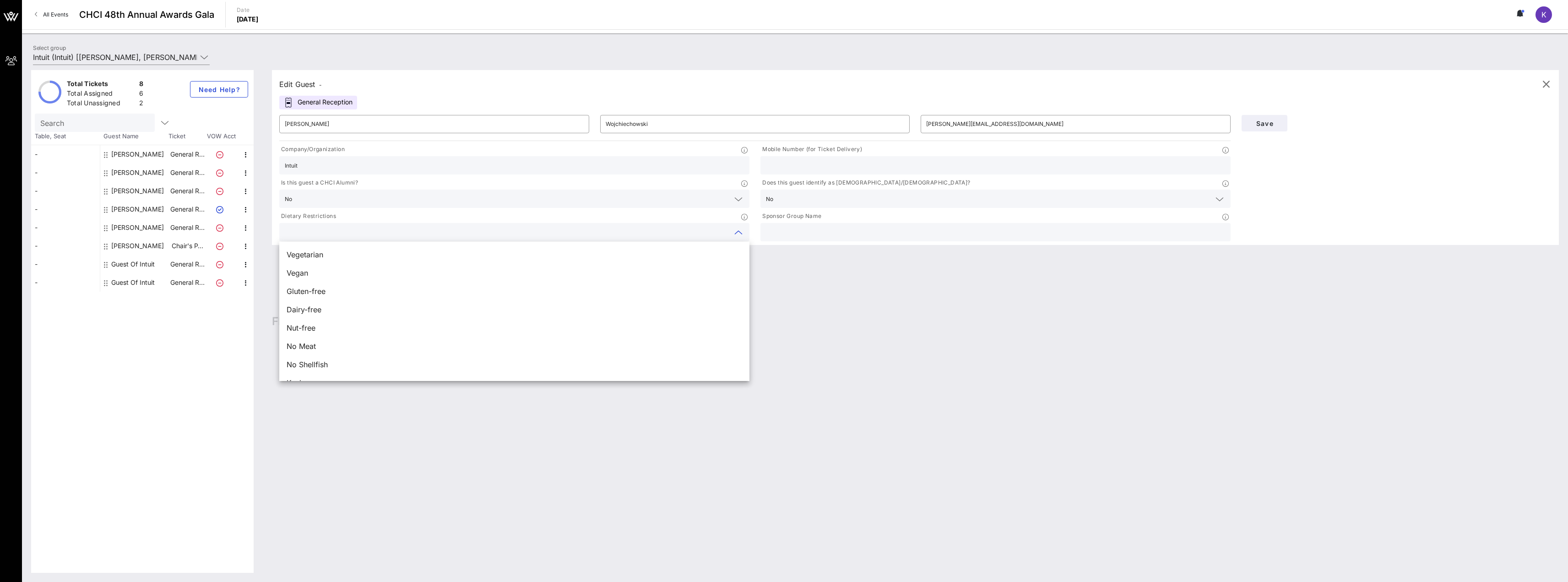
click at [781, 296] on div "Edit Guest - General Reception ​ [PERSON_NAME] ​ [PERSON_NAME][EMAIL_ADDRESS][D…" at bounding box center [910, 321] width 1296 height 503
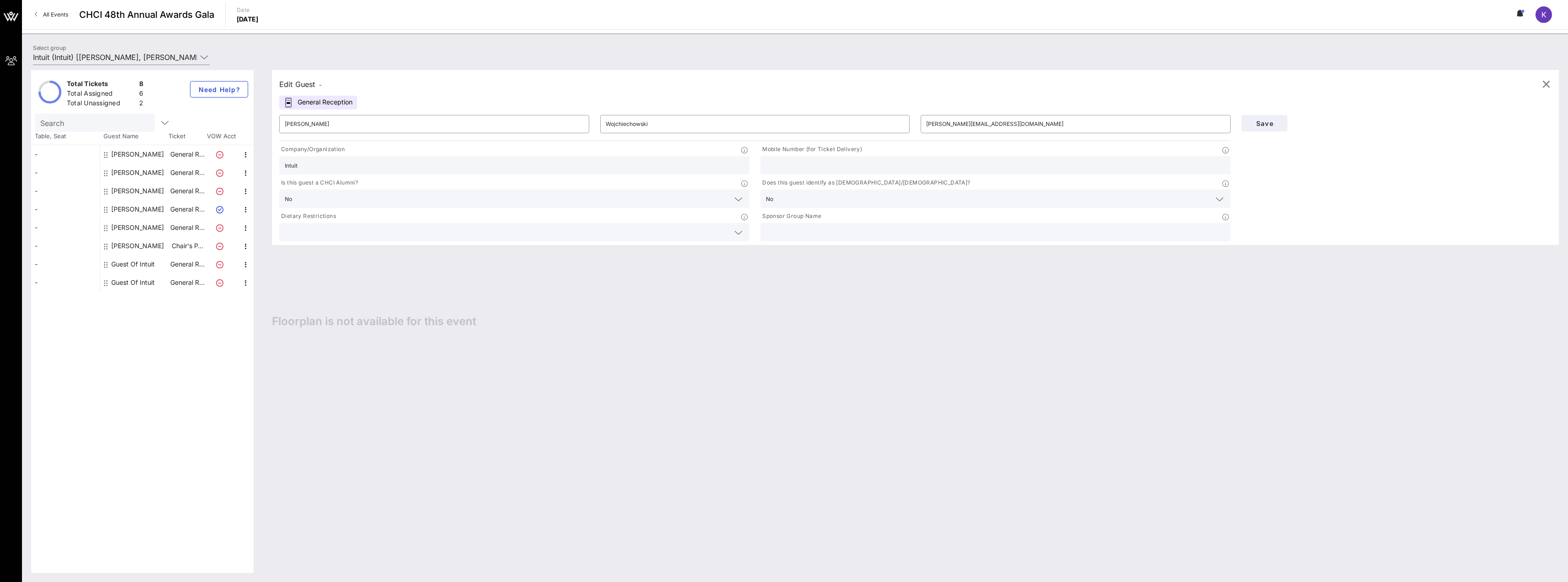
click at [808, 234] on input "text" at bounding box center [996, 232] width 459 height 12
type input "Intuit"
click at [1264, 123] on span "Save" at bounding box center [1264, 123] width 31 height 7
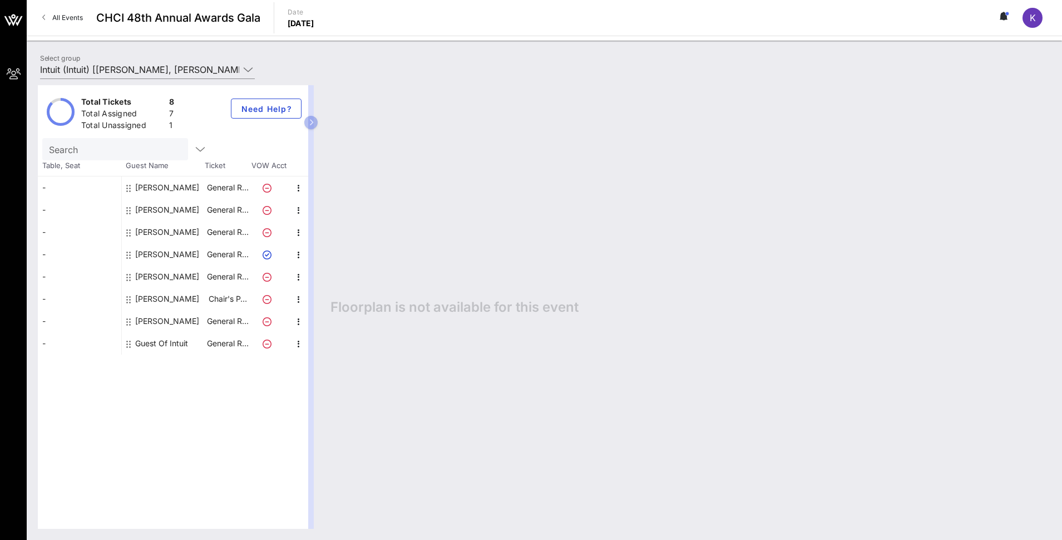
click at [63, 296] on div "-" at bounding box center [79, 299] width 83 height 22
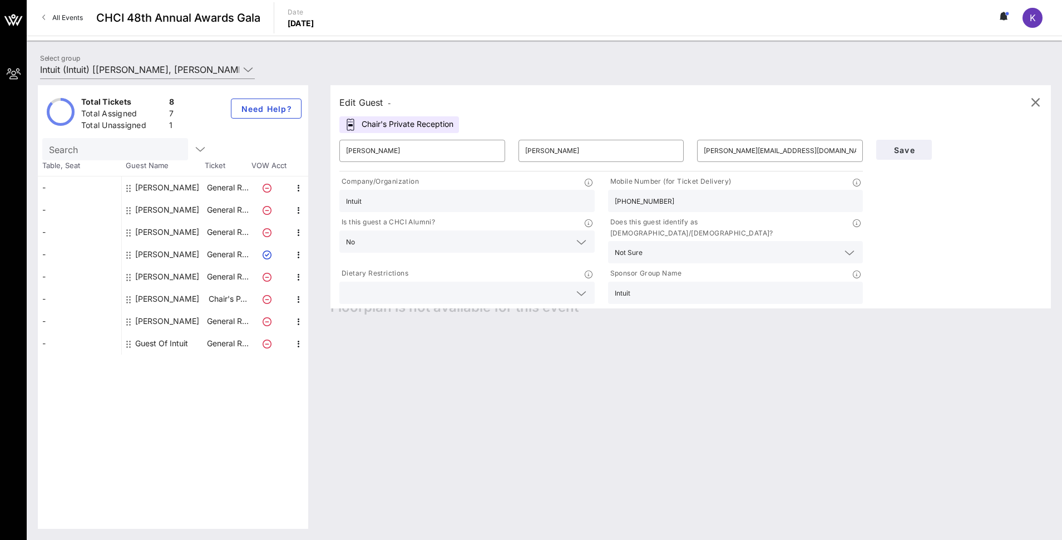
click at [181, 276] on div "[PERSON_NAME]" at bounding box center [167, 276] width 64 height 22
type input "[PERSON_NAME]"
type input "Lease"
type input "[PERSON_NAME][EMAIL_ADDRESS][DOMAIN_NAME]"
click at [625, 196] on input "text" at bounding box center [736, 201] width 242 height 14
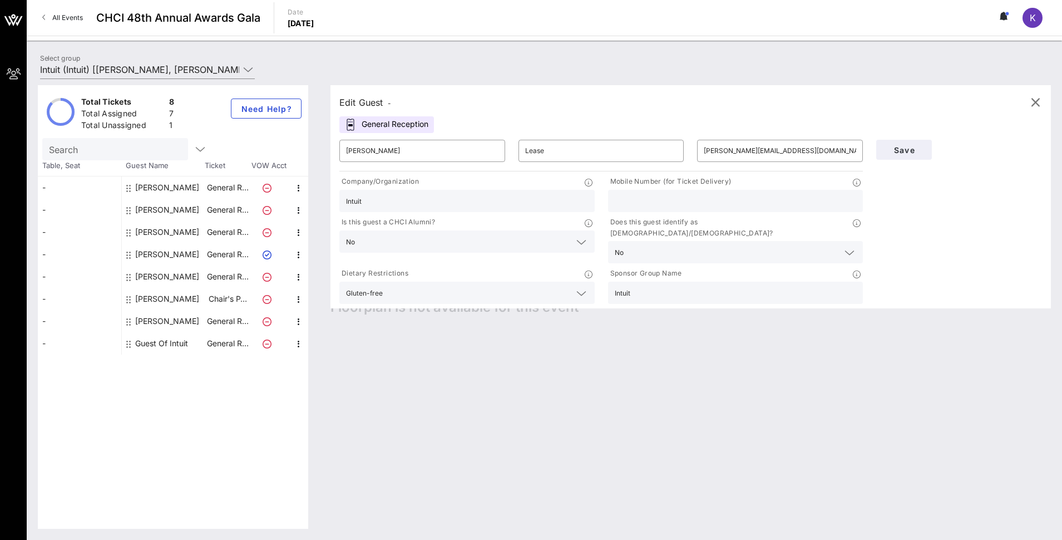
paste input "2022279196"
type input "2022279196"
click at [907, 148] on span "Save" at bounding box center [904, 149] width 38 height 9
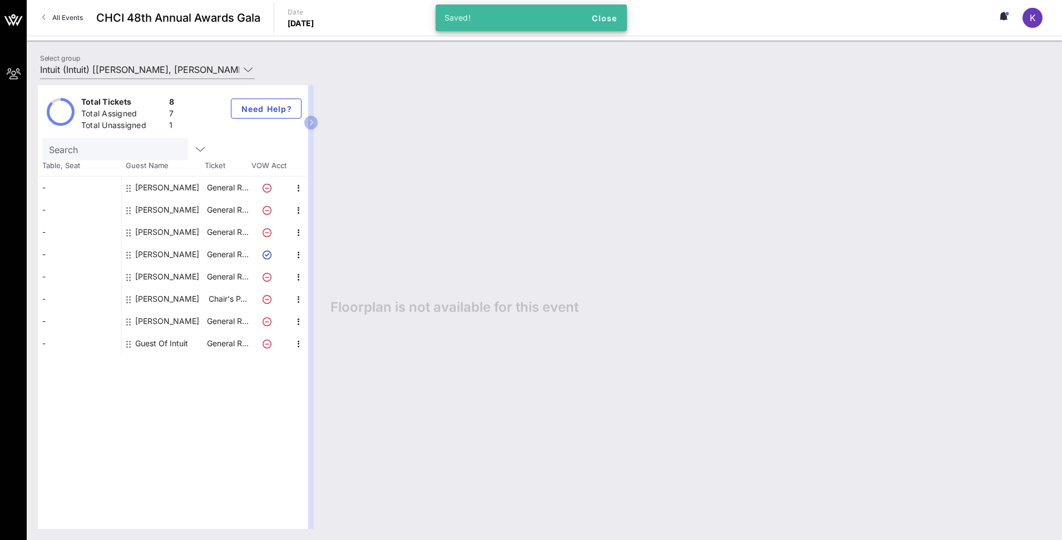
click at [167, 324] on div "[PERSON_NAME]" at bounding box center [167, 321] width 64 height 22
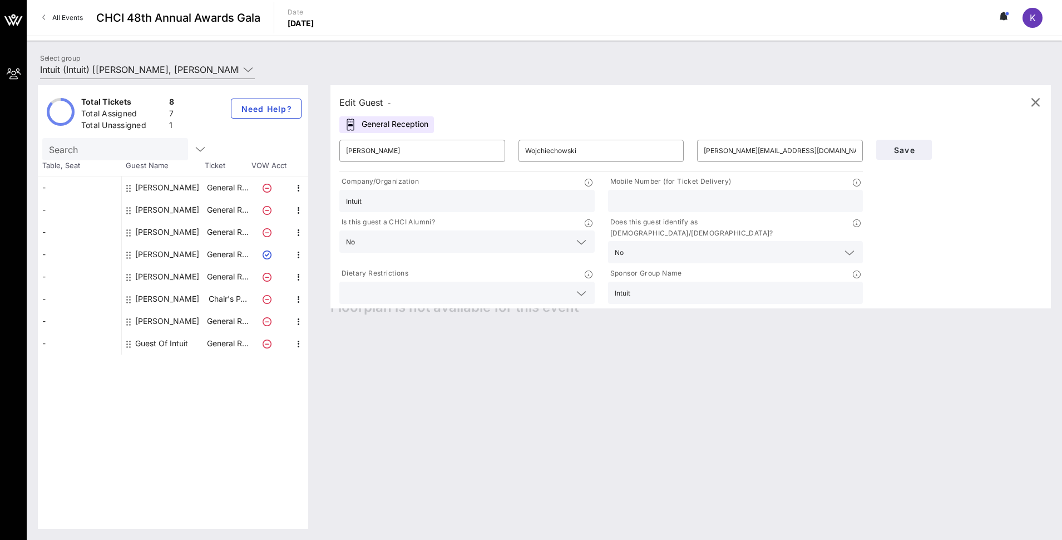
drag, startPoint x: 359, startPoint y: 63, endPoint x: 353, endPoint y: 56, distance: 9.8
click at [355, 57] on div "Select group Intuit (Intuit) [[PERSON_NAME], [PERSON_NAME][EMAIL_ADDRESS][DOMAI…" at bounding box center [544, 71] width 1022 height 39
click at [76, 16] on span "All Events" at bounding box center [67, 17] width 31 height 8
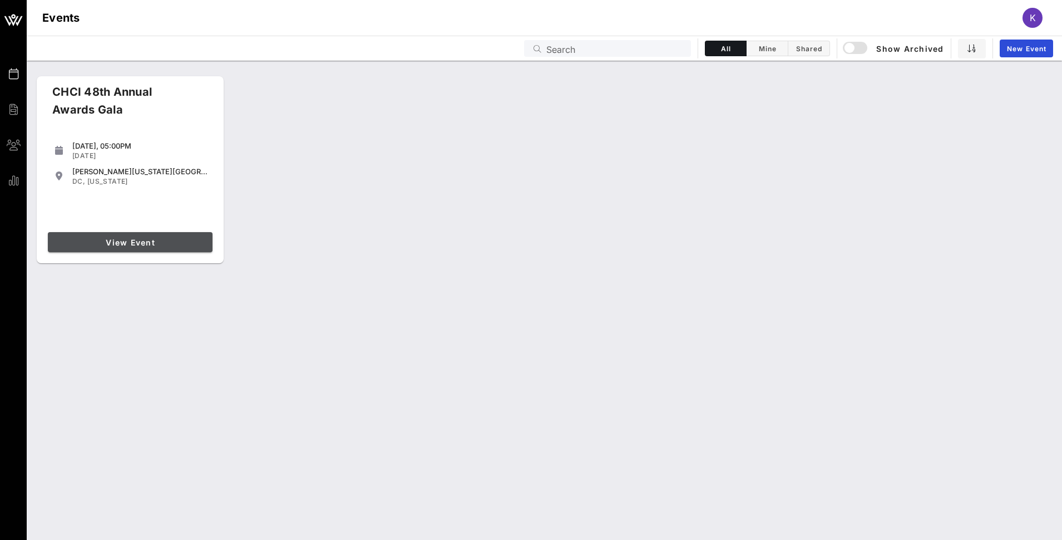
click at [133, 246] on span "View Event" at bounding box center [130, 241] width 156 height 9
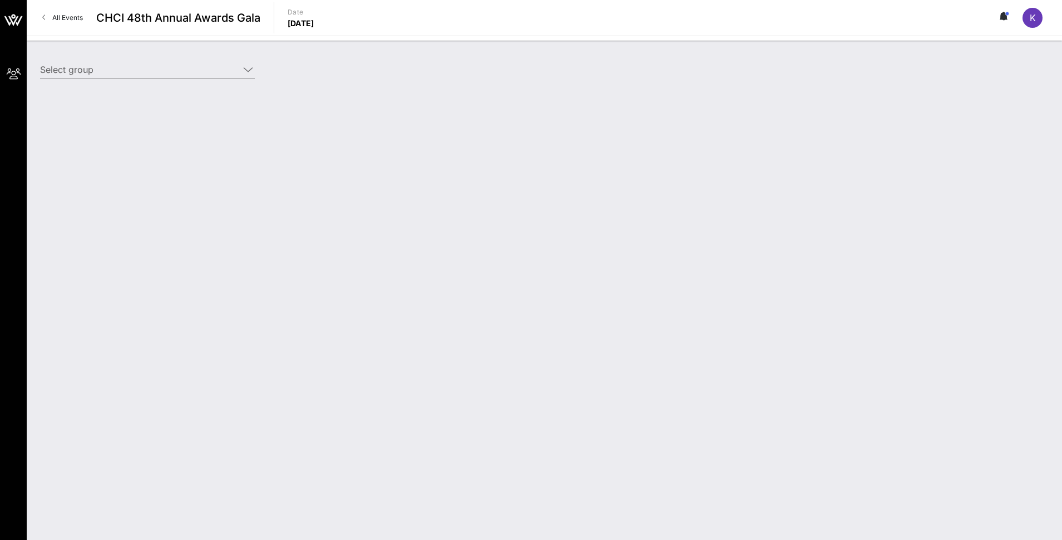
type input "Intuit (Intuit) [[PERSON_NAME], [PERSON_NAME][EMAIL_ADDRESS][DOMAIN_NAME]]"
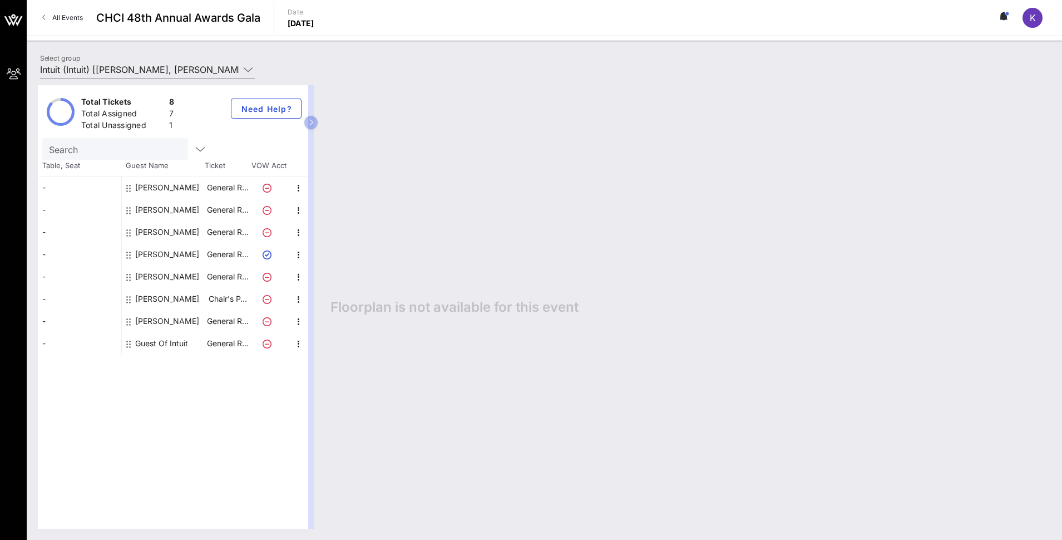
click at [94, 349] on div "-" at bounding box center [79, 343] width 83 height 22
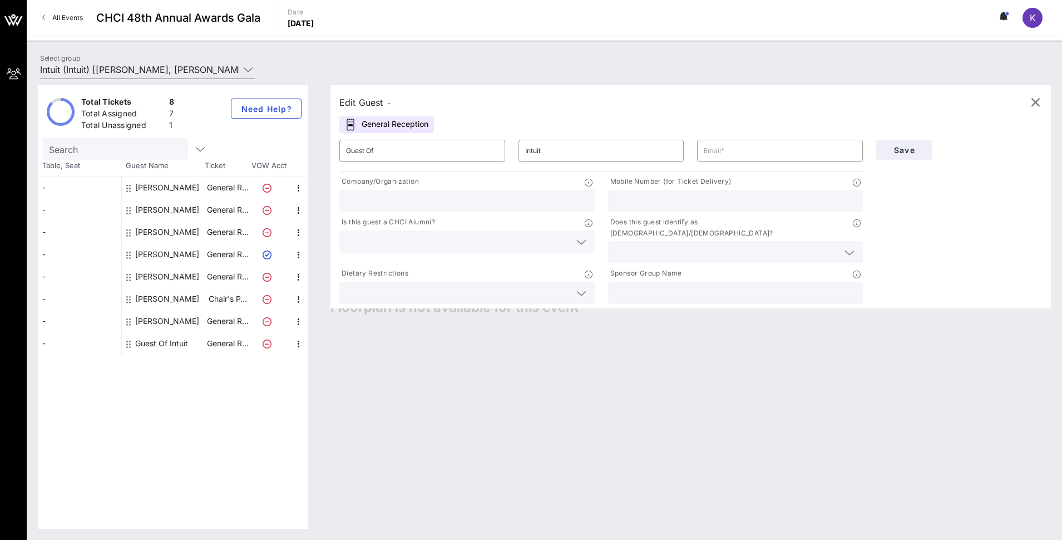
click at [148, 318] on div "[PERSON_NAME]" at bounding box center [167, 321] width 64 height 22
type input "[PERSON_NAME]"
type input "Wojchiechowski"
type input "[PERSON_NAME][EMAIL_ADDRESS][DOMAIN_NAME]"
type input "Intuit"
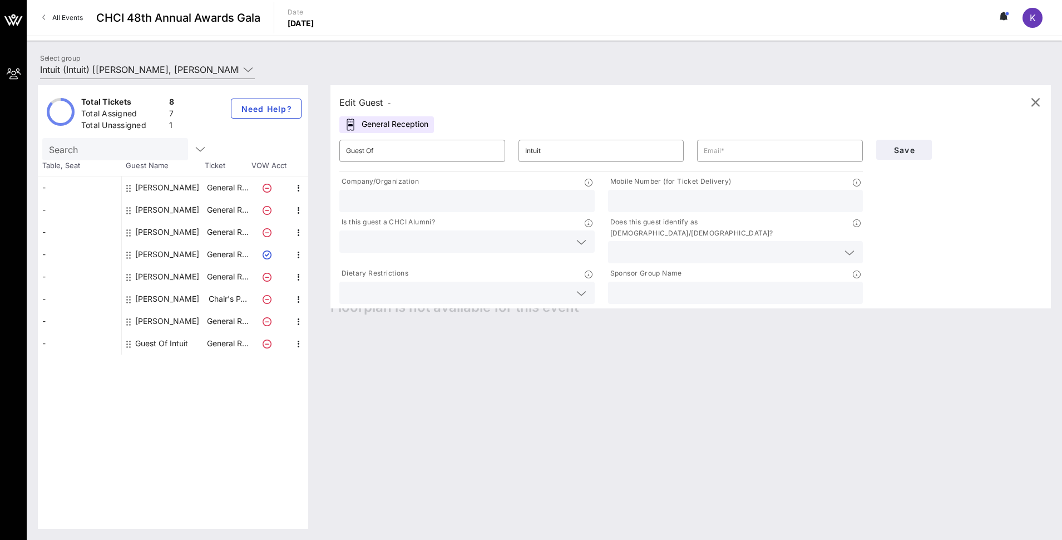
type input "Intuit"
click at [703, 203] on input "text" at bounding box center [736, 201] width 242 height 14
type input "2023297783"
click at [910, 150] on span "Save" at bounding box center [904, 149] width 38 height 9
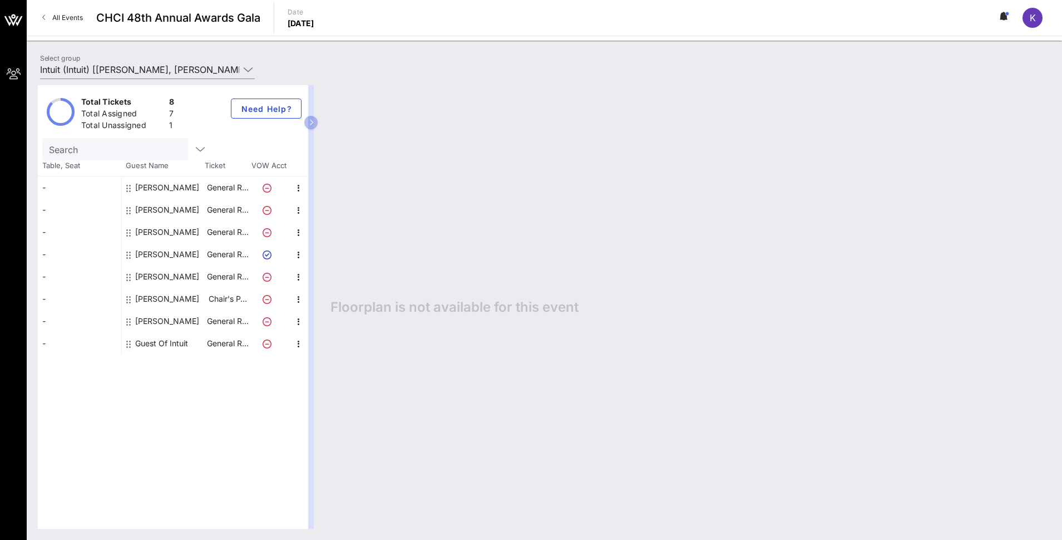
click at [166, 255] on div "[PERSON_NAME]" at bounding box center [167, 254] width 64 height 22
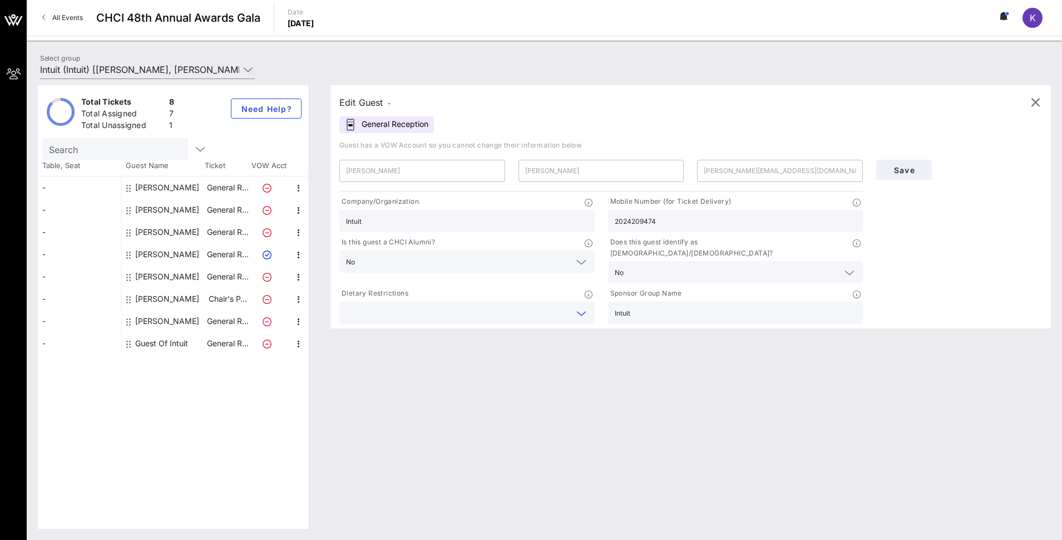
click at [412, 305] on input "text" at bounding box center [458, 312] width 224 height 14
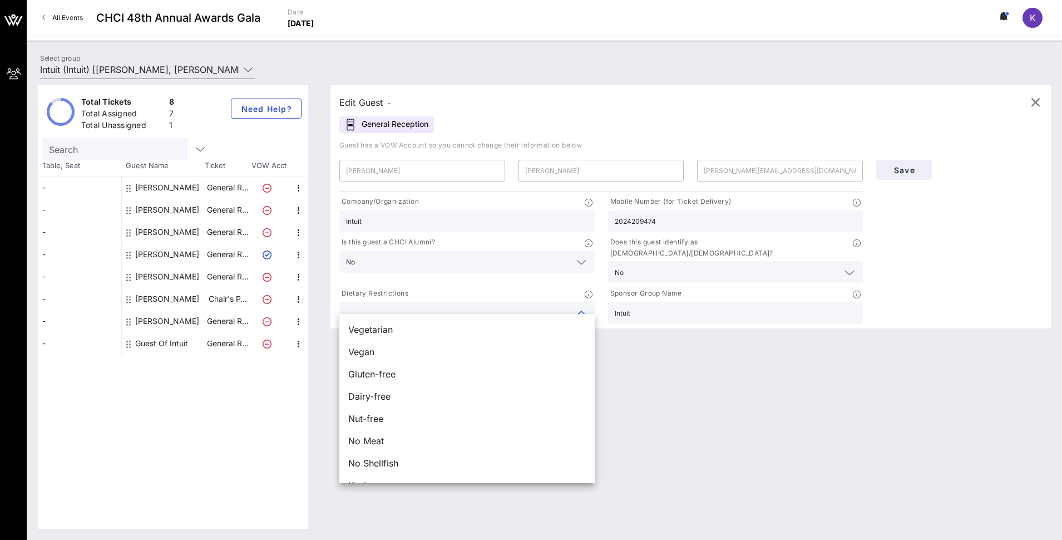
click at [779, 390] on div "Edit Guest - General Reception Guest has a VOW Account so you cannot change the…" at bounding box center [684, 306] width 731 height 443
